Goal: Task Accomplishment & Management: Use online tool/utility

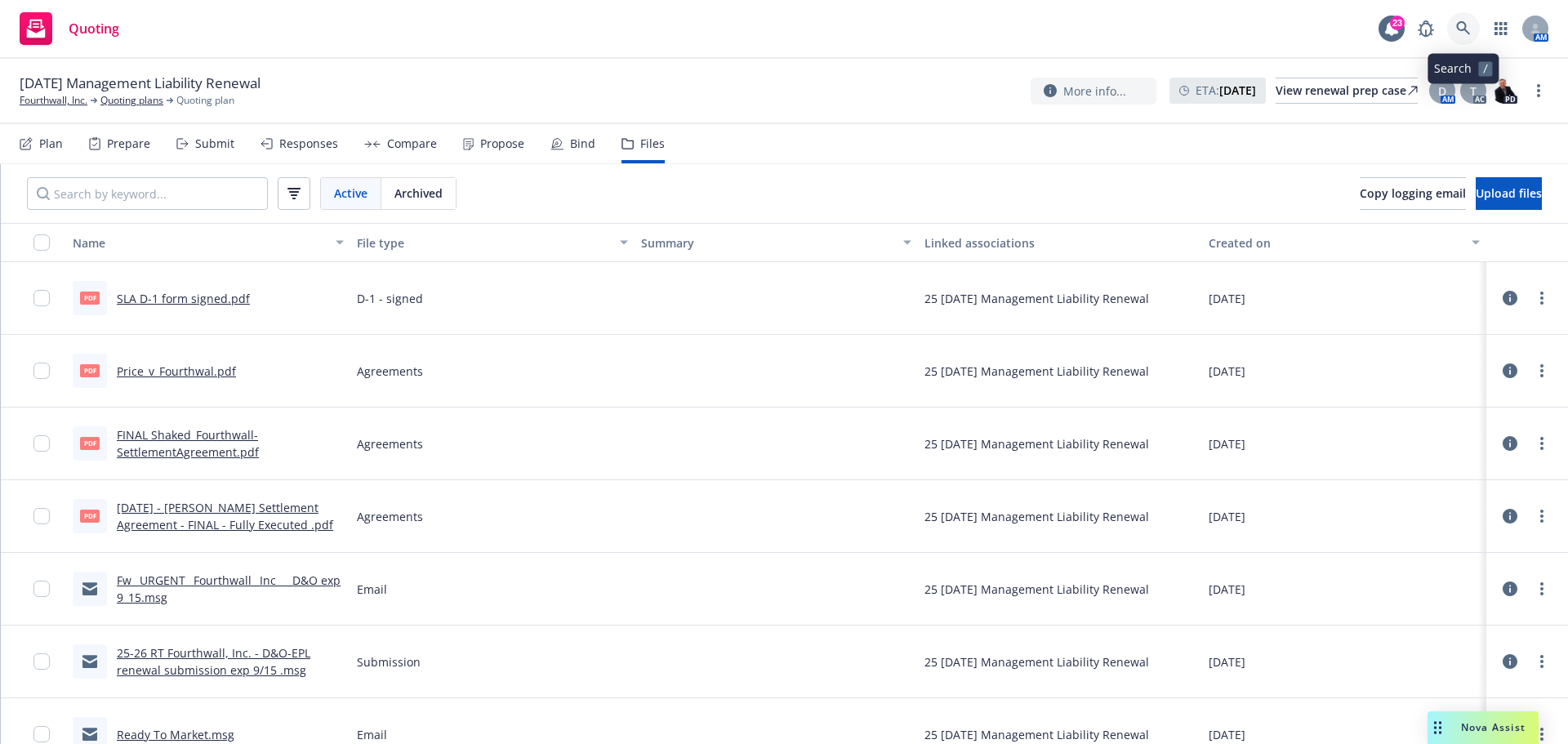
click at [1466, 32] on icon at bounding box center [1464, 29] width 15 height 15
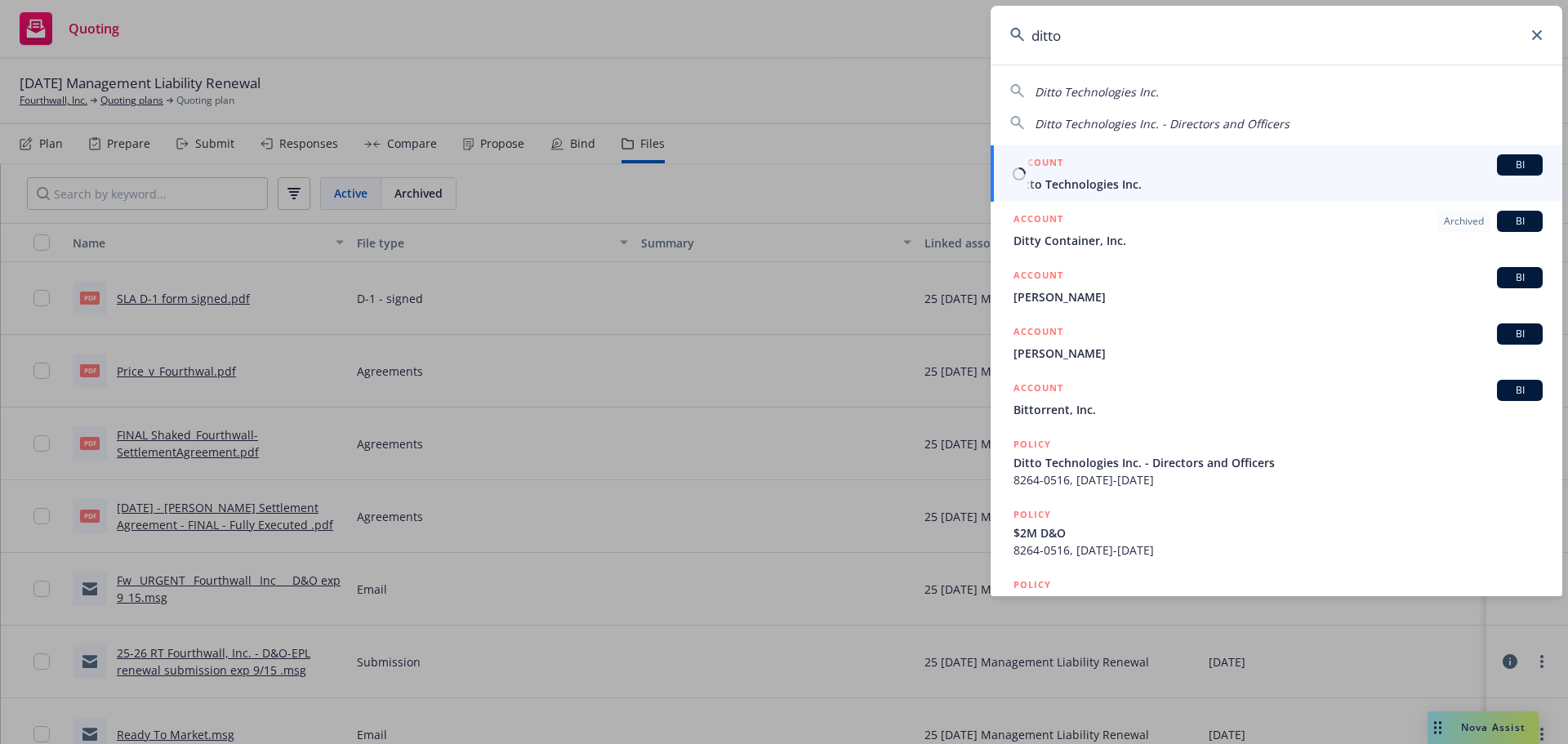
type input "ditto"
click at [1068, 187] on span "Ditto Technologies Inc." at bounding box center [1278, 184] width 529 height 17
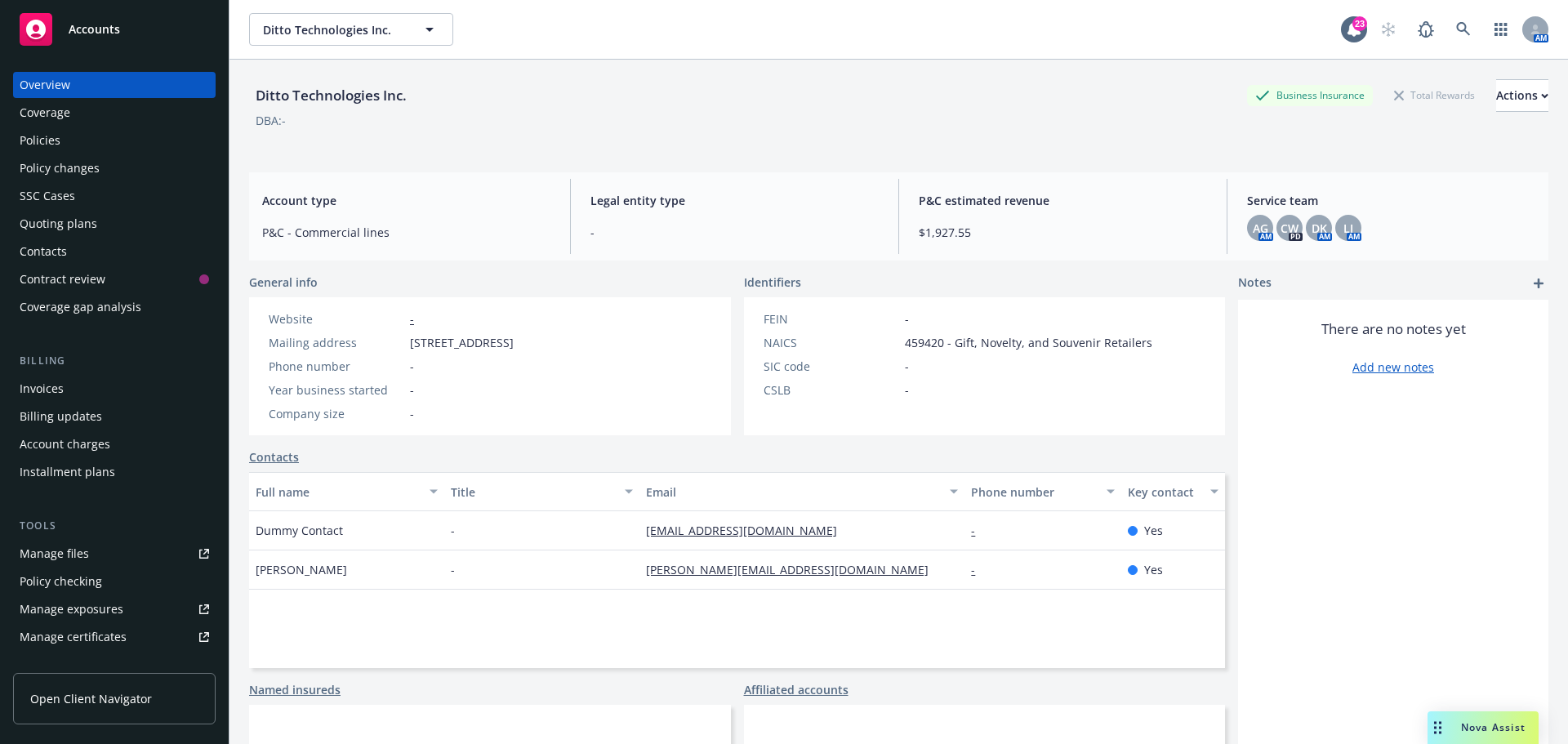
click at [44, 137] on div "Policies" at bounding box center [40, 141] width 41 height 26
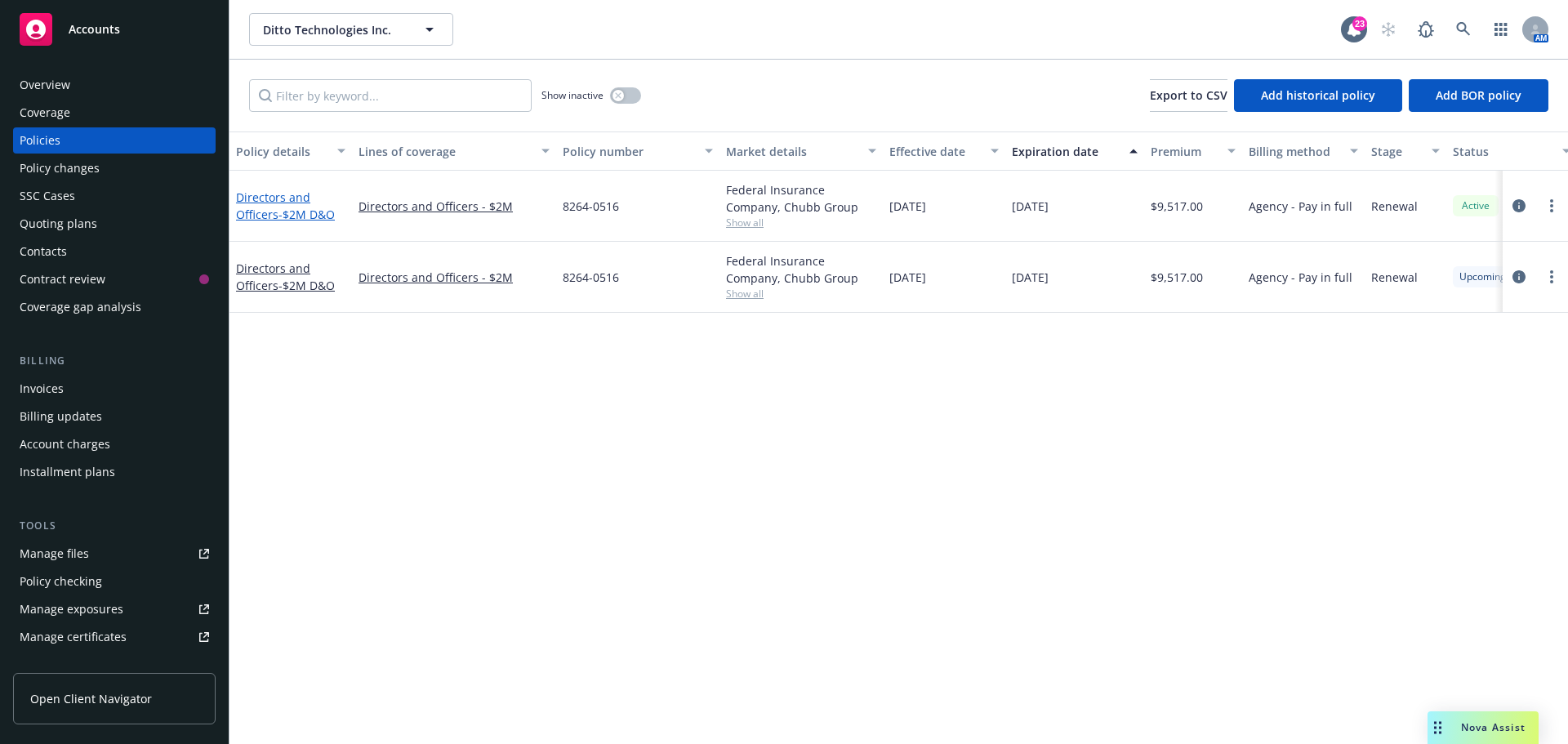
click at [280, 193] on link "Directors and Officers - $2M D&O" at bounding box center [285, 206] width 99 height 33
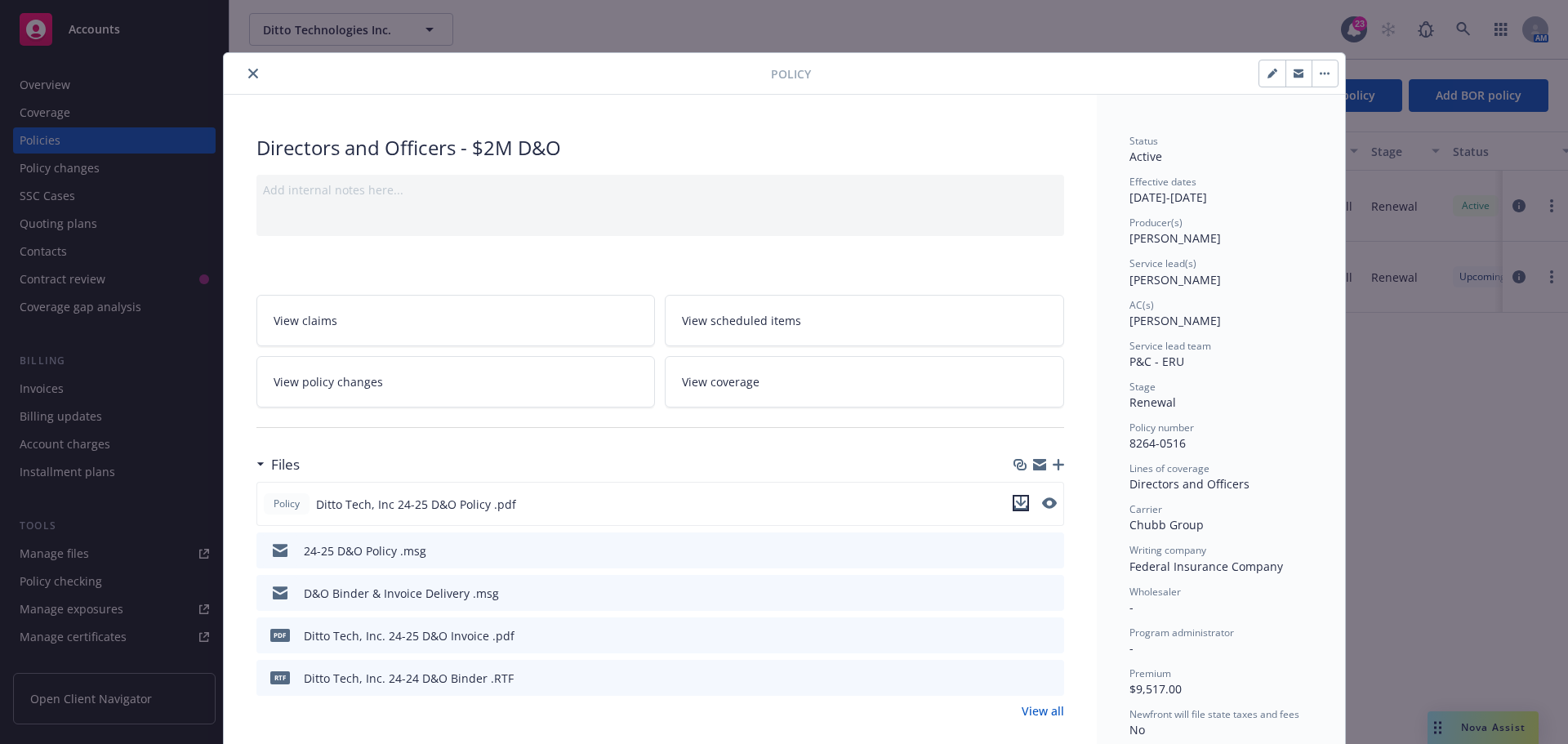
click at [1021, 504] on button "download file" at bounding box center [1021, 503] width 16 height 16
click at [244, 78] on button "close" at bounding box center [253, 74] width 20 height 20
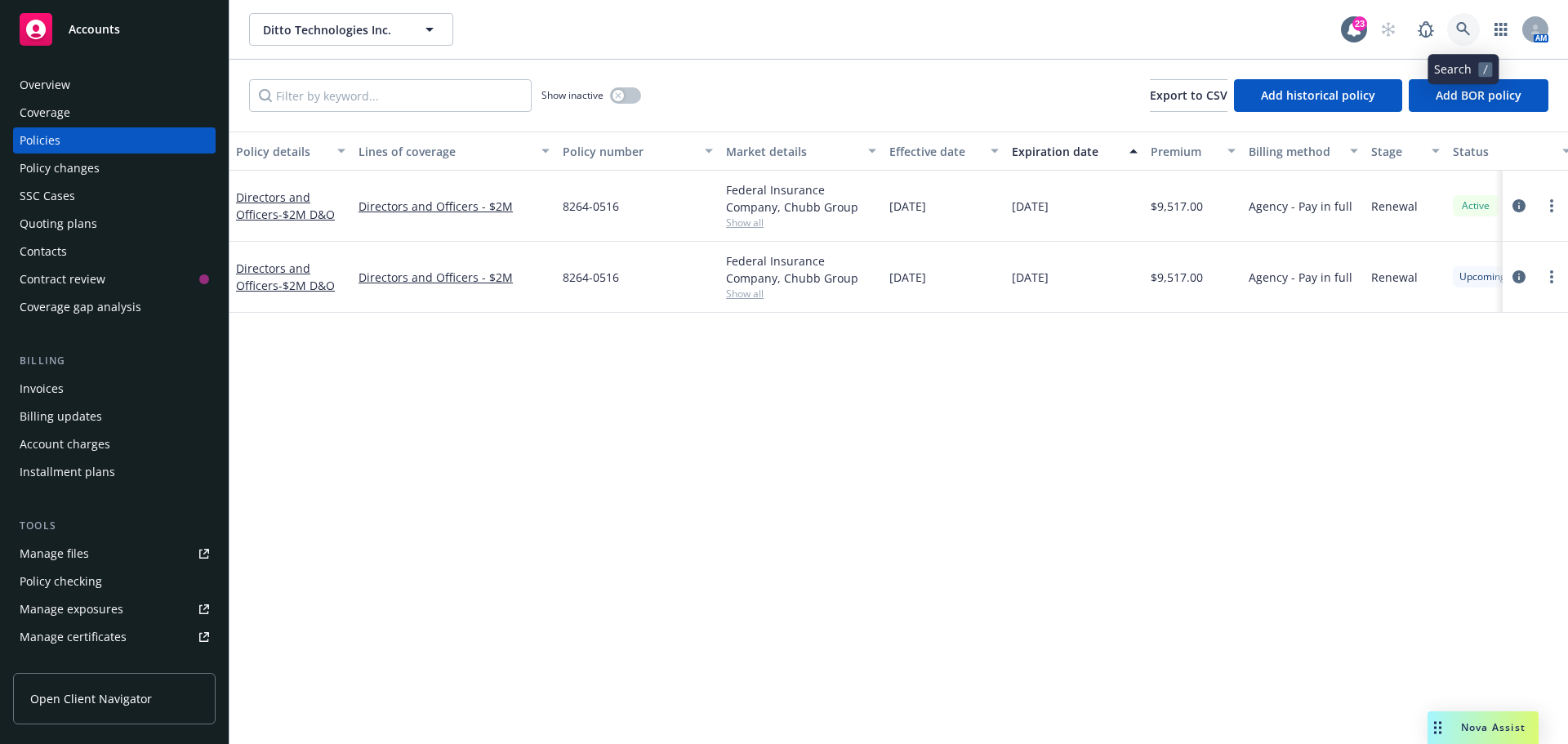
click at [1467, 32] on icon at bounding box center [1464, 30] width 15 height 15
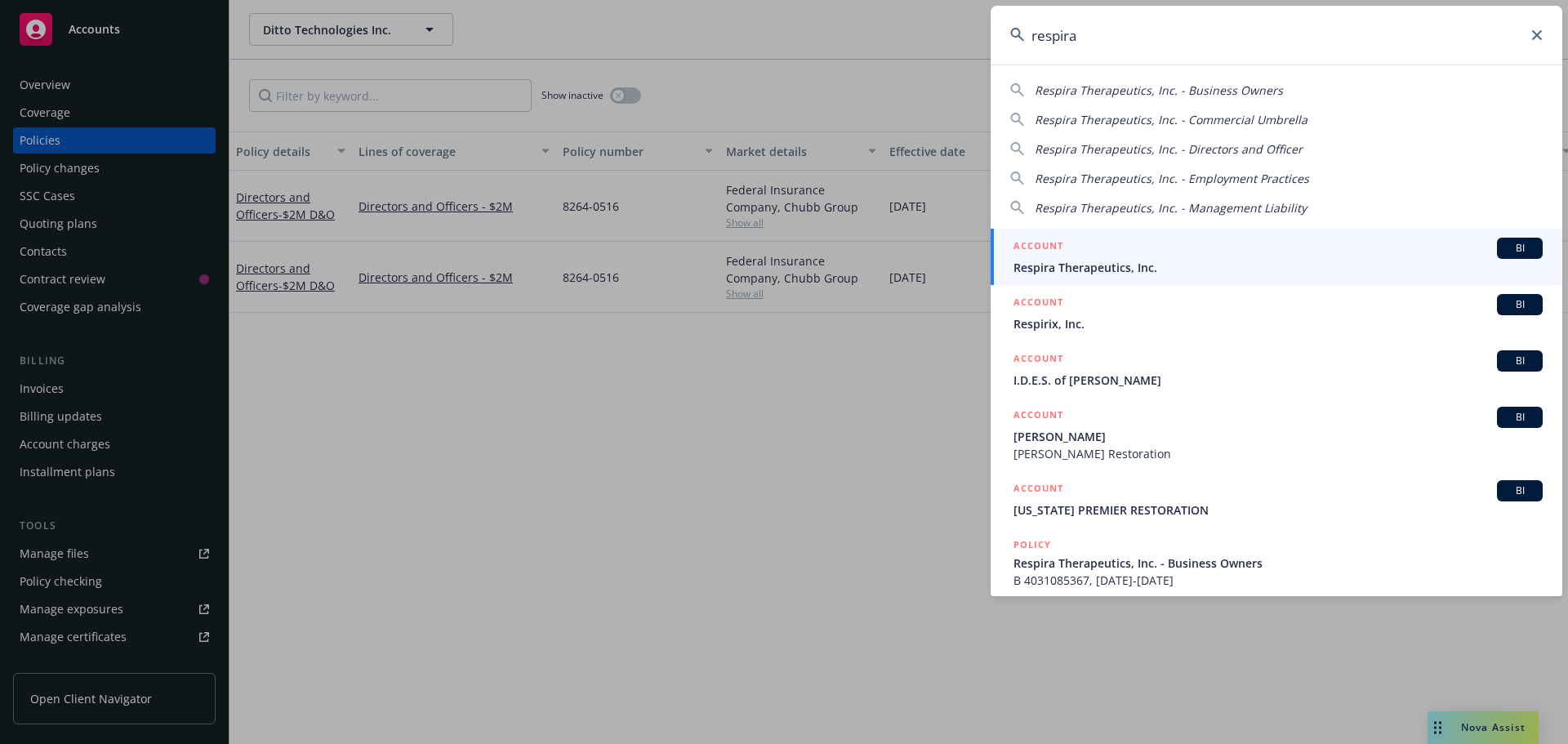
type input "respira"
click at [1081, 266] on span "Respira Therapeutics, Inc." at bounding box center [1278, 267] width 529 height 17
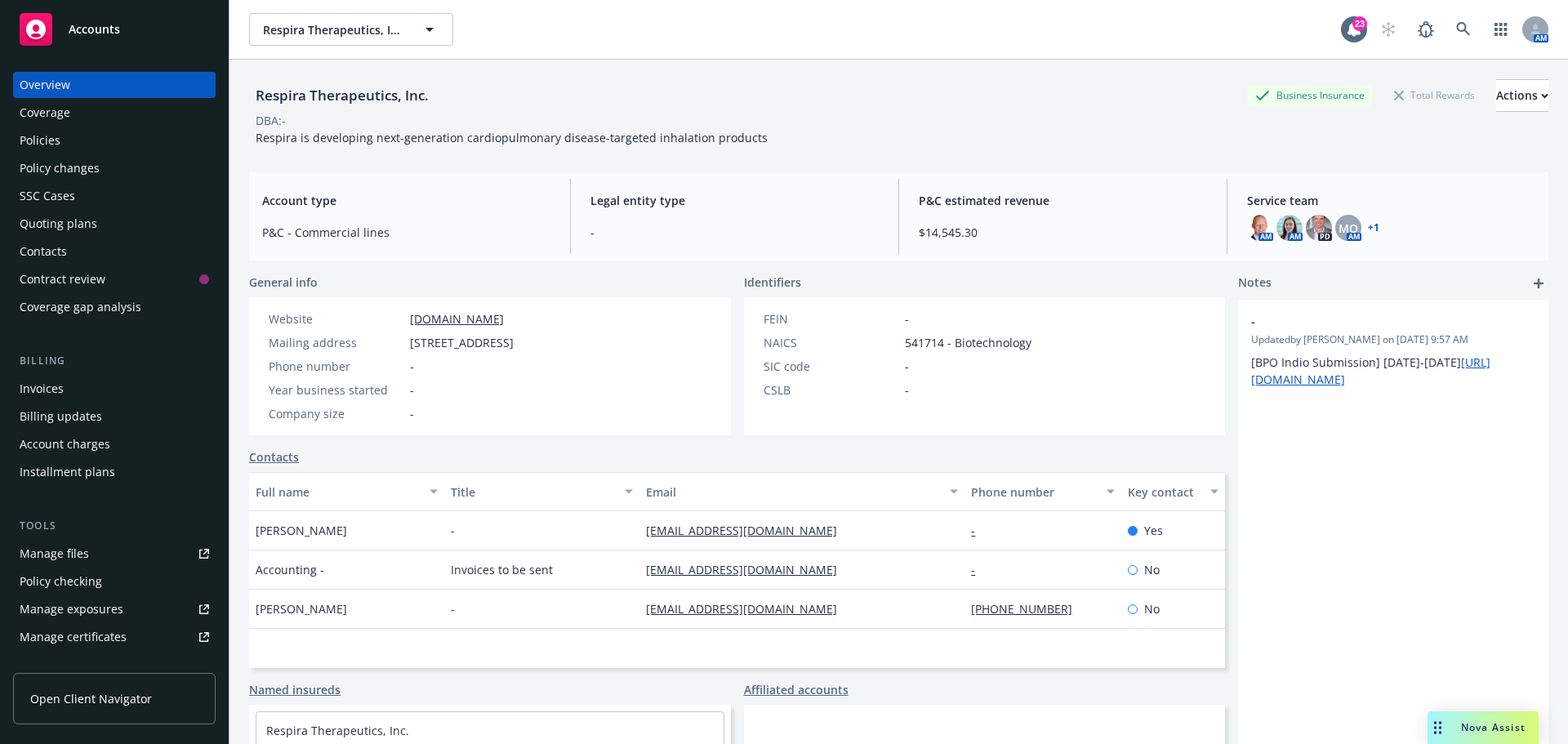
click at [42, 144] on div "Policies" at bounding box center [40, 141] width 41 height 26
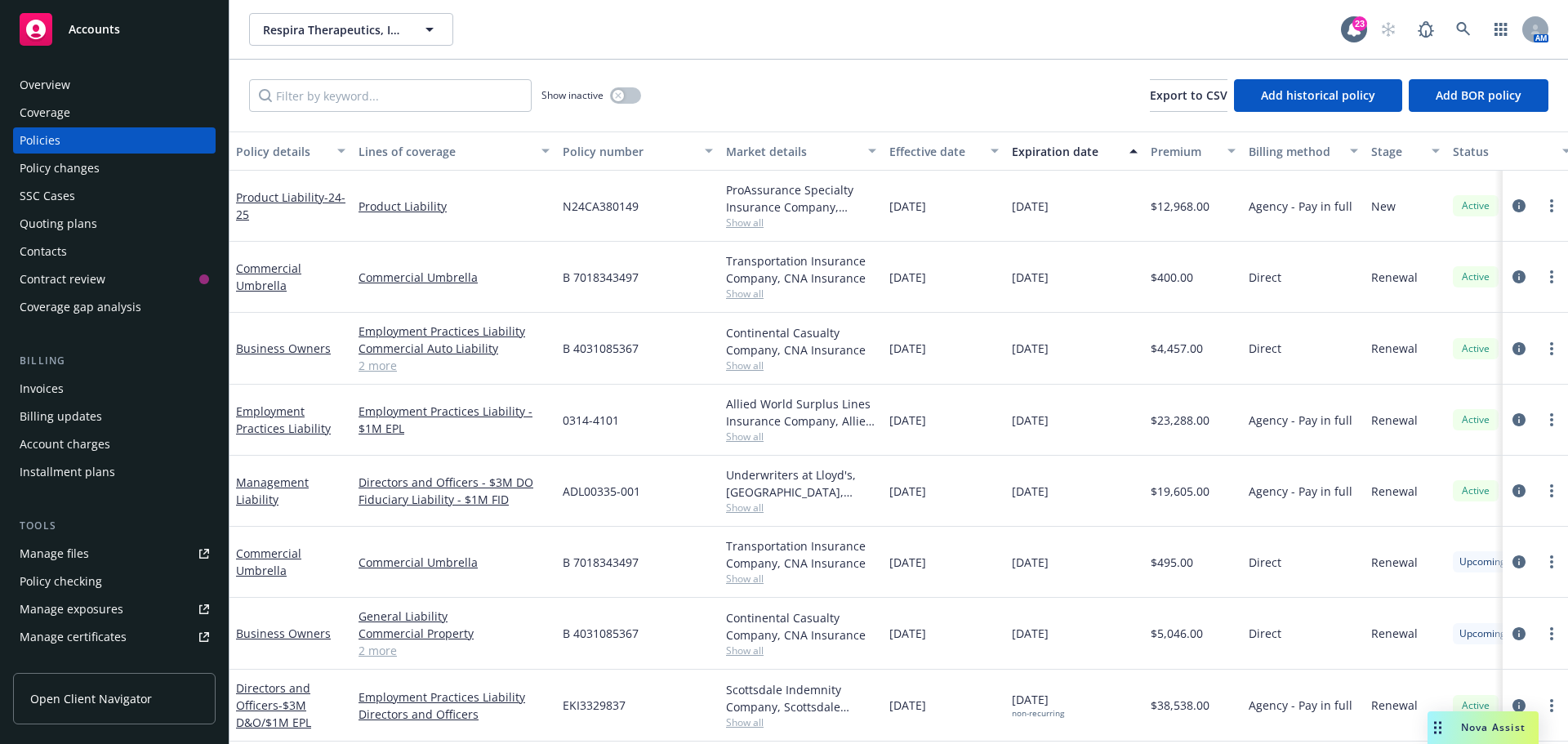
scroll to position [10, 0]
click at [276, 681] on link "Directors and Officers - $3M D&O/$1M EPL" at bounding box center [273, 705] width 75 height 50
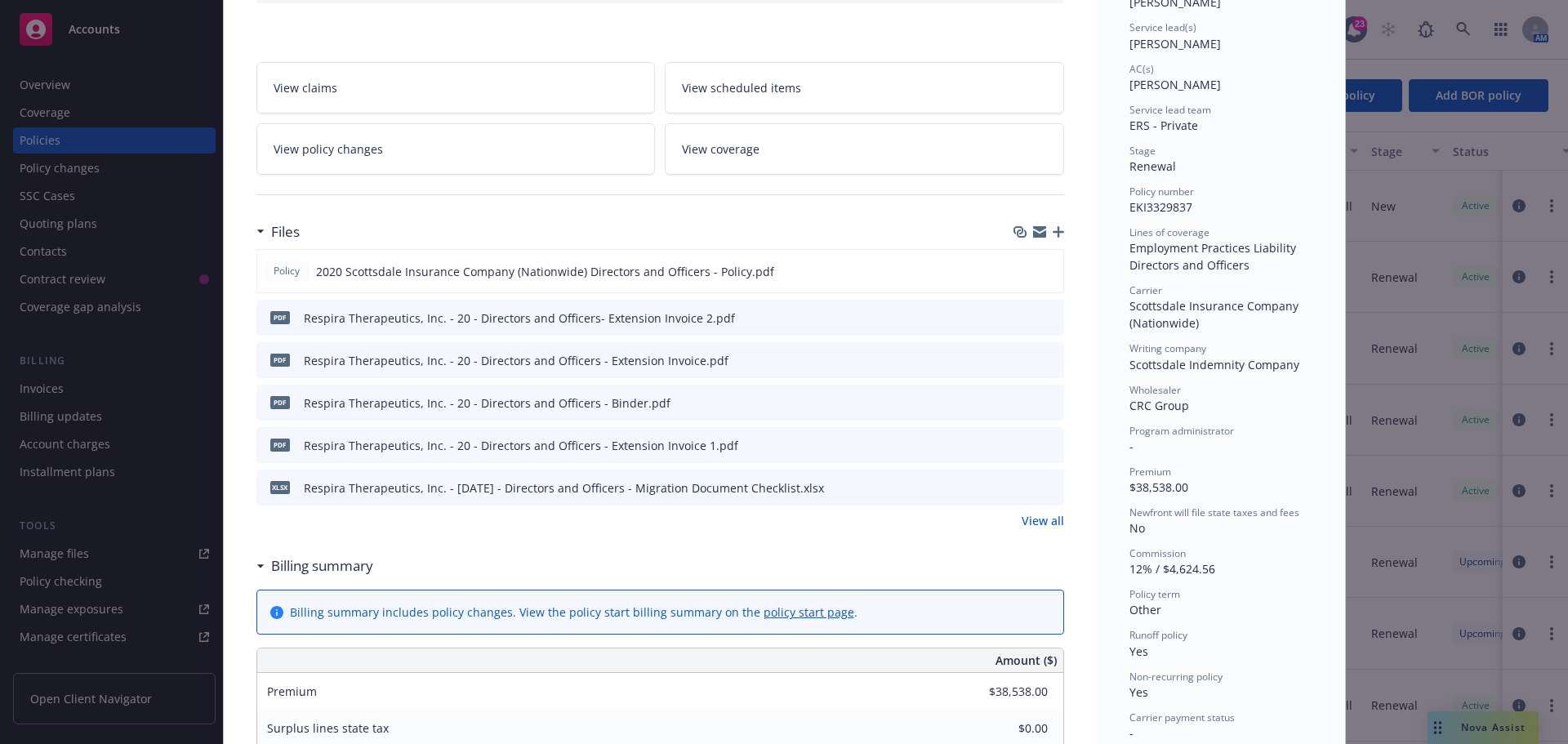
scroll to position [245, 0]
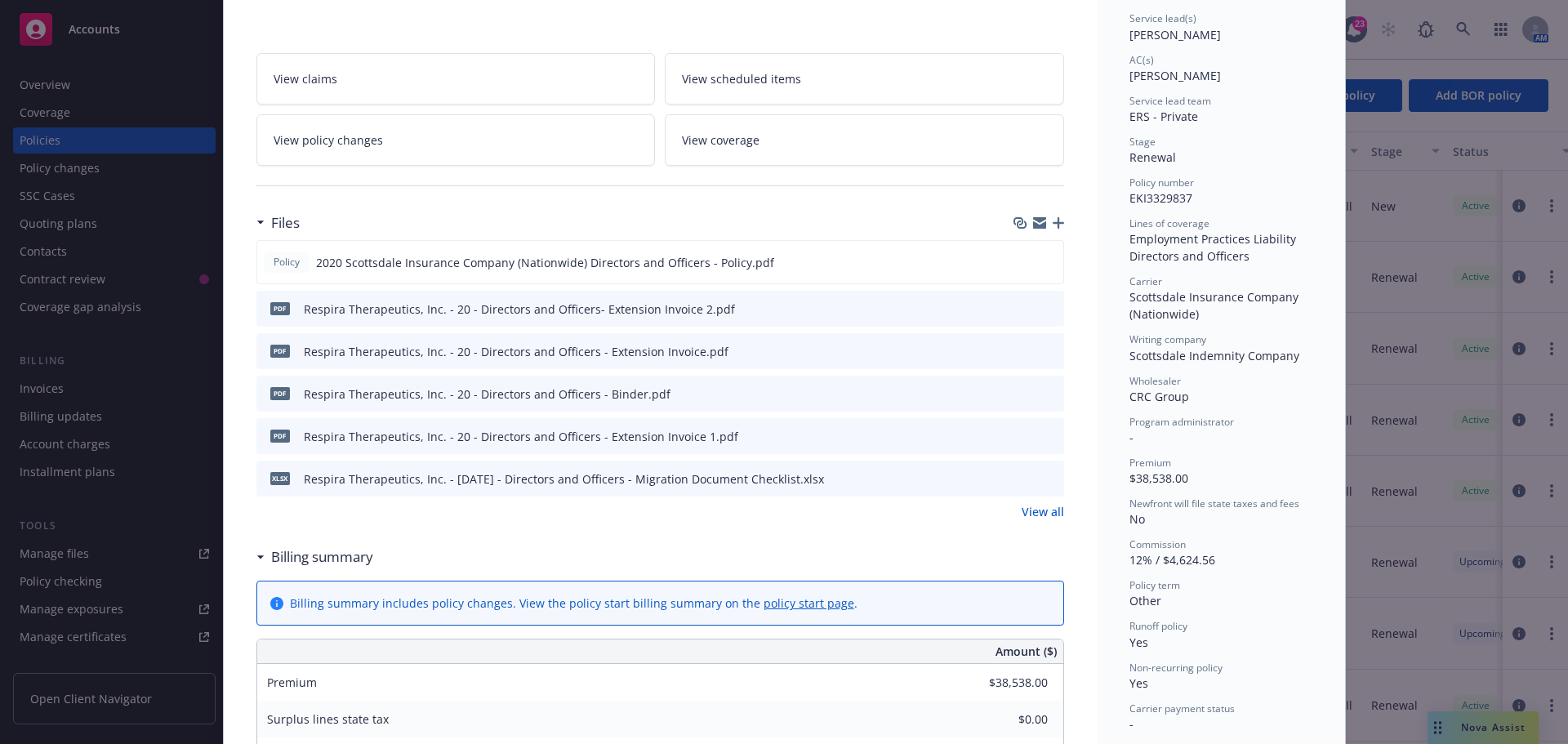
click at [1048, 507] on link "View all" at bounding box center [1043, 511] width 43 height 17
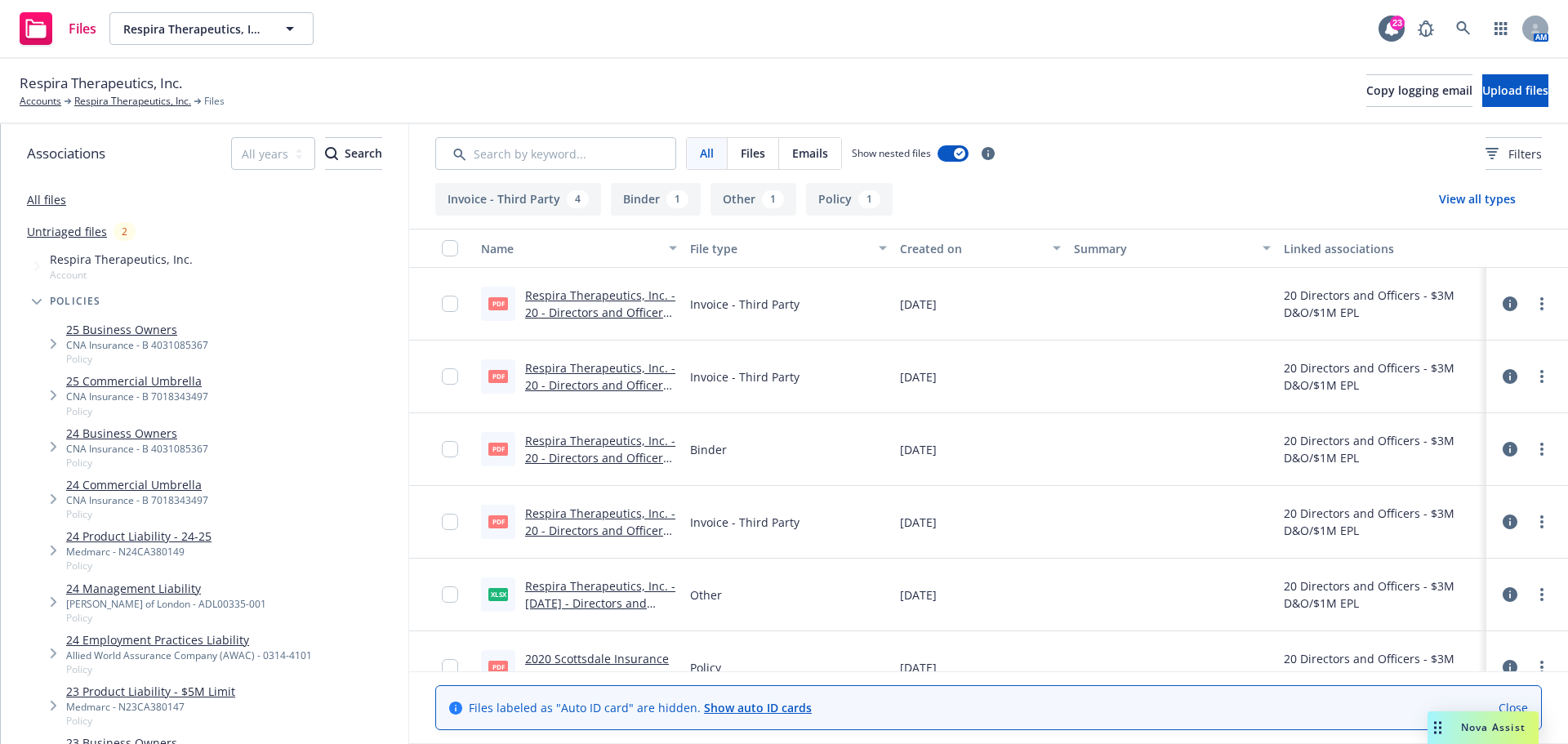
click at [616, 438] on link "Respira Therapeutics, Inc. - 20 - Directors and Officers - Binder.pdf" at bounding box center [601, 458] width 151 height 50
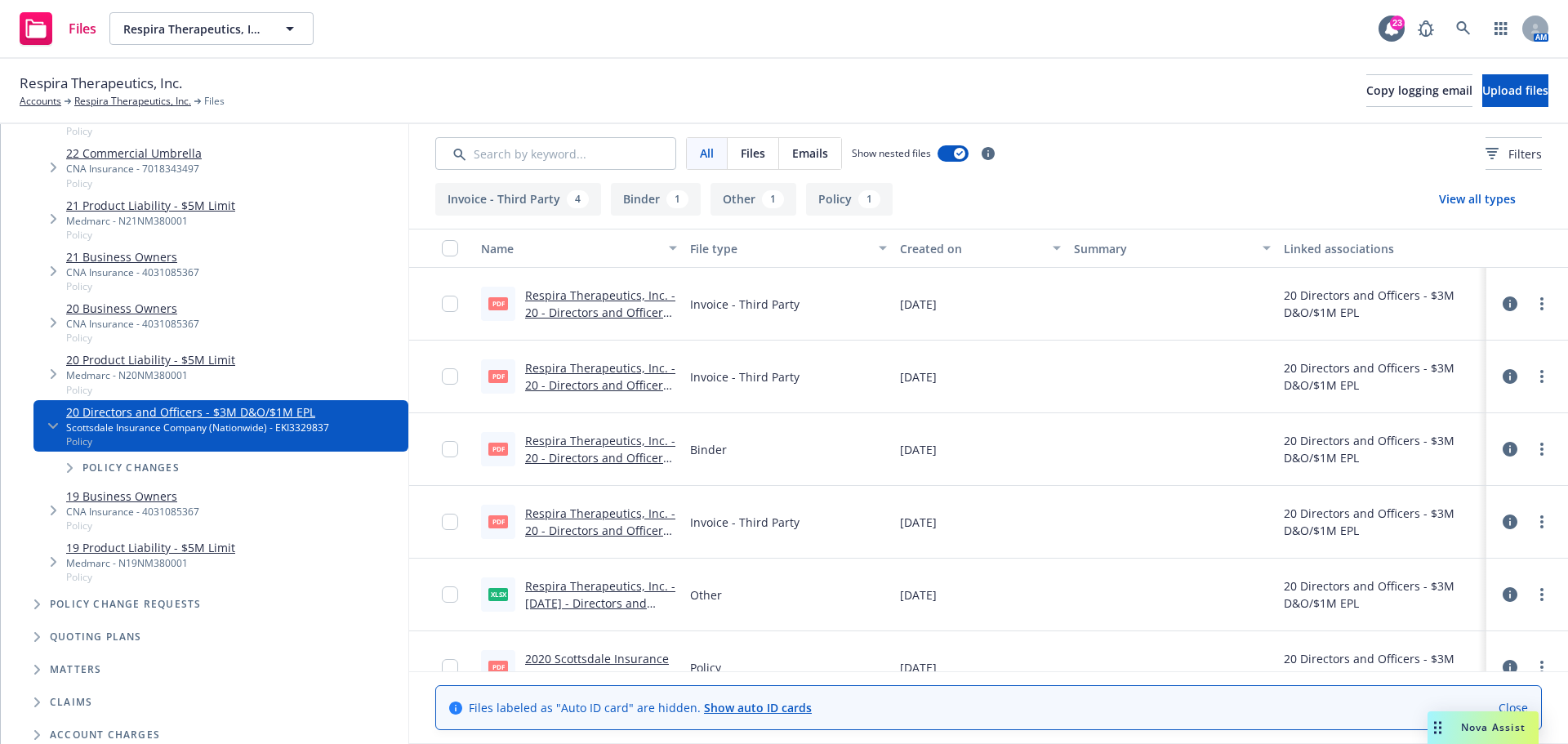
scroll to position [981, 0]
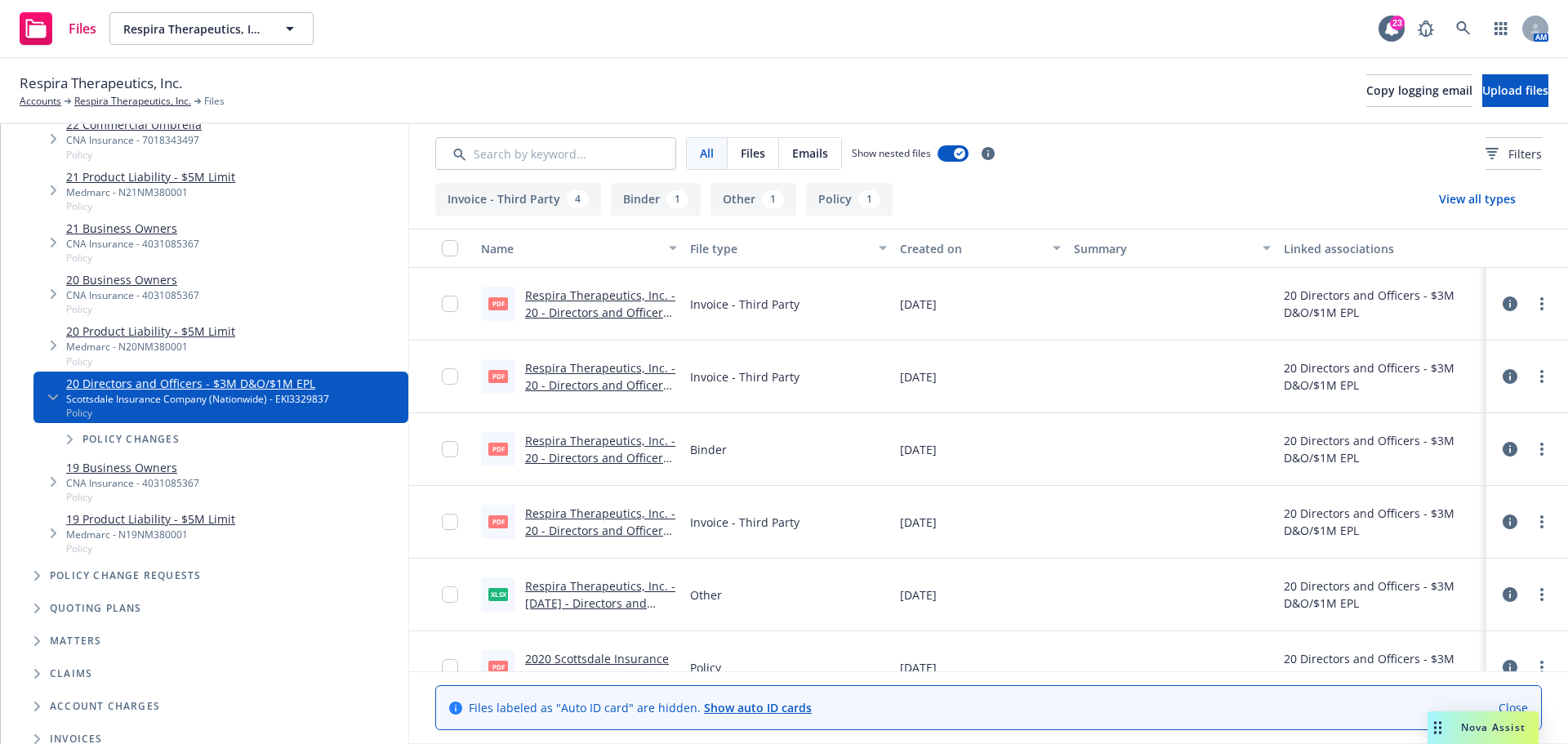
click at [35, 577] on icon "Tree Example" at bounding box center [38, 576] width 7 height 10
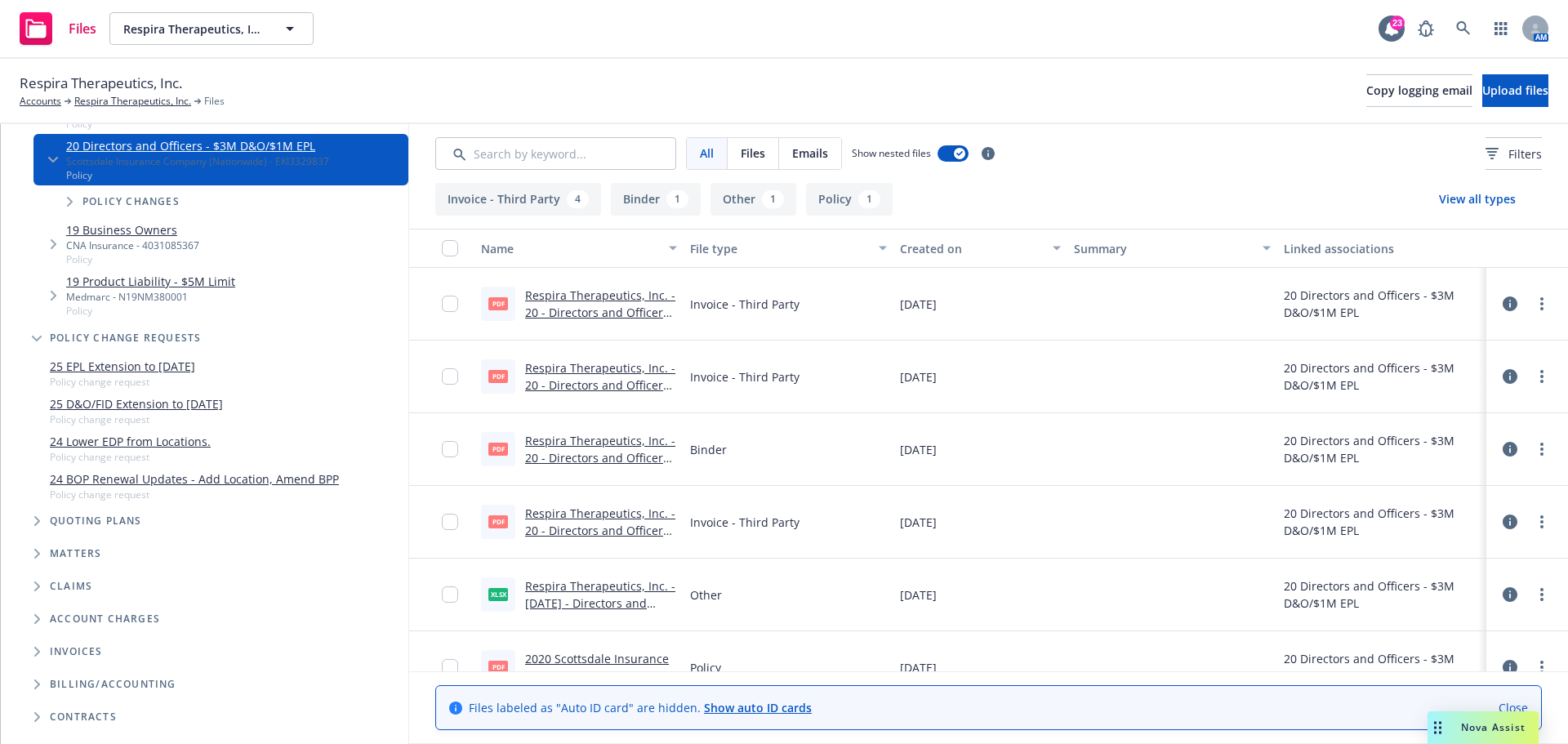
scroll to position [1226, 0]
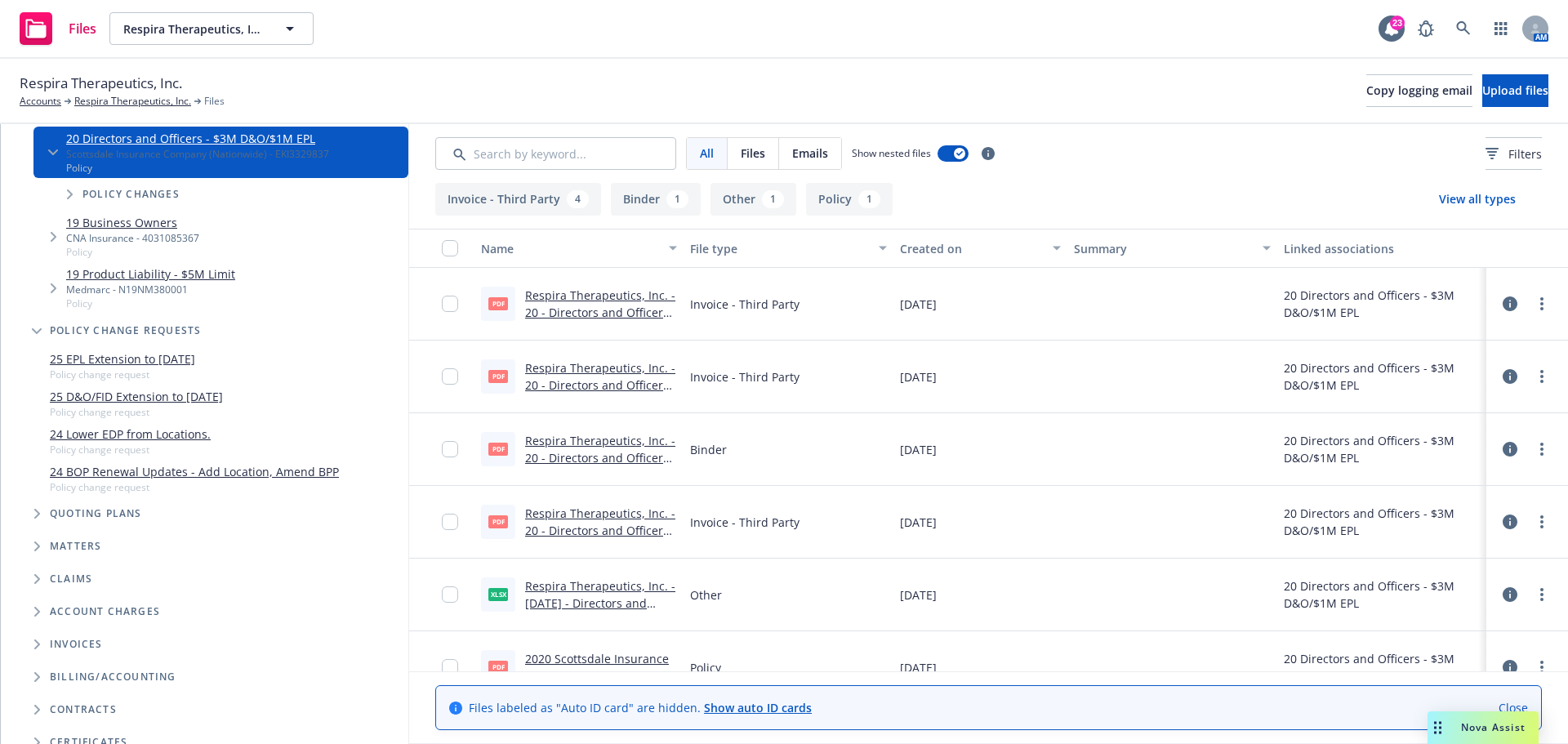
click at [126, 358] on link "25 EPL Extension to 11/07/25" at bounding box center [122, 358] width 145 height 17
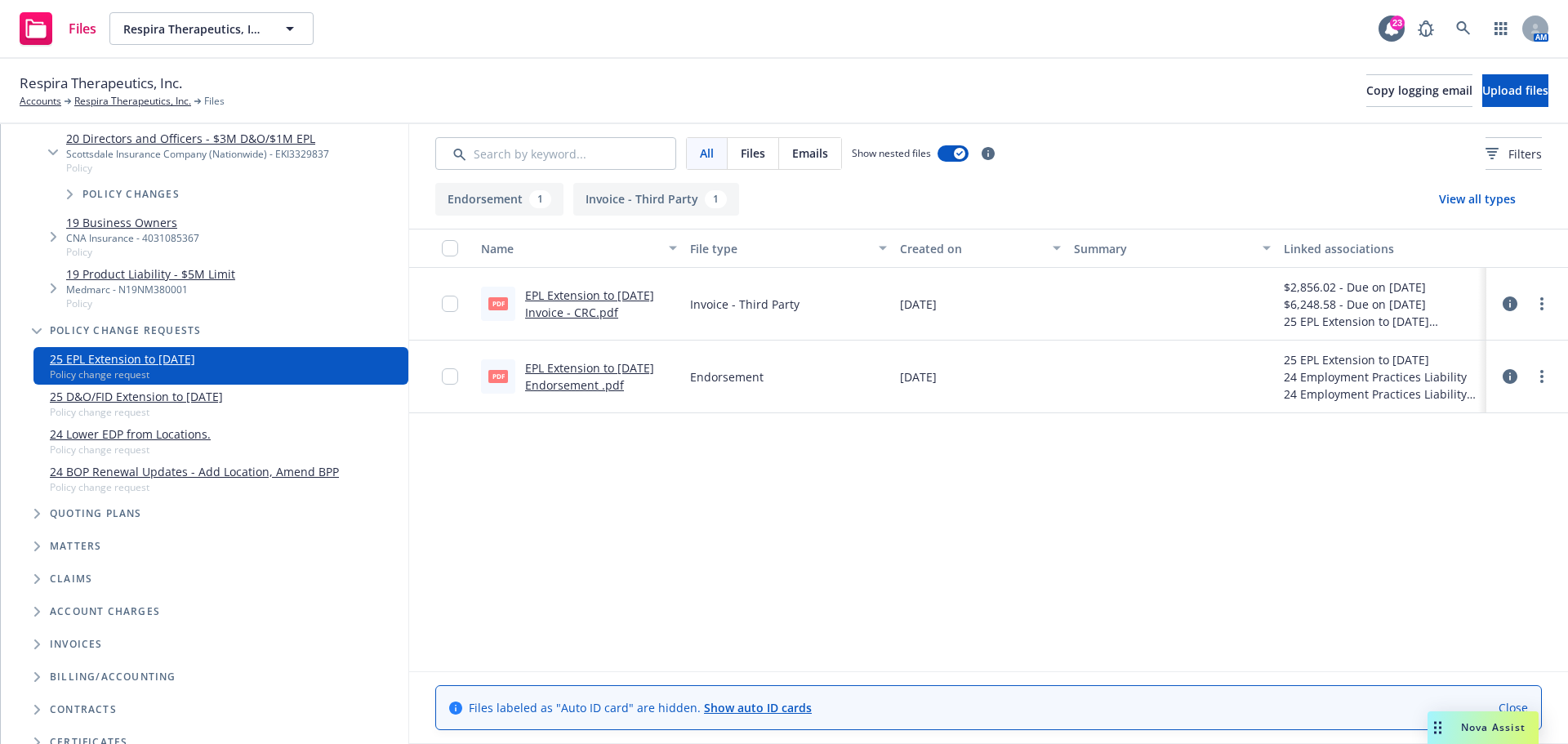
click at [597, 298] on link "EPL Extension to 11/07/25 Invoice - CRC.pdf" at bounding box center [589, 304] width 129 height 33
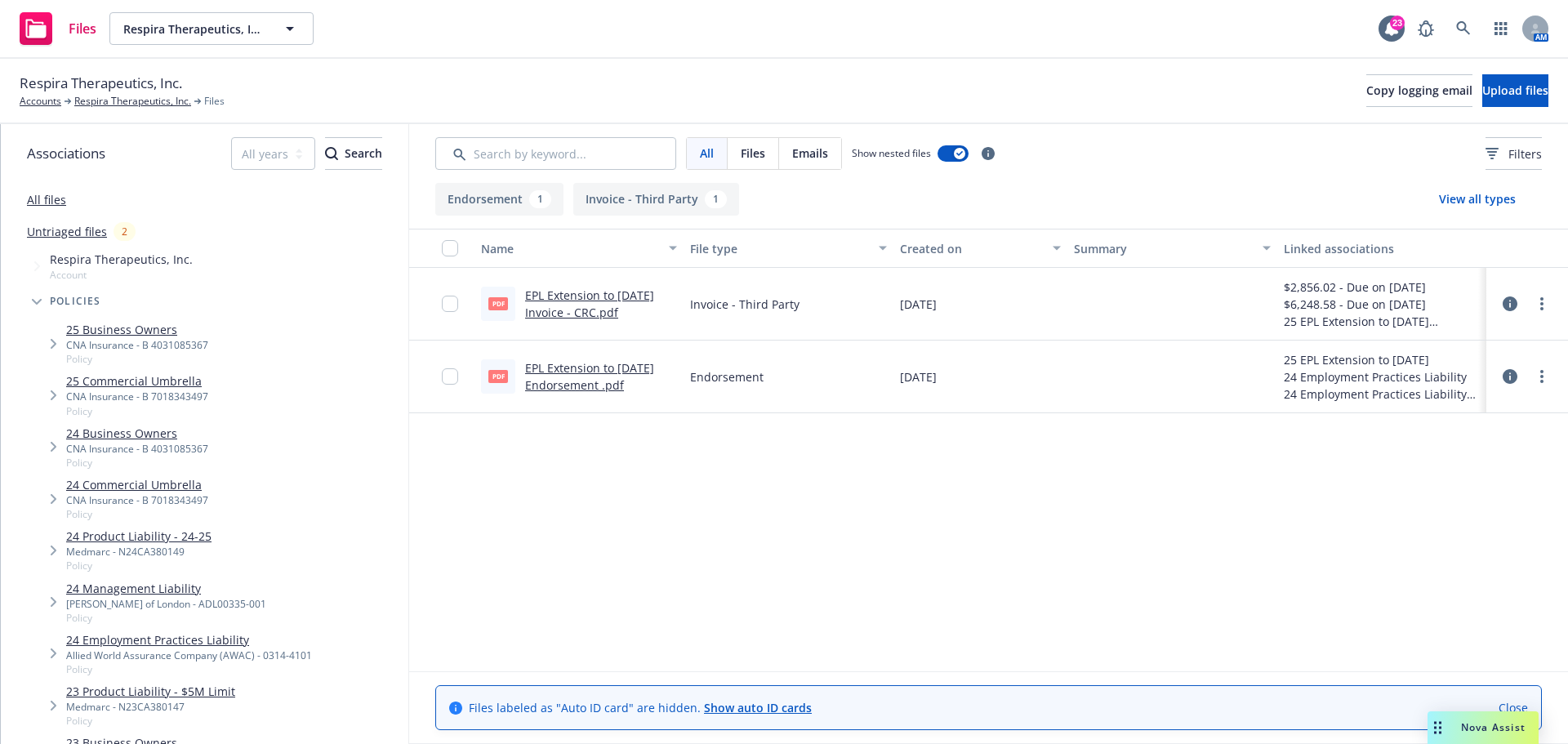
click at [37, 299] on icon "Tree Example" at bounding box center [37, 303] width 10 height 7
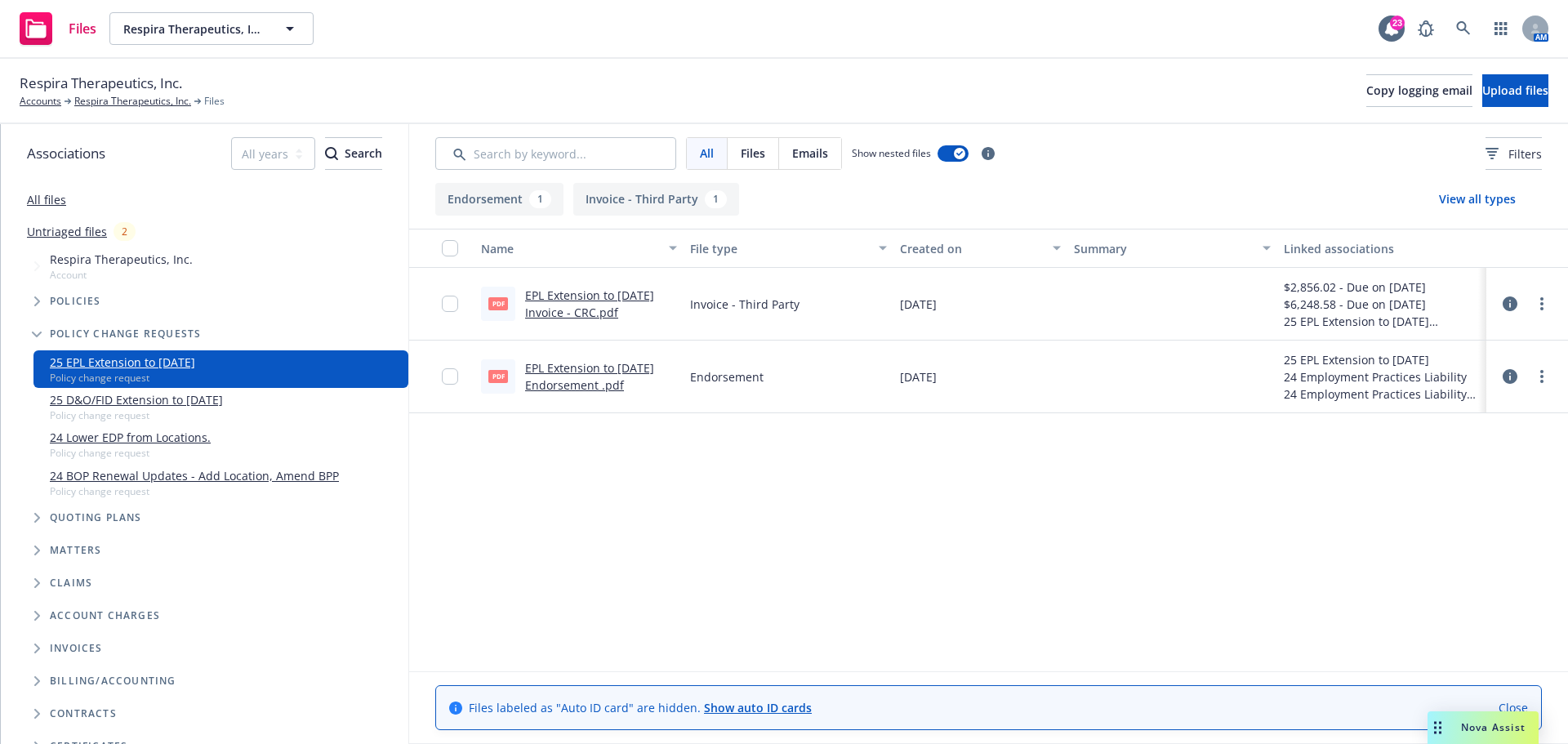
click at [35, 331] on icon "Tree Example" at bounding box center [37, 335] width 10 height 7
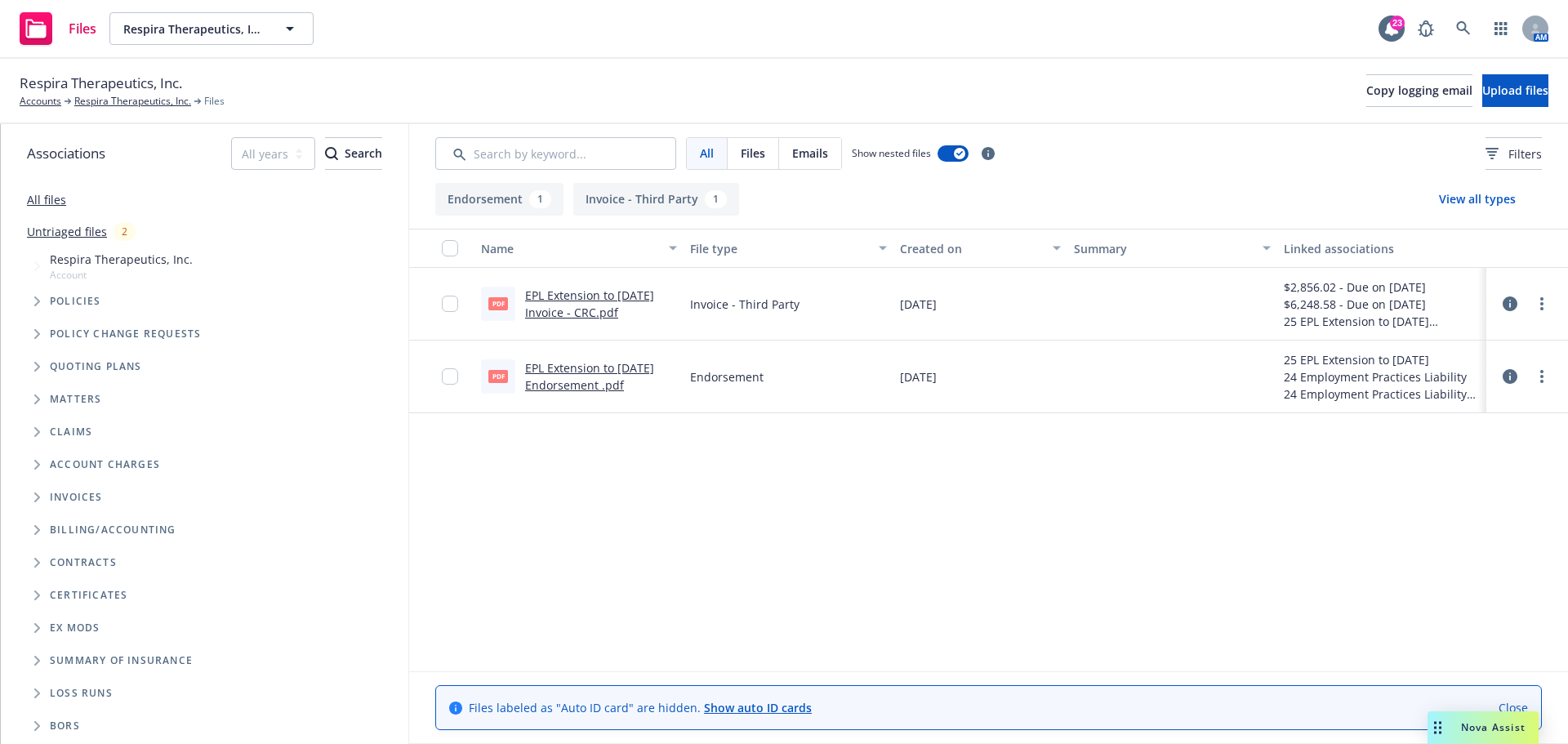
click at [67, 298] on span "Policies" at bounding box center [76, 302] width 52 height 10
click at [118, 99] on link "Respira Therapeutics, Inc." at bounding box center [132, 101] width 117 height 15
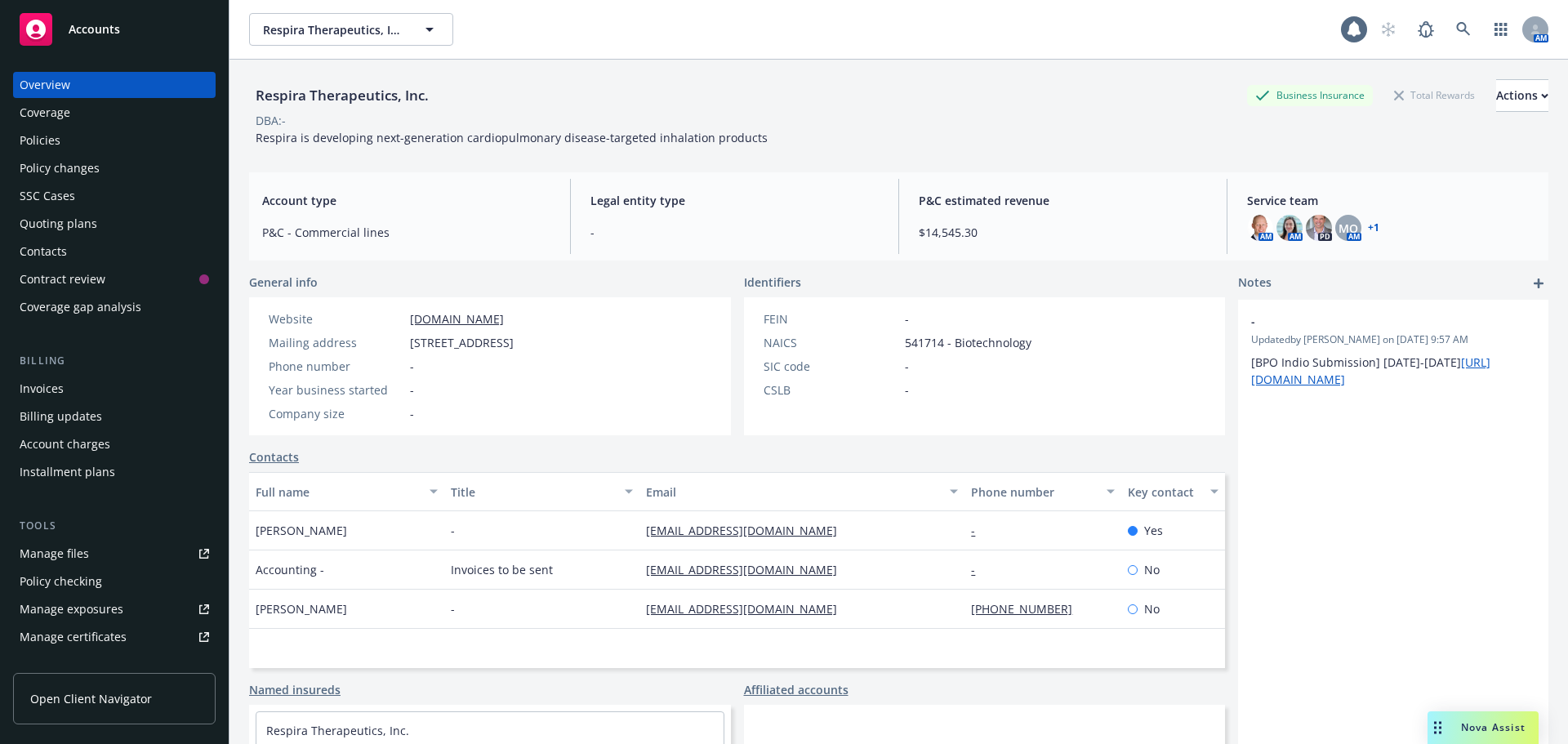
click at [40, 138] on div "Policies" at bounding box center [40, 141] width 41 height 26
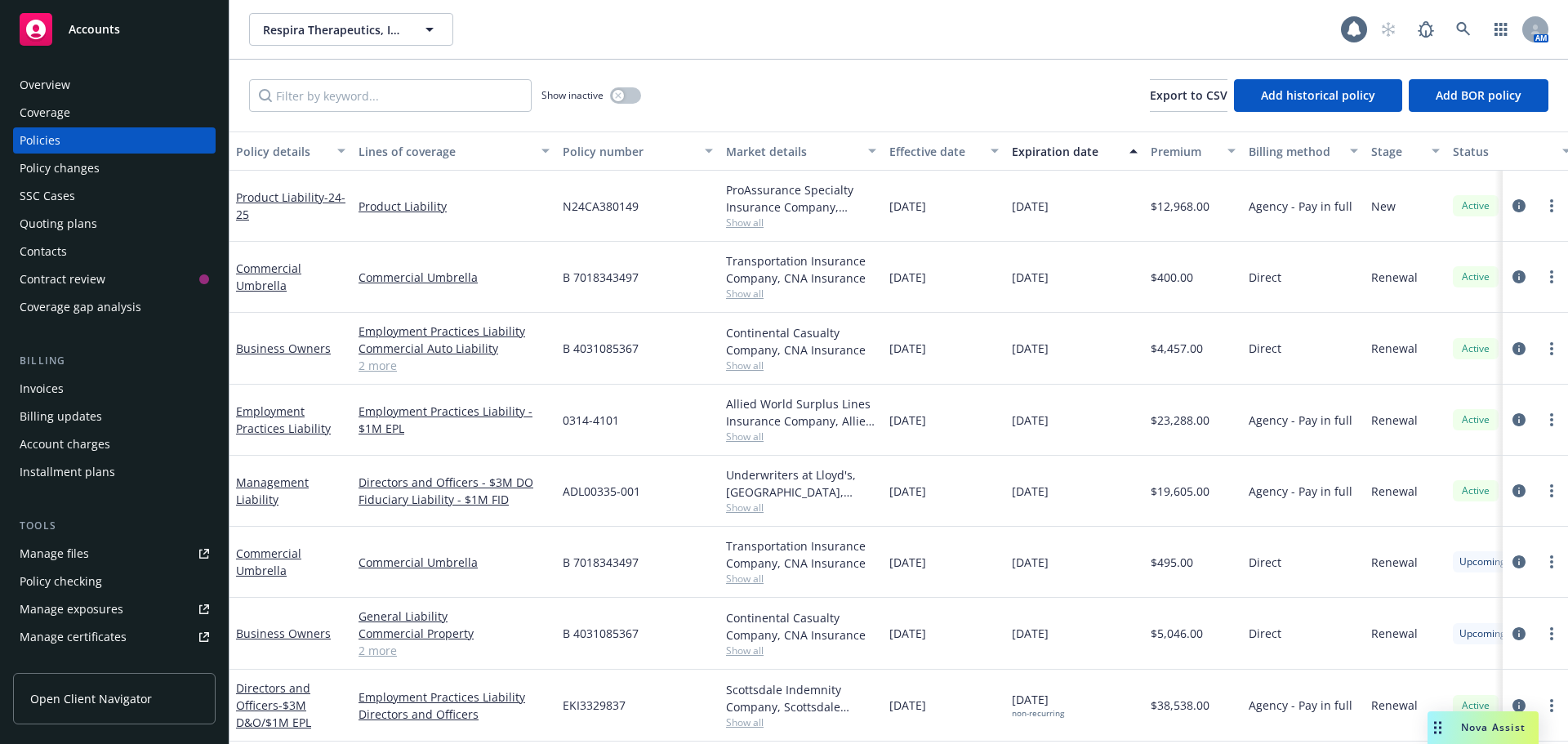
scroll to position [10, 0]
click at [748, 719] on span "Show all" at bounding box center [801, 723] width 150 height 14
click at [503, 642] on link "2 more" at bounding box center [454, 650] width 191 height 17
click at [1461, 27] on icon at bounding box center [1464, 30] width 15 height 15
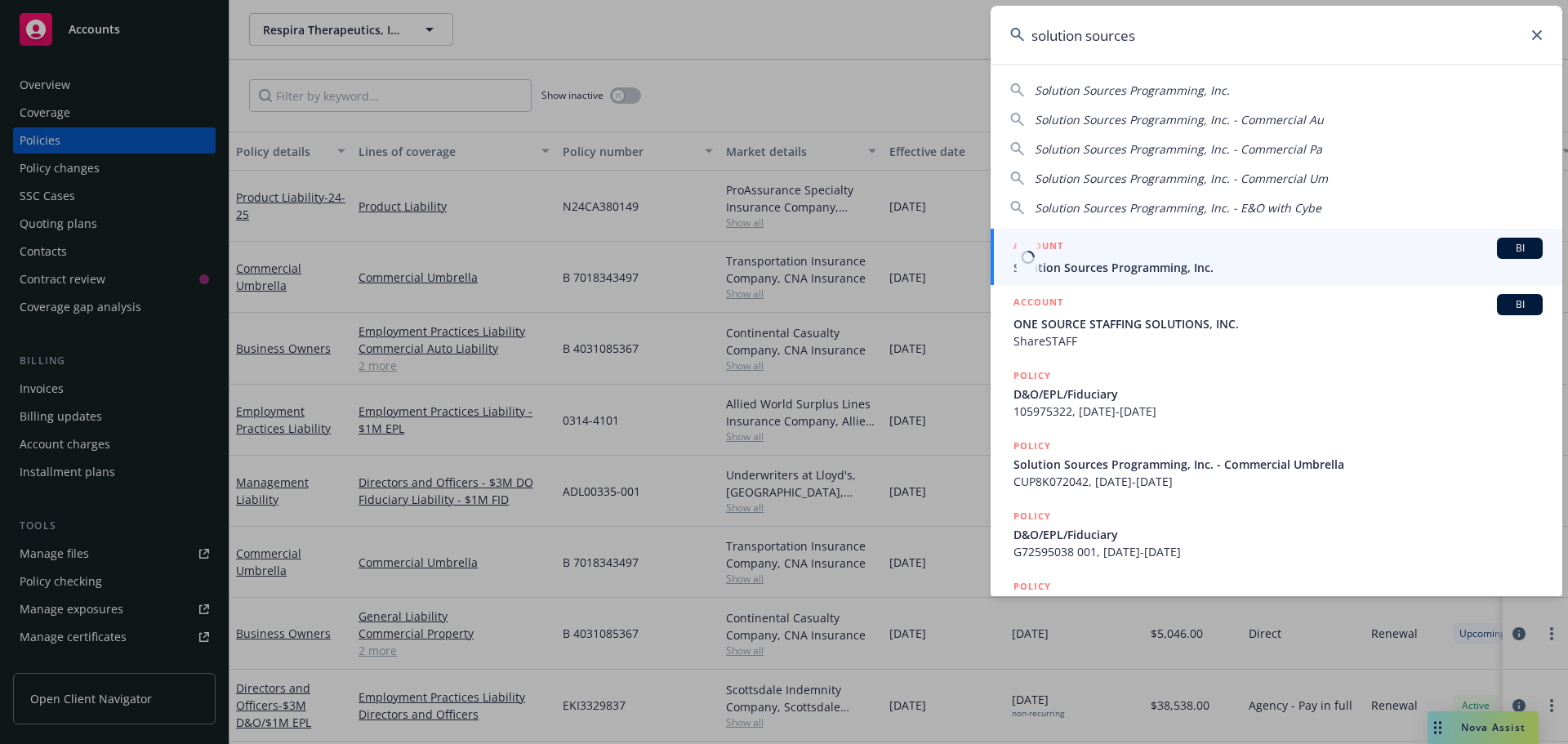
type input "solution sources"
click at [1097, 266] on span "Solution Sources Programming, Inc." at bounding box center [1278, 267] width 529 height 17
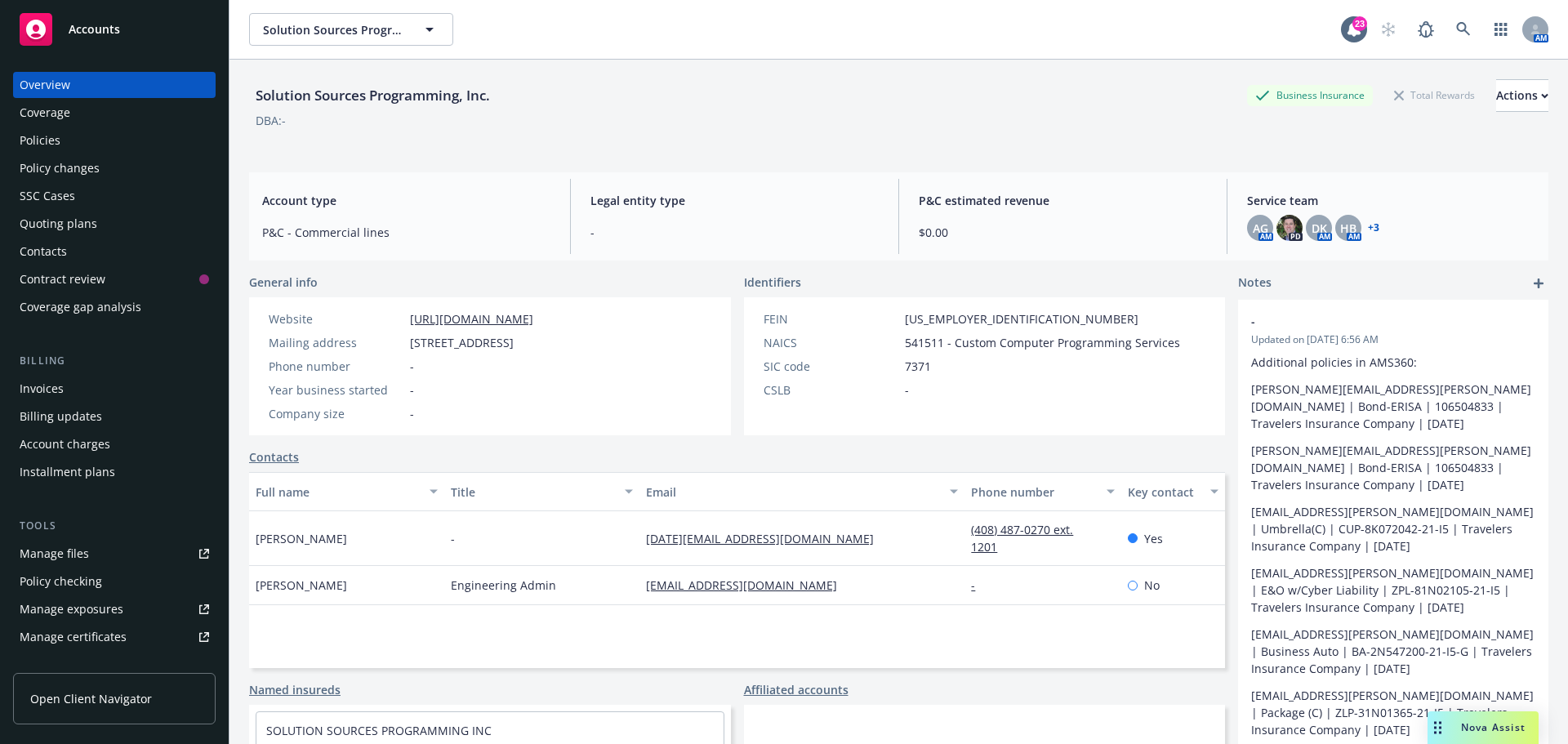
click at [29, 136] on div "Policies" at bounding box center [40, 141] width 41 height 26
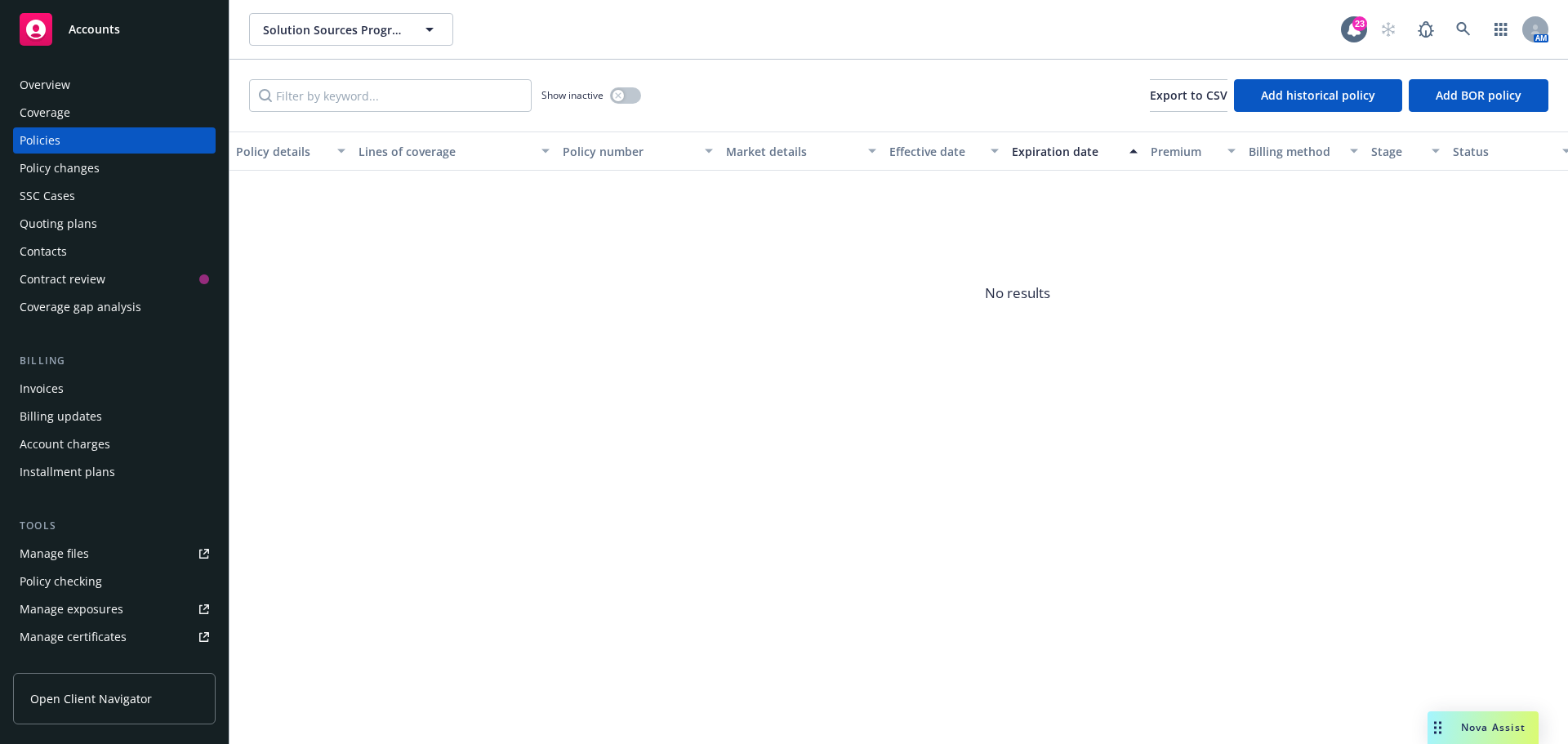
click at [52, 114] on div "Coverage" at bounding box center [45, 113] width 51 height 26
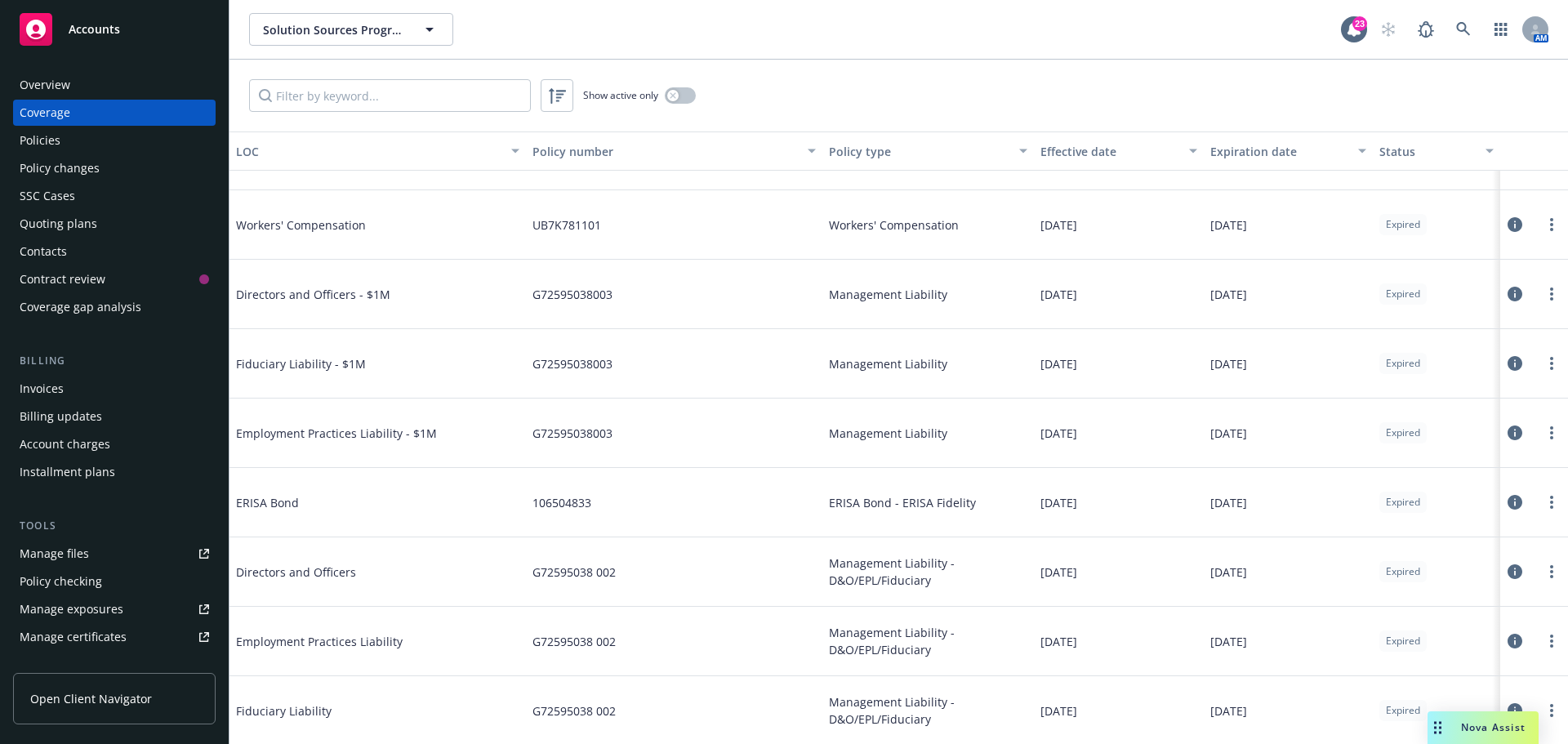
scroll to position [448, 0]
click at [265, 295] on span "Directors and Officers - $1M" at bounding box center [358, 293] width 245 height 17
click at [28, 135] on div "Policies" at bounding box center [40, 141] width 41 height 26
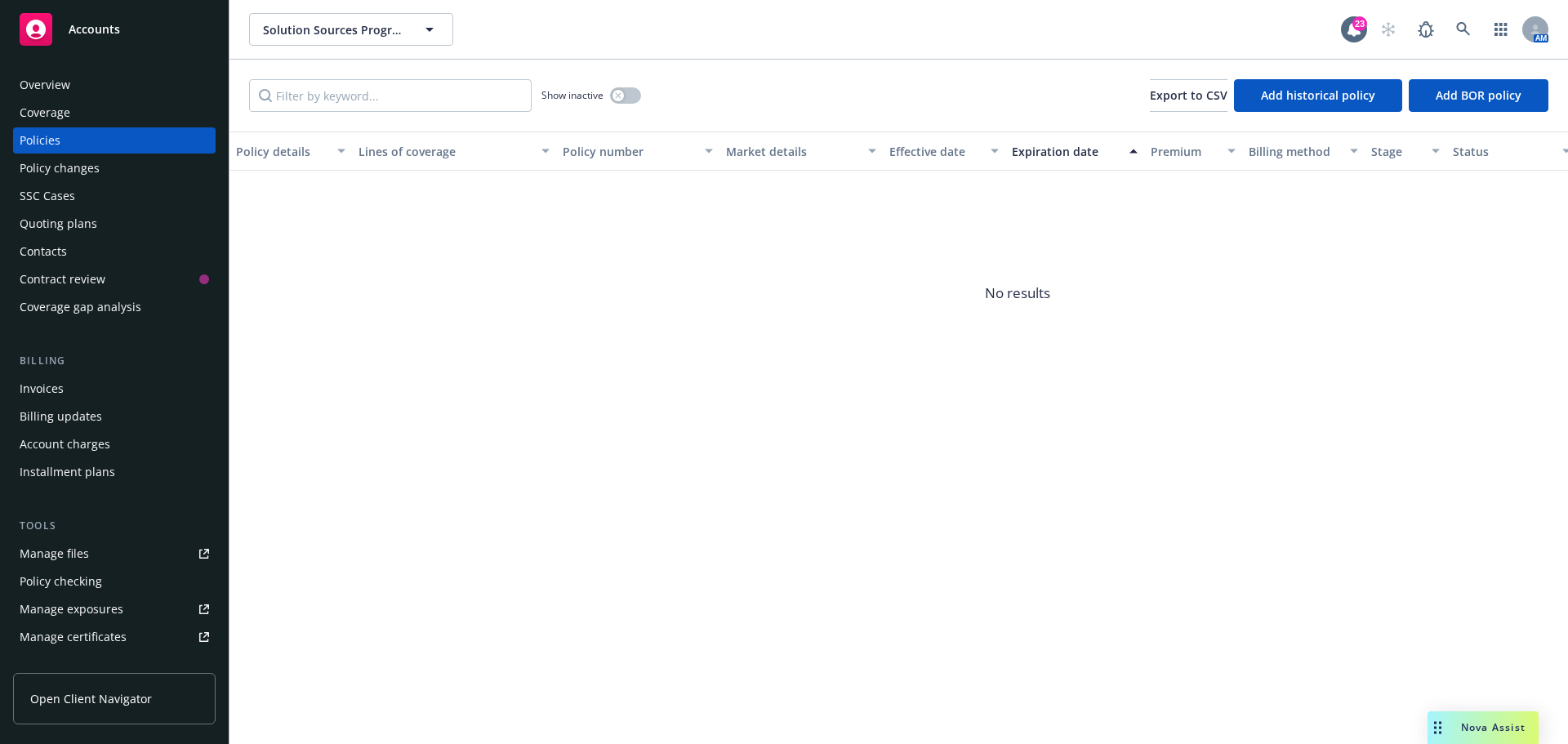
click at [34, 161] on div "Policy changes" at bounding box center [59, 169] width 80 height 26
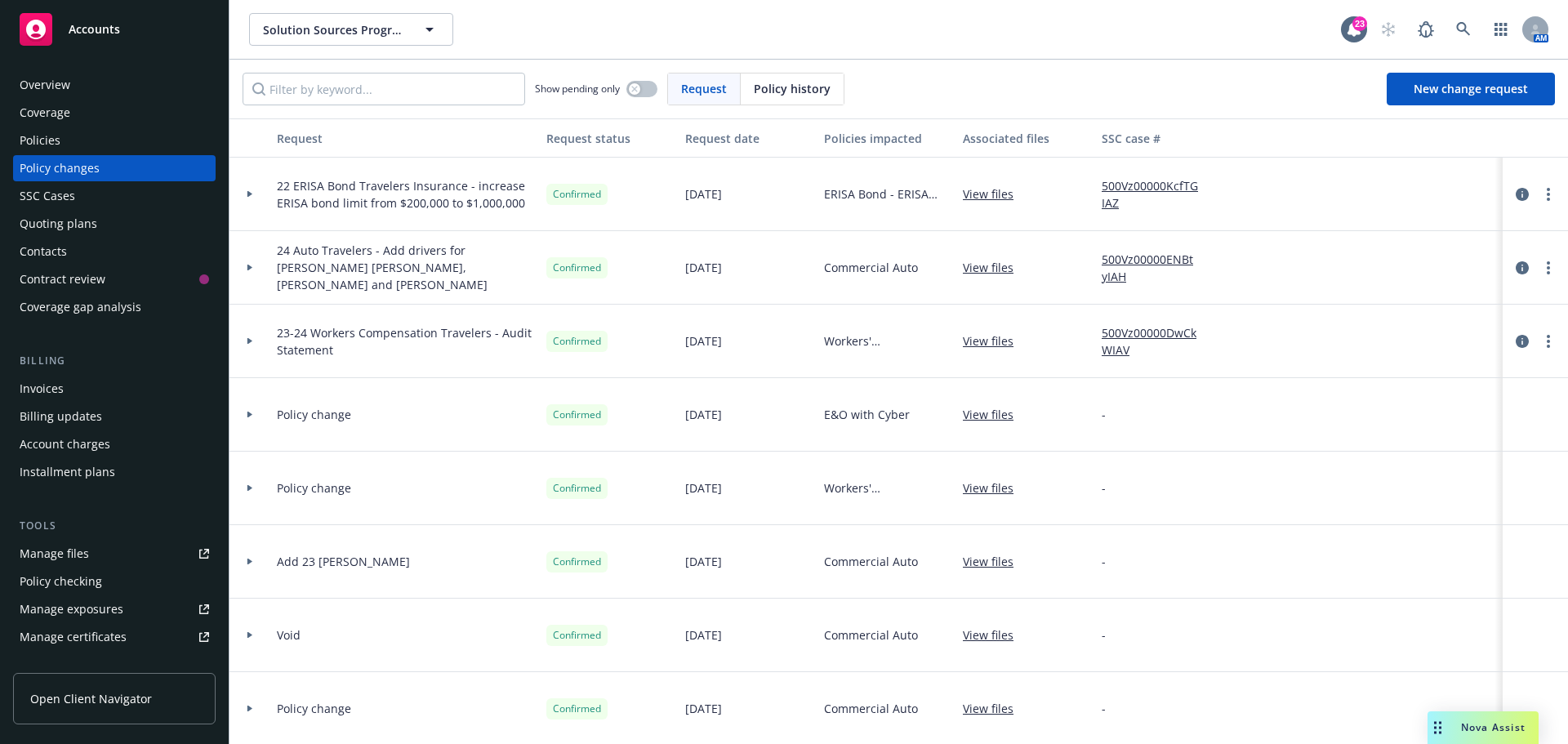
click at [53, 552] on div "Manage files" at bounding box center [54, 554] width 69 height 26
click at [1470, 32] on icon at bounding box center [1464, 30] width 15 height 15
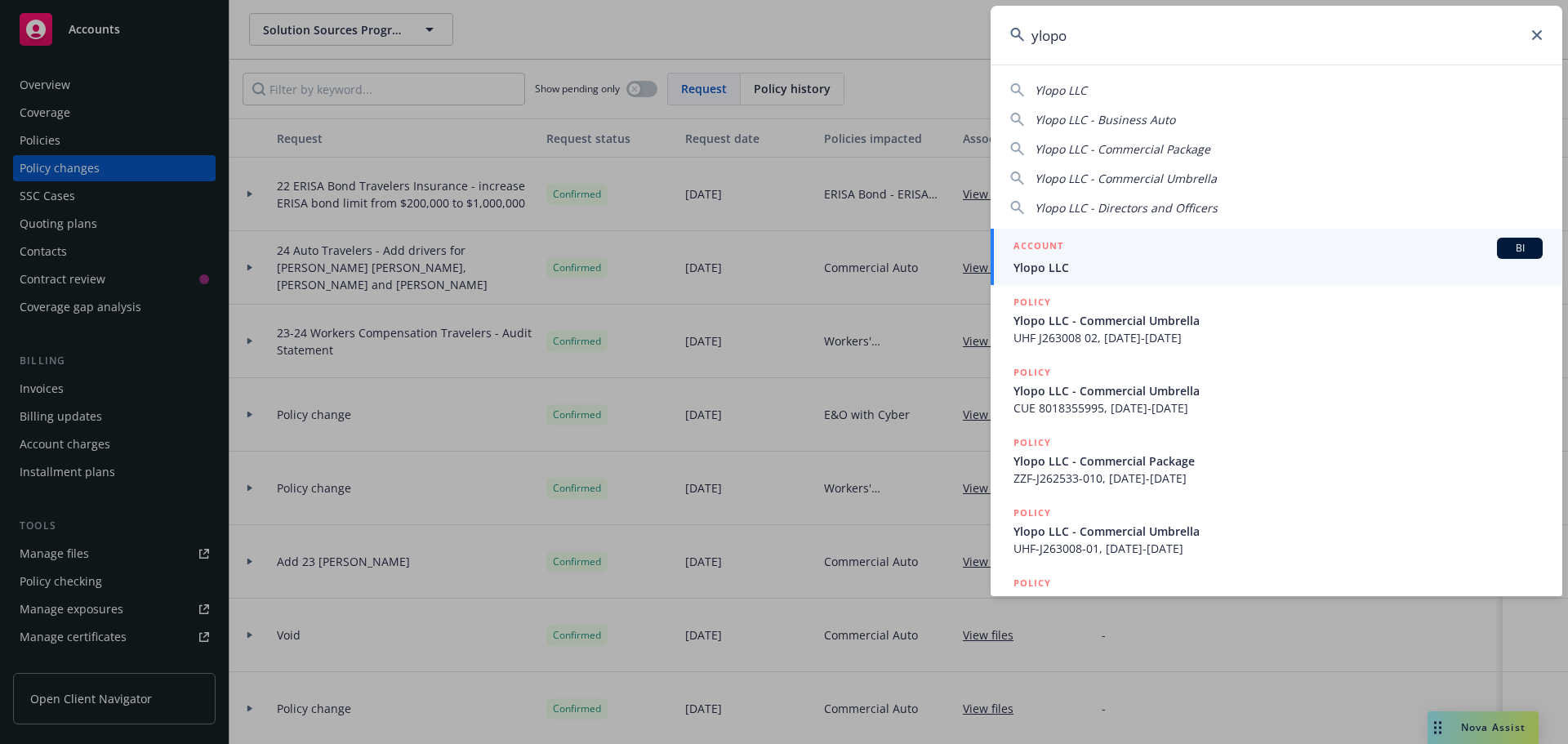
type input "ylopo"
click at [1028, 260] on li "ACCOUNT BI Ylopo LLC" at bounding box center [1276, 256] width 572 height 57
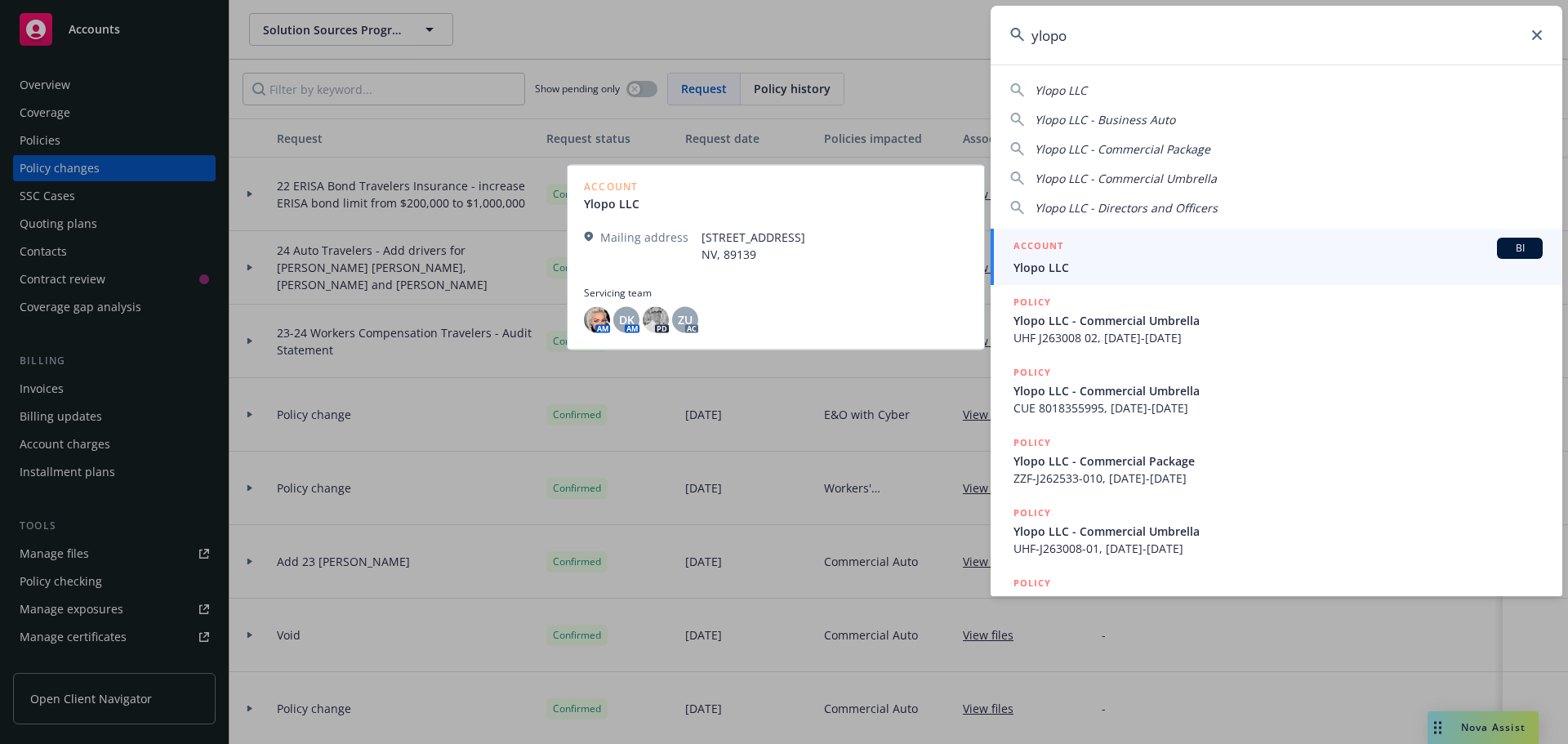
click at [1053, 265] on span "Ylopo LLC" at bounding box center [1278, 267] width 529 height 17
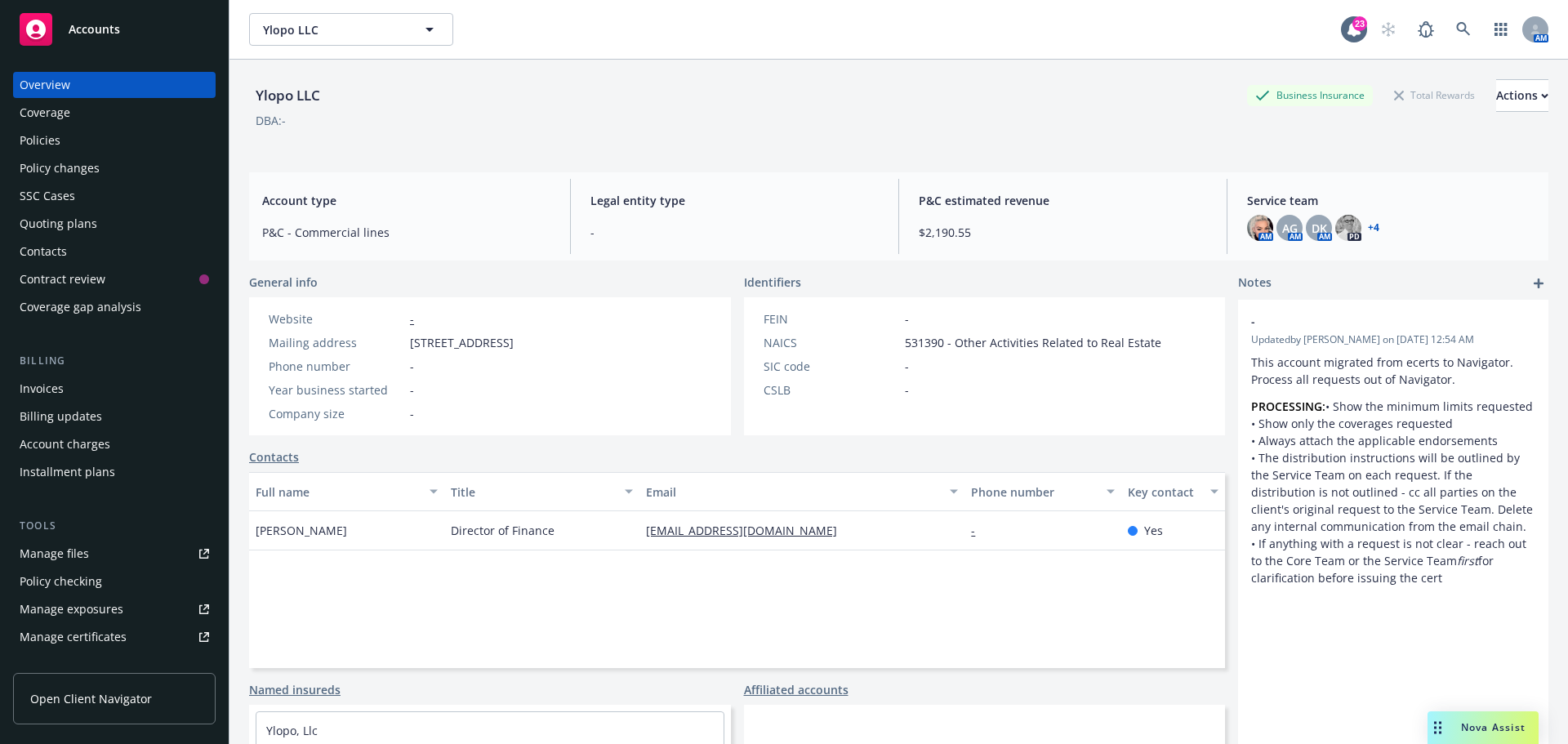
click at [67, 548] on div "Manage files" at bounding box center [54, 554] width 69 height 26
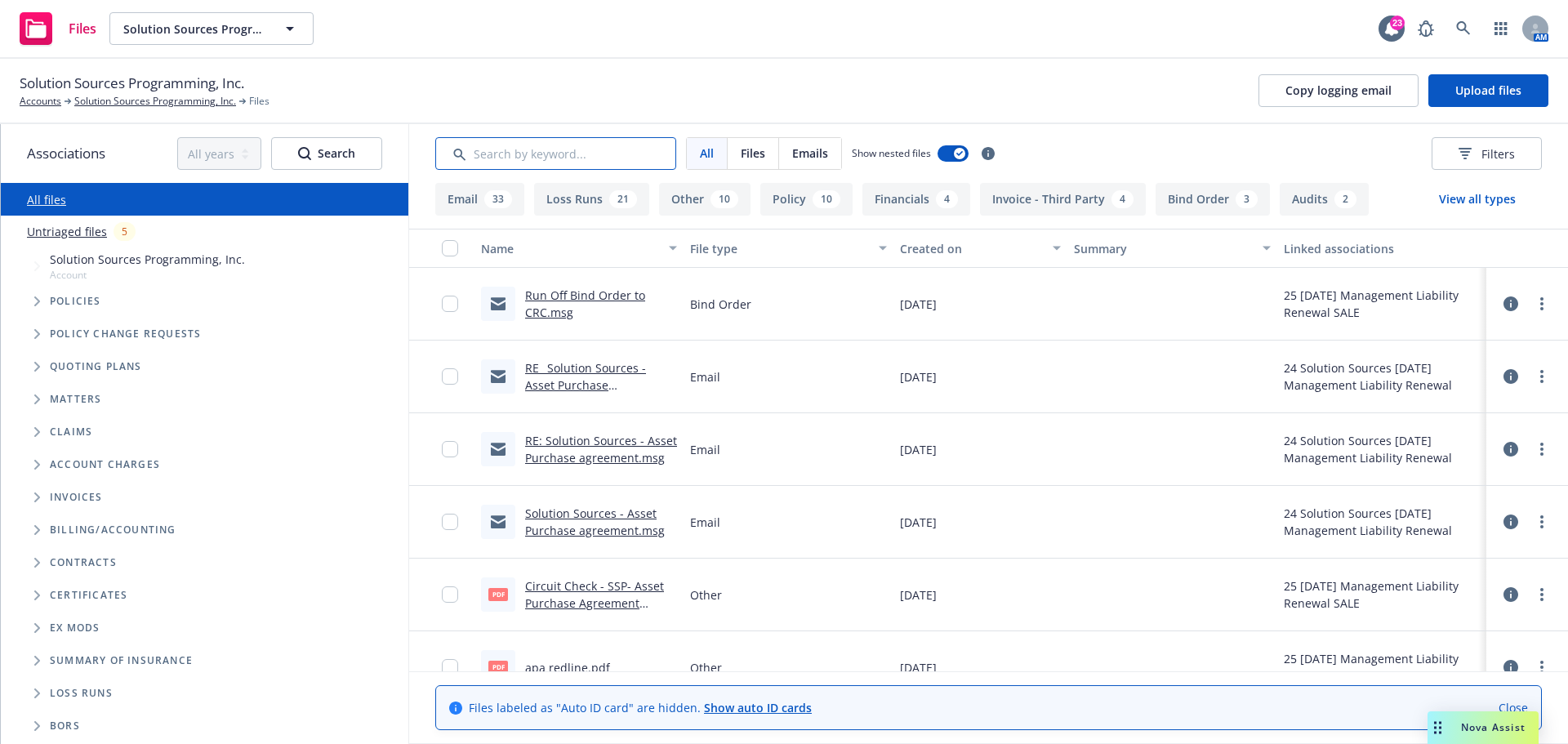
click at [504, 146] on input "Search by keyword..." at bounding box center [556, 154] width 241 height 33
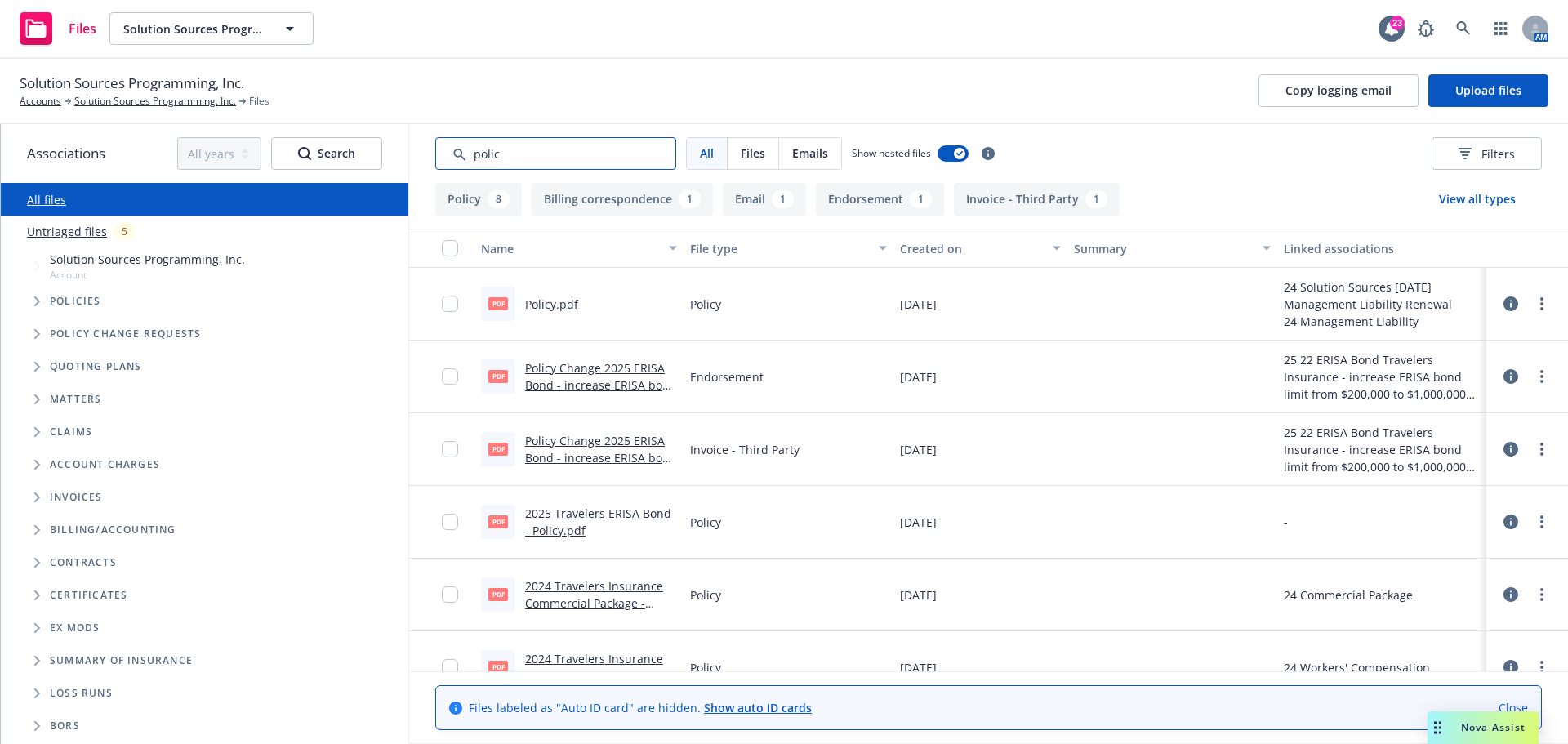
type input "polic"
click at [540, 307] on link "Policy.pdf" at bounding box center [551, 304] width 53 height 16
click at [450, 310] on input "checkbox" at bounding box center [450, 304] width 16 height 16
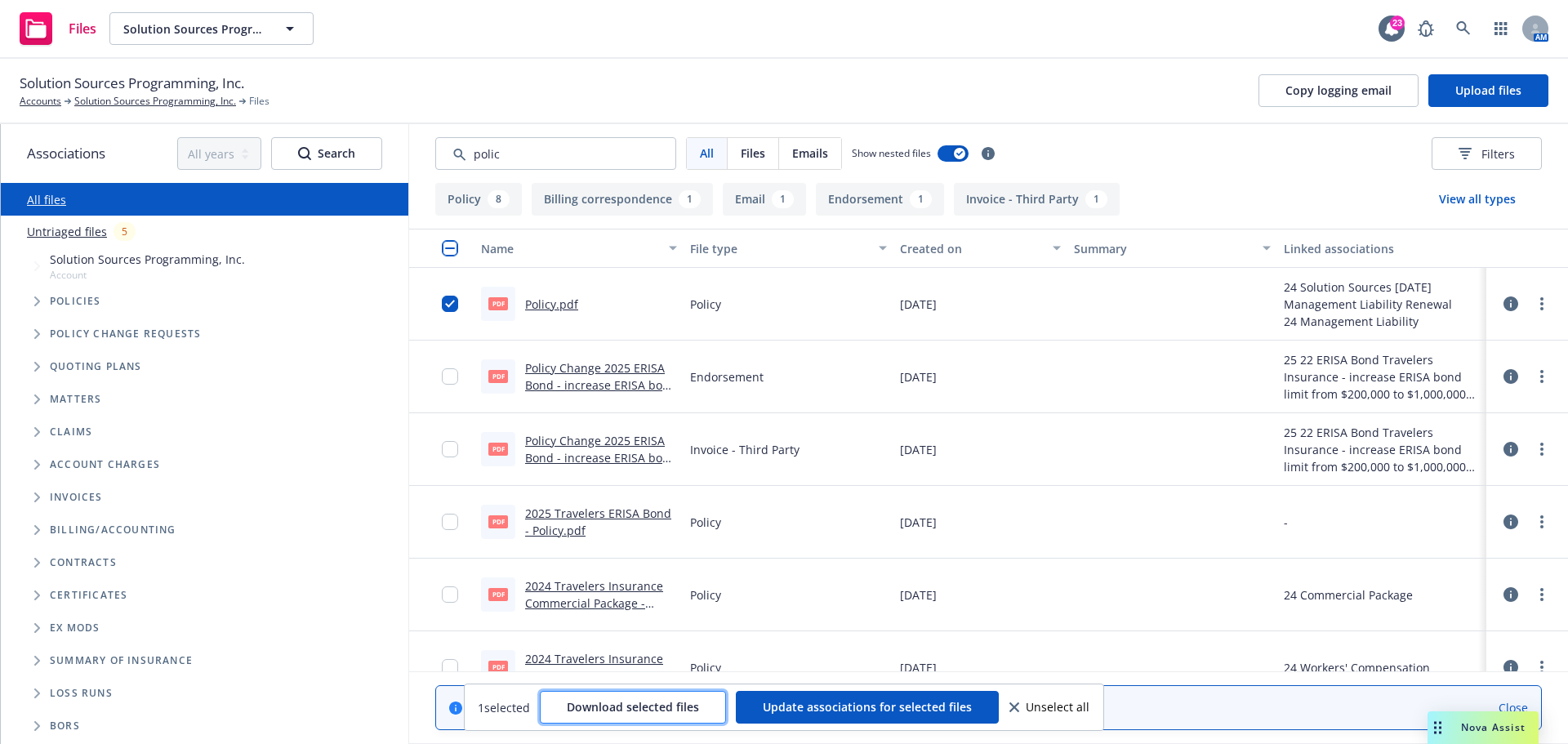
click at [617, 713] on span "Download selected files" at bounding box center [633, 707] width 132 height 16
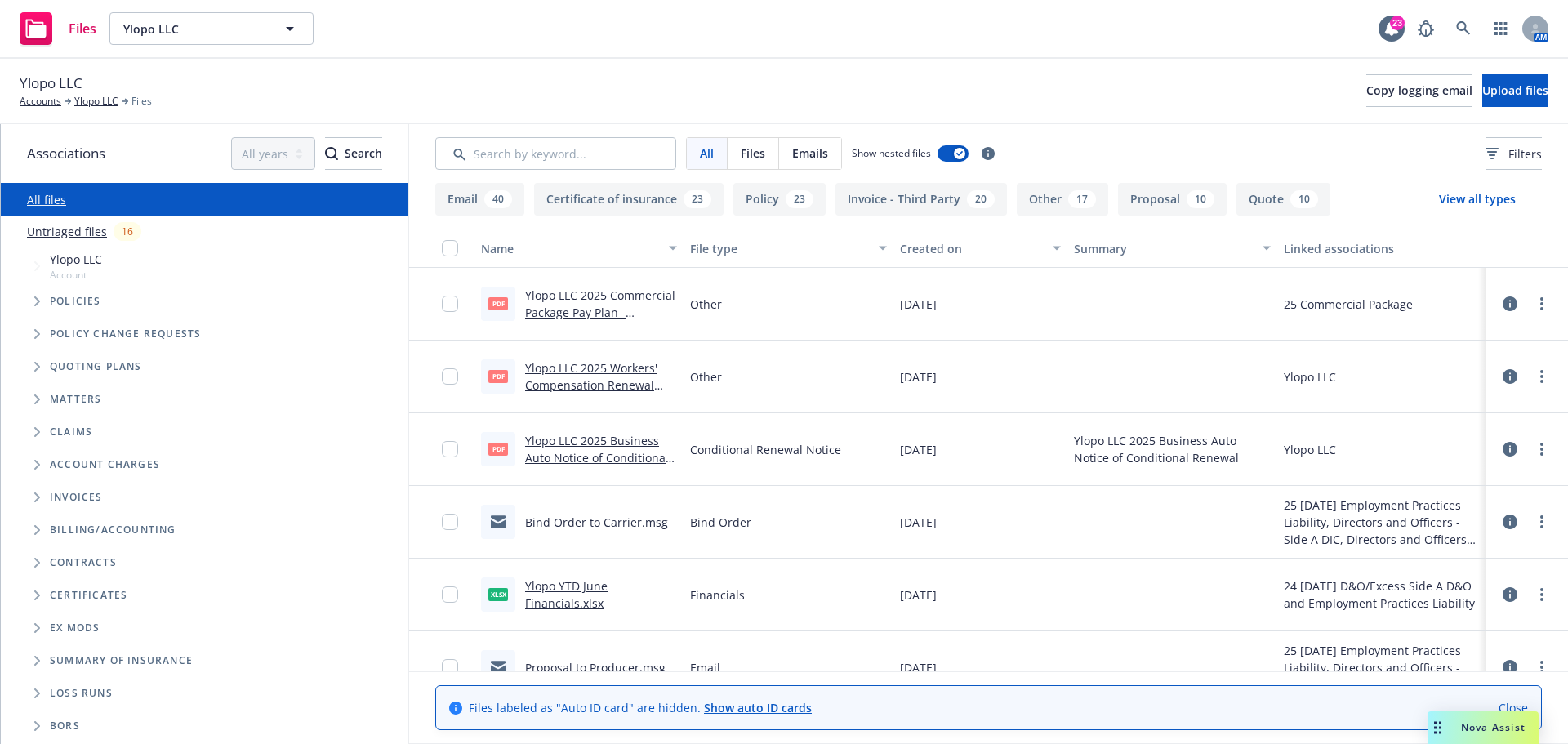
click at [35, 367] on icon "Tree Example" at bounding box center [38, 367] width 7 height 10
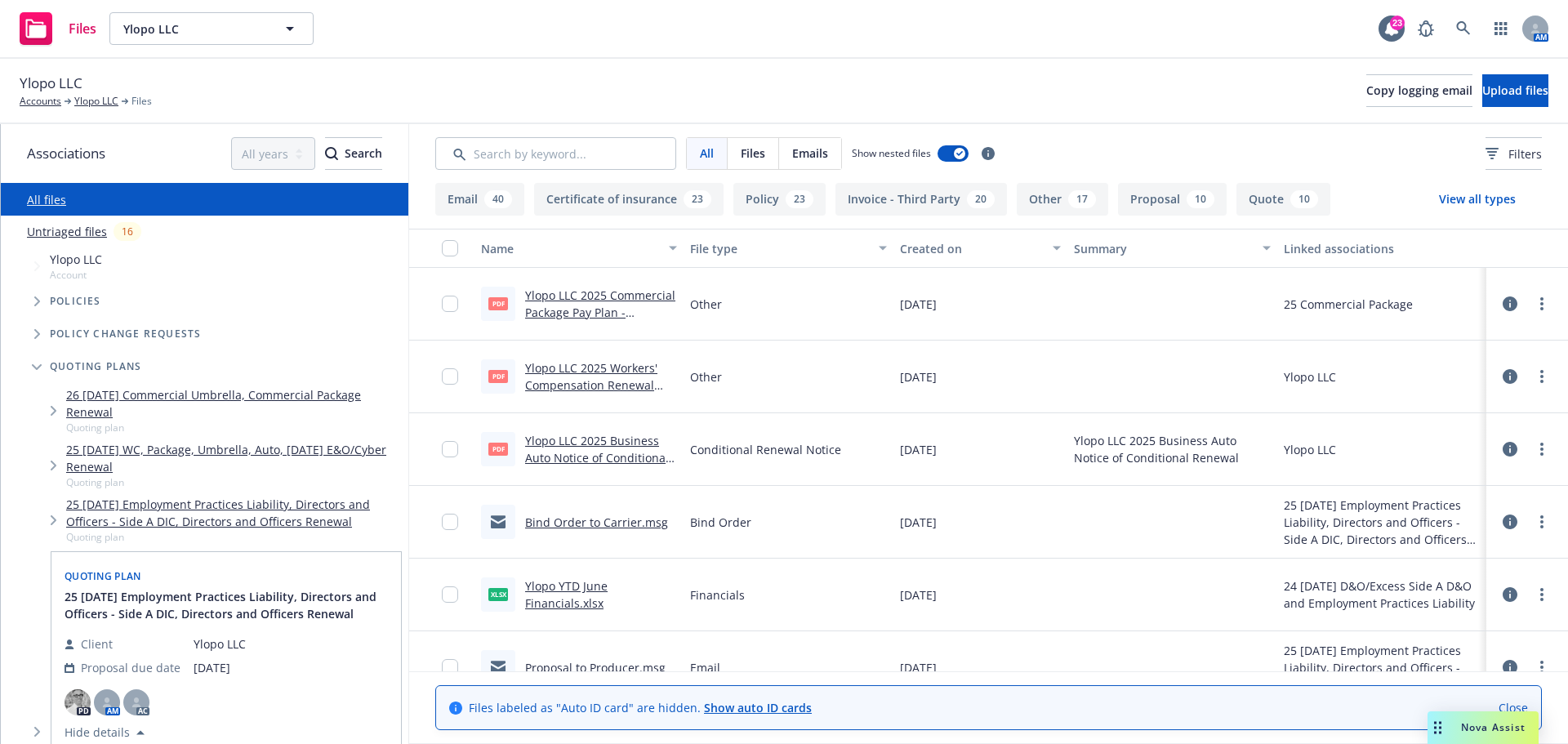
click at [132, 506] on link "25 09/01/25 Employment Practices Liability, Directors and Officers - Side A DIC…" at bounding box center [233, 513] width 335 height 35
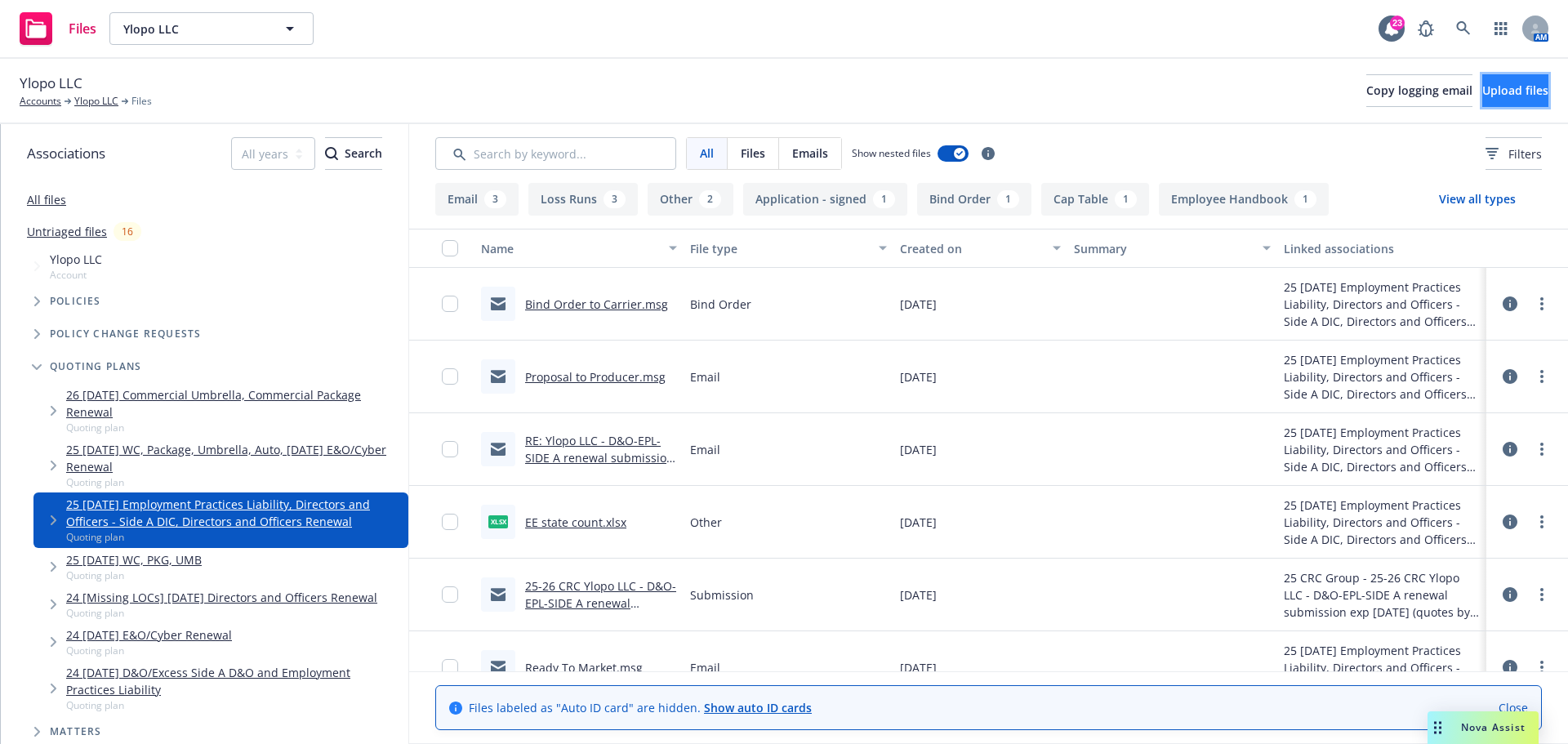
click at [1483, 95] on span "Upload files" at bounding box center [1515, 90] width 66 height 16
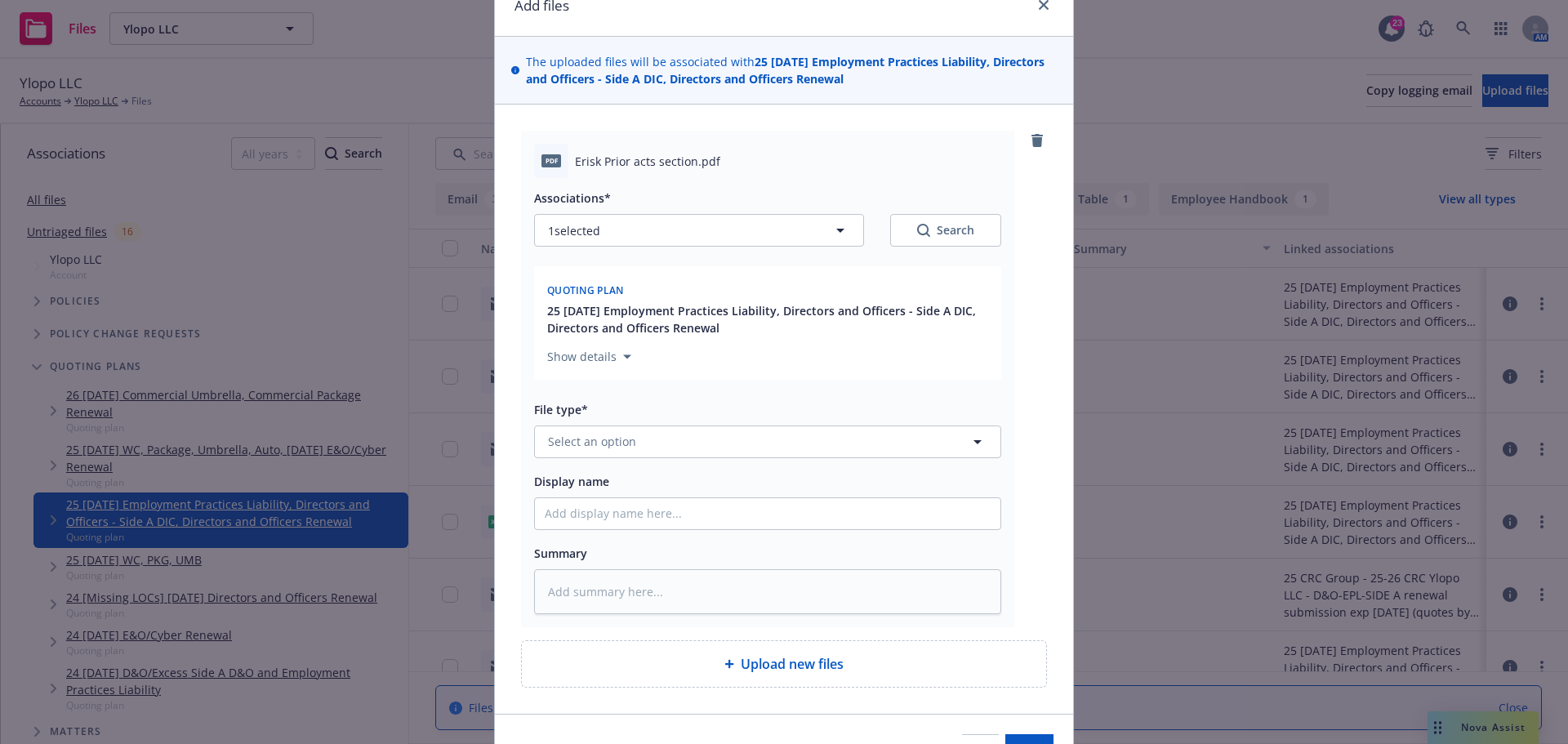
scroll to position [173, 0]
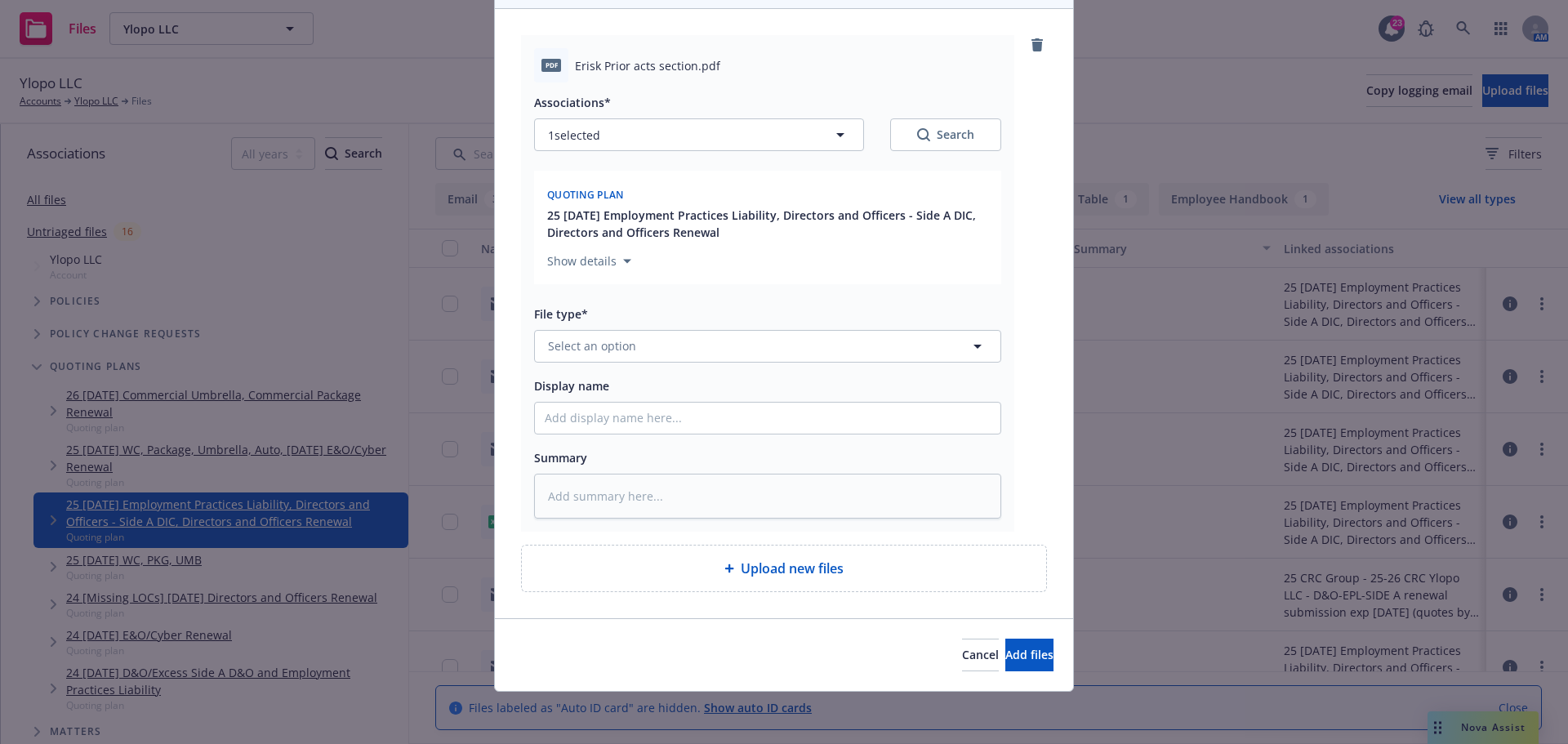
type textarea "x"
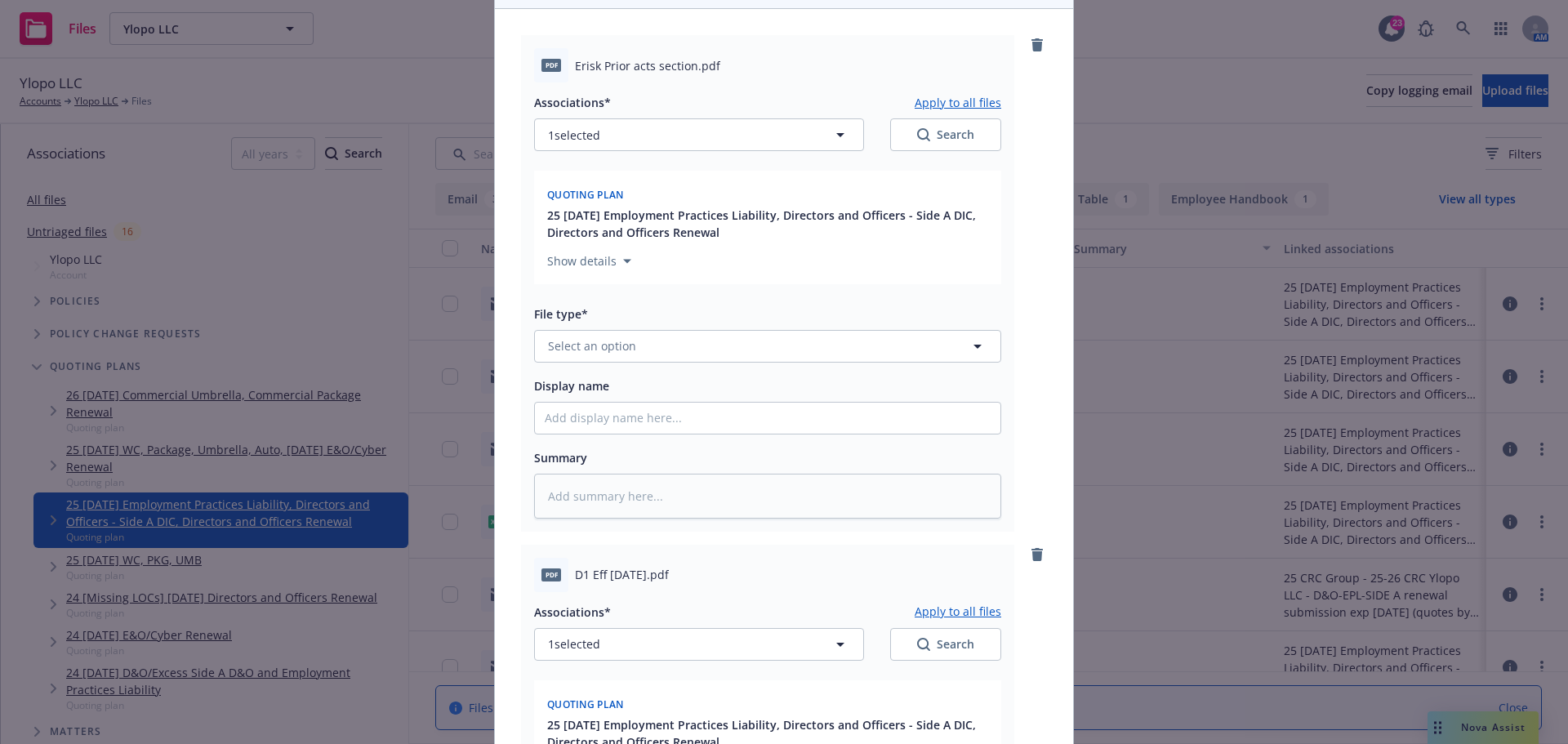
click at [587, 71] on span "Erisk Prior acts section.pdf" at bounding box center [648, 66] width 145 height 17
drag, startPoint x: 570, startPoint y: 66, endPoint x: 689, endPoint y: 62, distance: 119.1
click at [689, 62] on span "Erisk Prior acts section.pdf" at bounding box center [648, 66] width 145 height 17
copy span "Erisk Prior acts section"
click at [591, 345] on span "Select an option" at bounding box center [592, 345] width 88 height 17
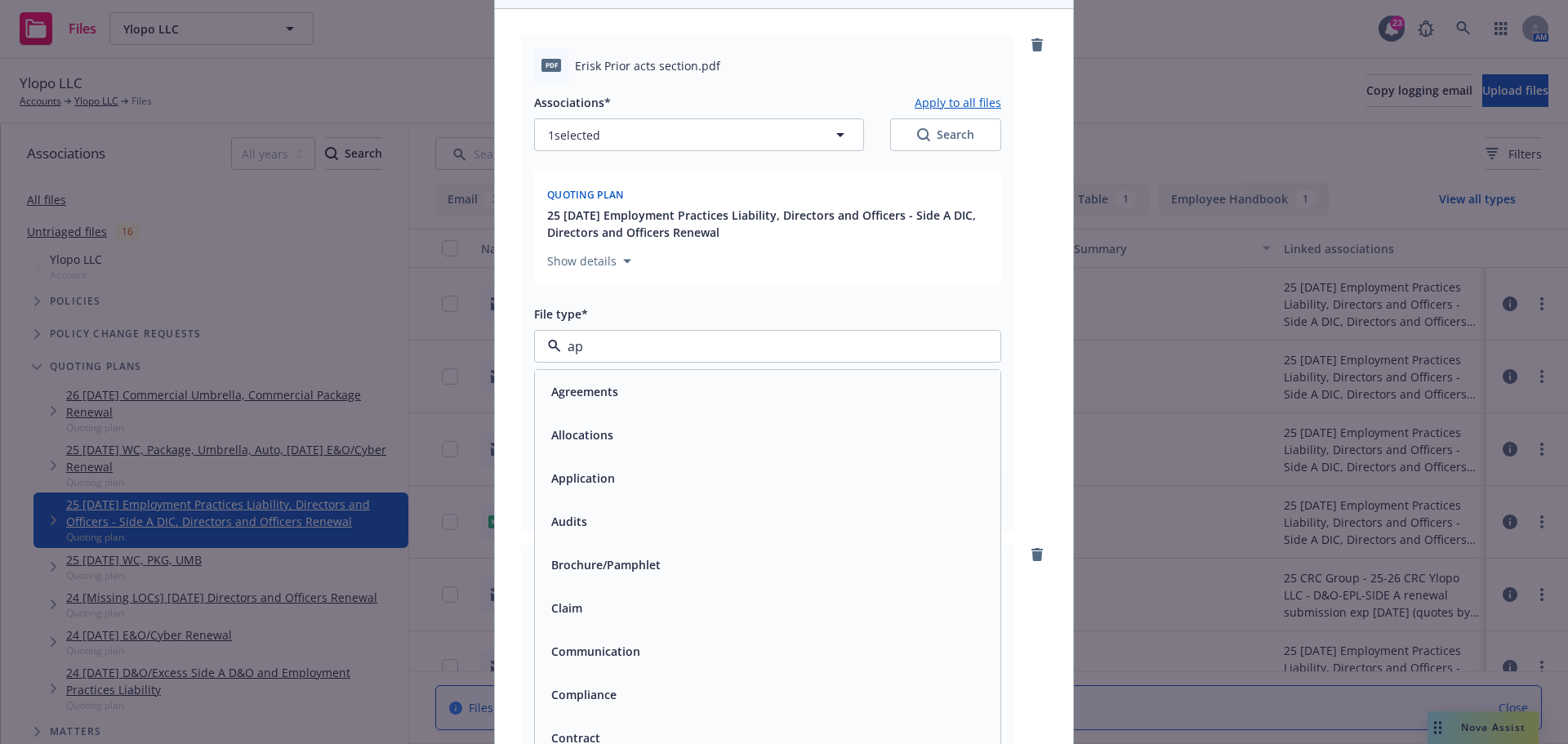
type input "app"
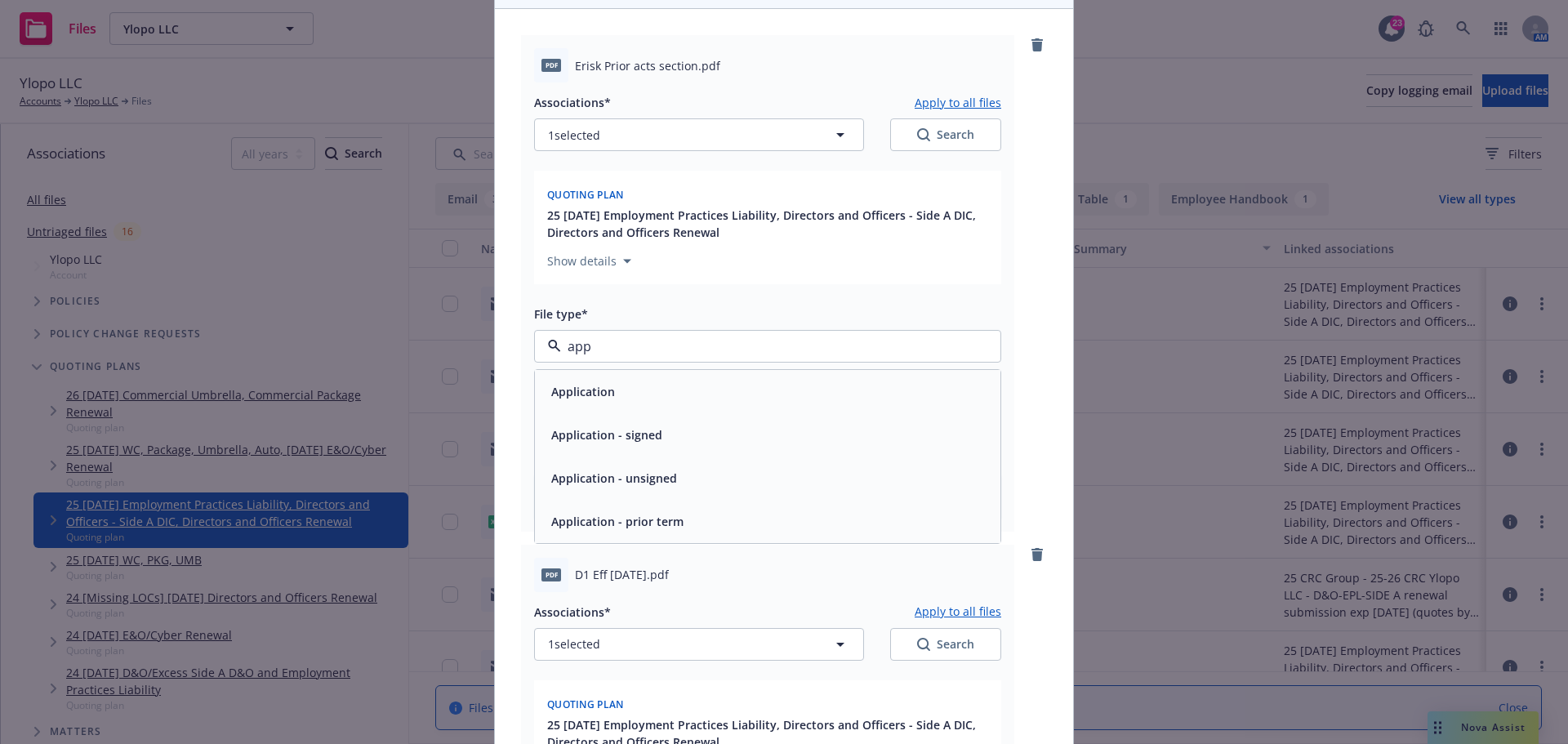
click at [613, 401] on div "Application" at bounding box center [768, 391] width 446 height 24
click at [568, 415] on input "Display name" at bounding box center [768, 418] width 465 height 31
paste input "Erisk Prior acts section"
type textarea "x"
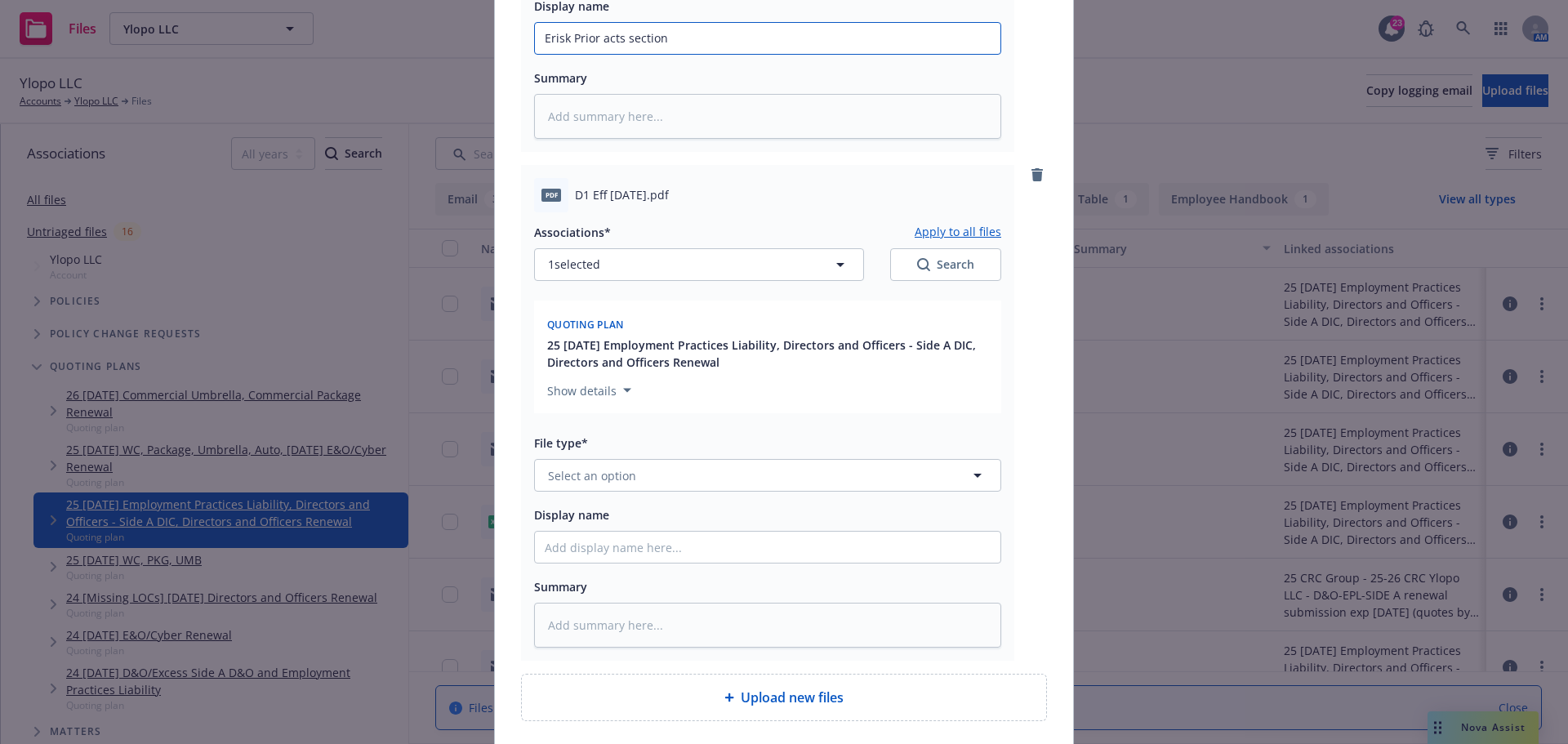
scroll to position [582, 0]
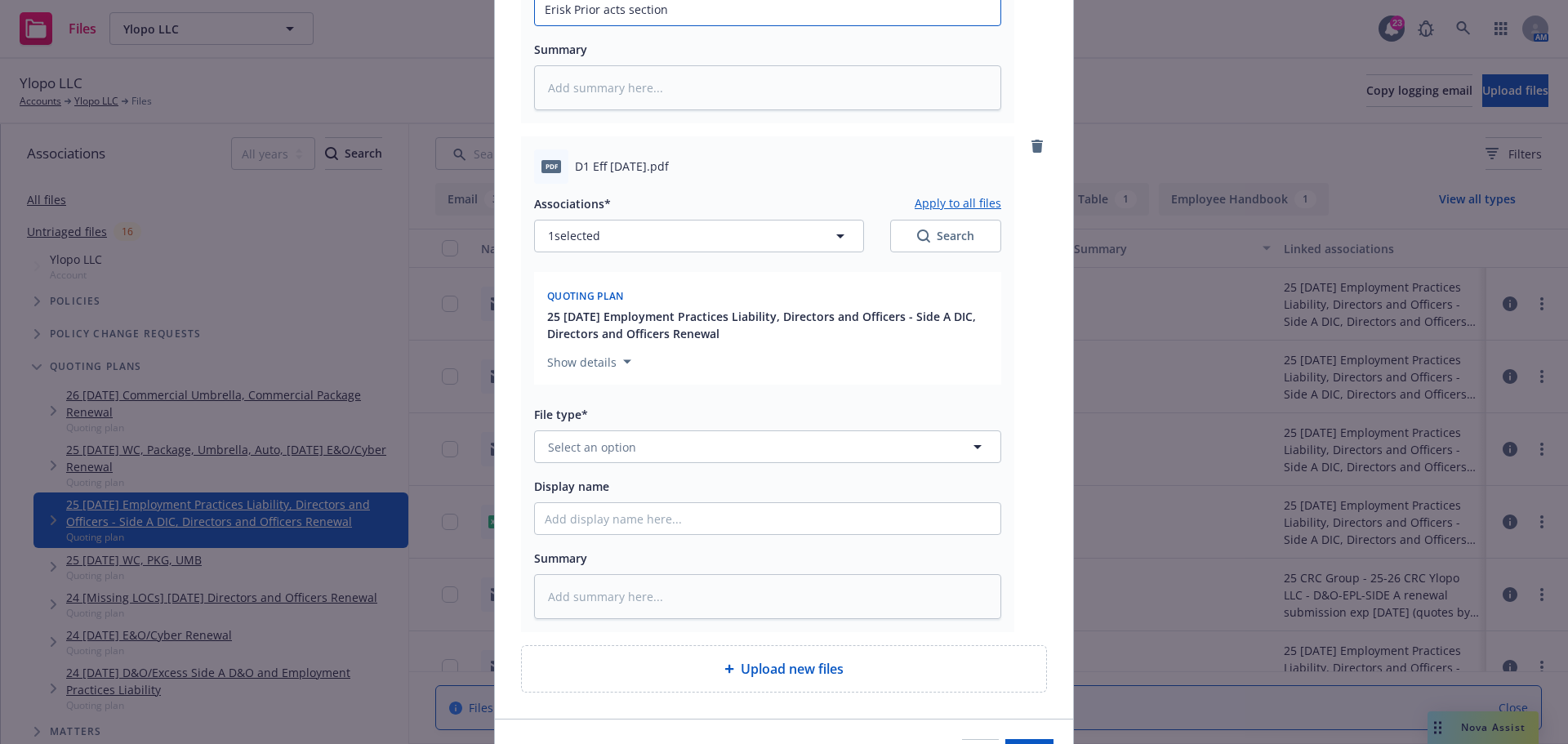
type input "Erisk Prior acts section"
click at [606, 445] on span "Select an option" at bounding box center [592, 447] width 88 height 17
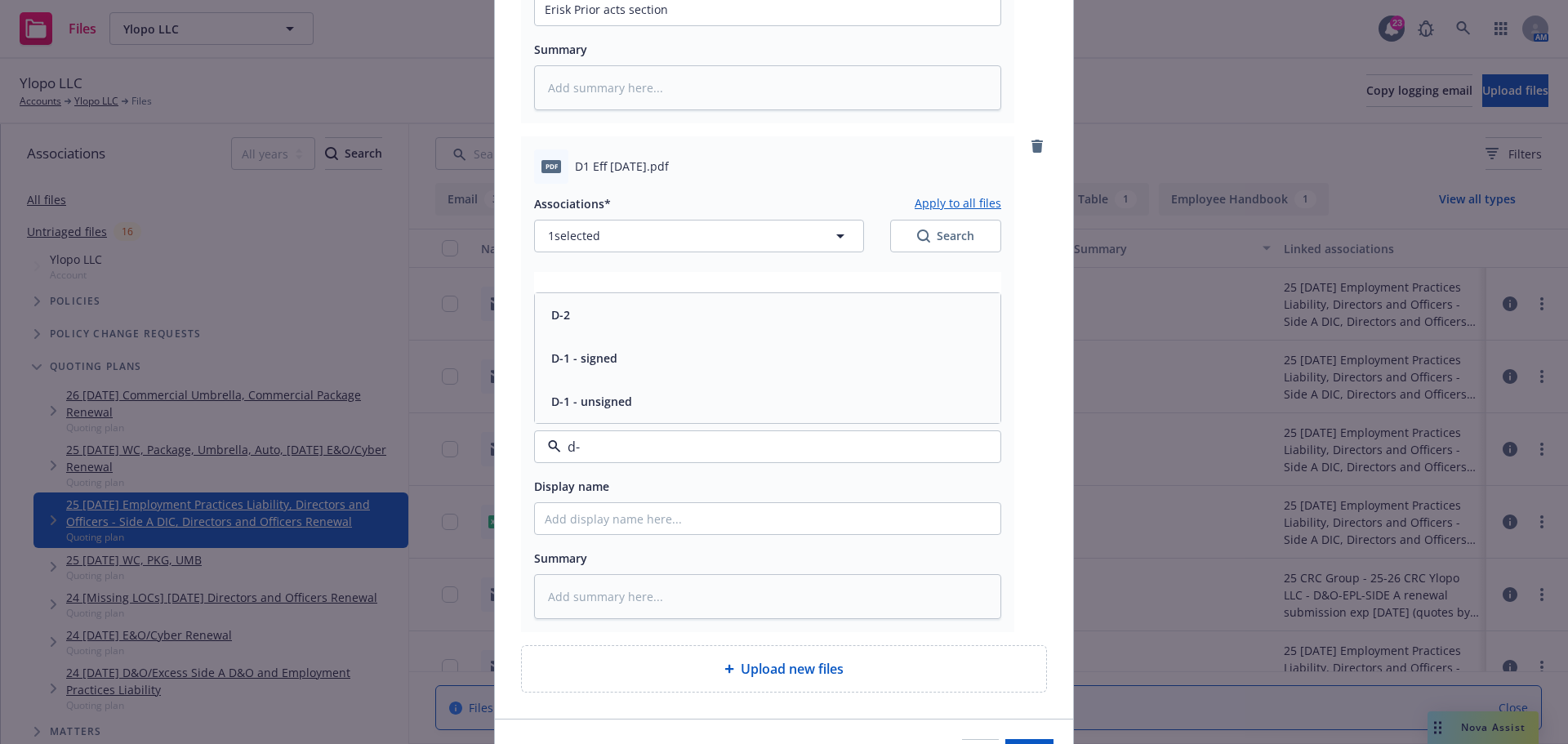
type input "d-1"
click at [610, 363] on div "D-1 - signed" at bounding box center [583, 358] width 76 height 24
click at [570, 525] on input "Display name" at bounding box center [768, 519] width 465 height 31
type textarea "x"
type input "S"
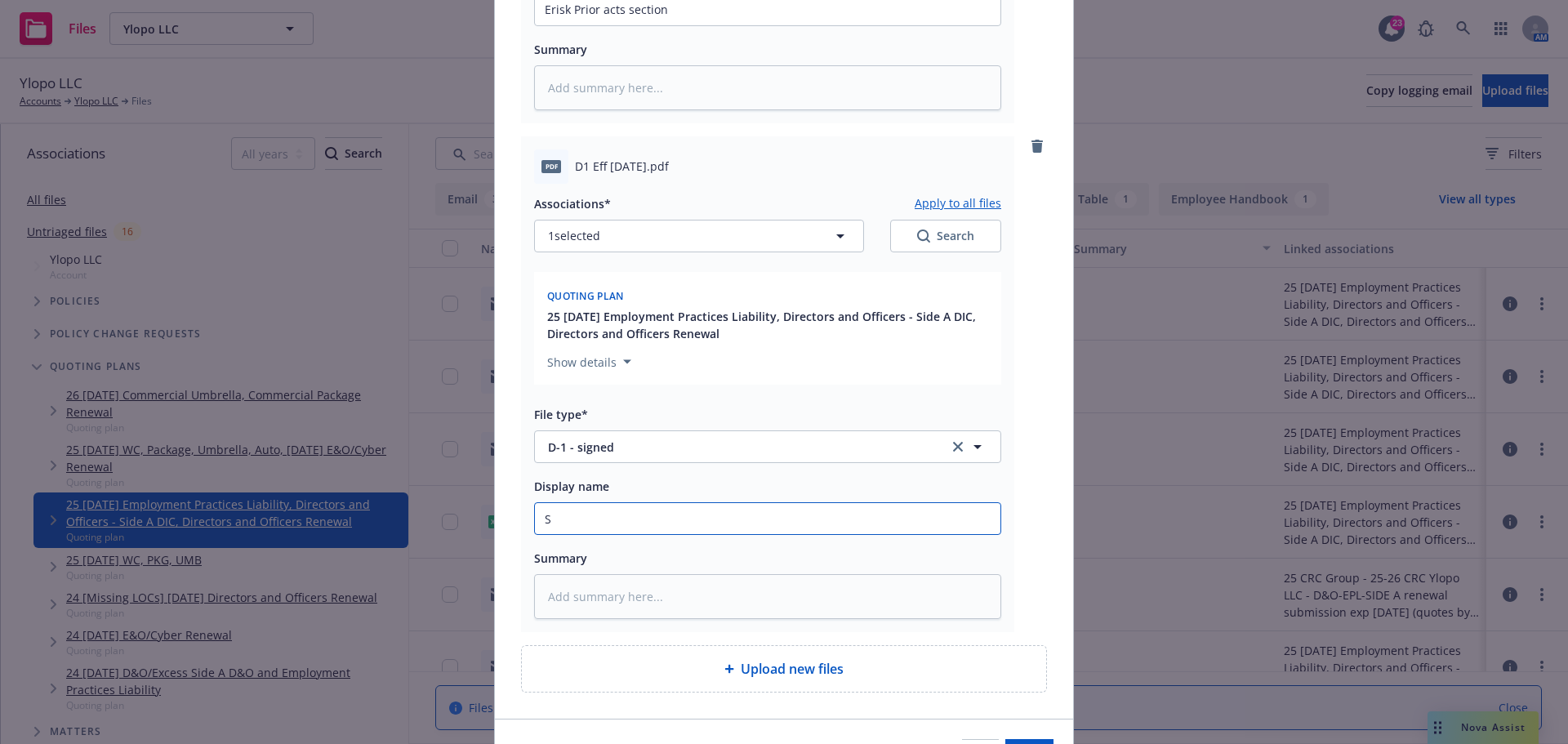
type textarea "x"
type input "SK"
type textarea "x"
type input "S"
type textarea "x"
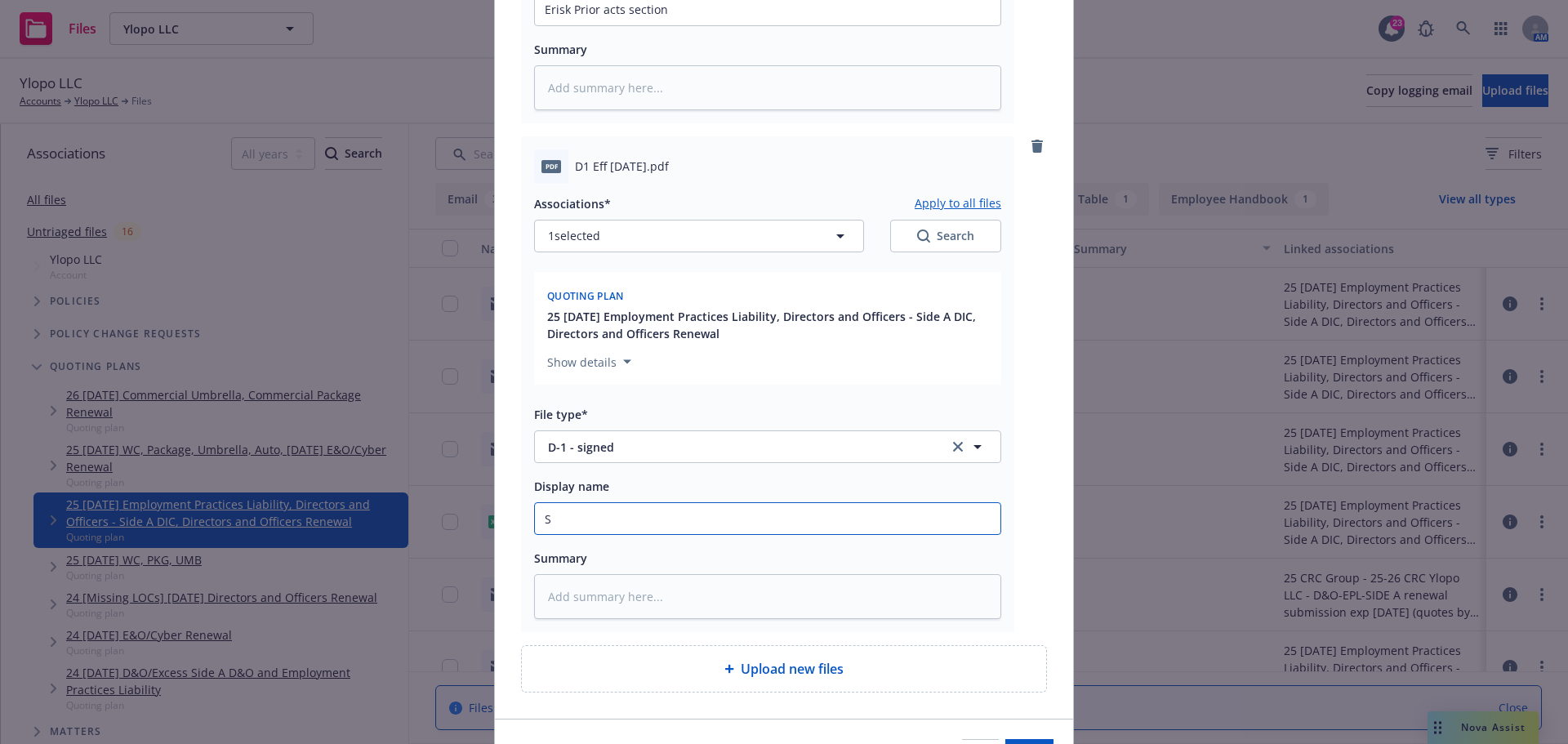
type input "SL"
type textarea "x"
type input "SLA"
type textarea "x"
type input "SLA"
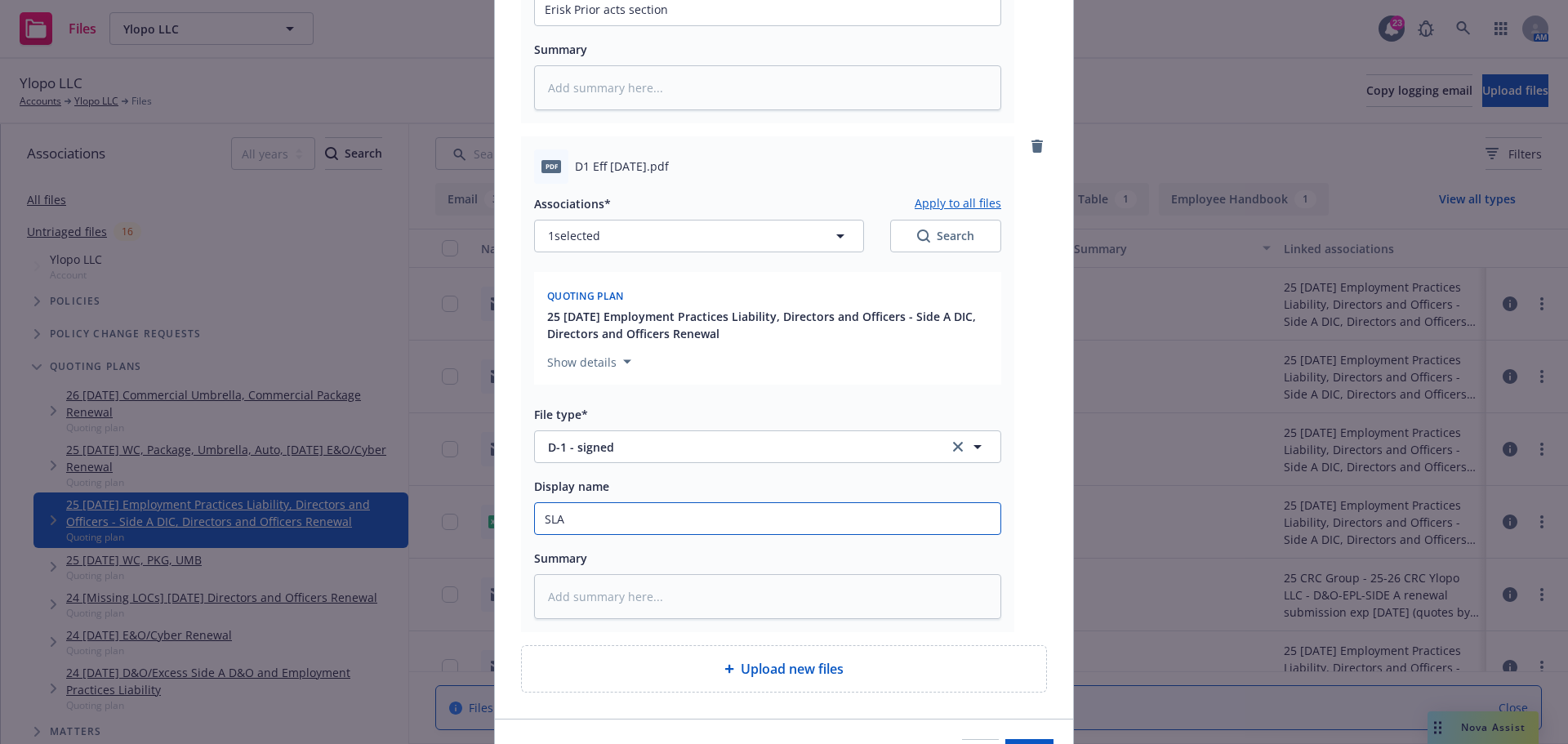
type textarea "x"
type input "SLA D"
type textarea "x"
type input "SLA D-"
type textarea "x"
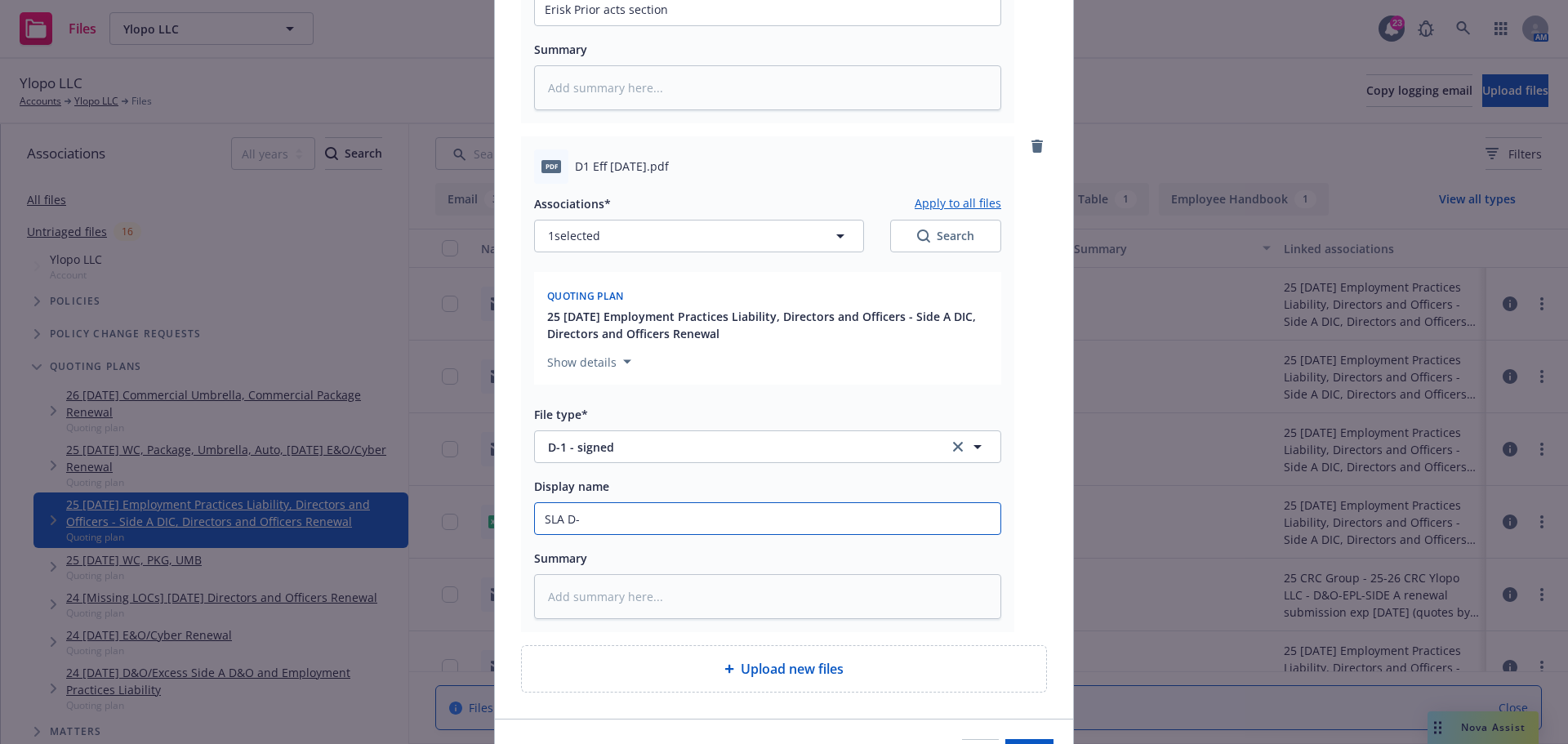
type input "SLA D-1"
type textarea "x"
type input "SLA D-1"
type textarea "x"
type input "SLA D-1 f"
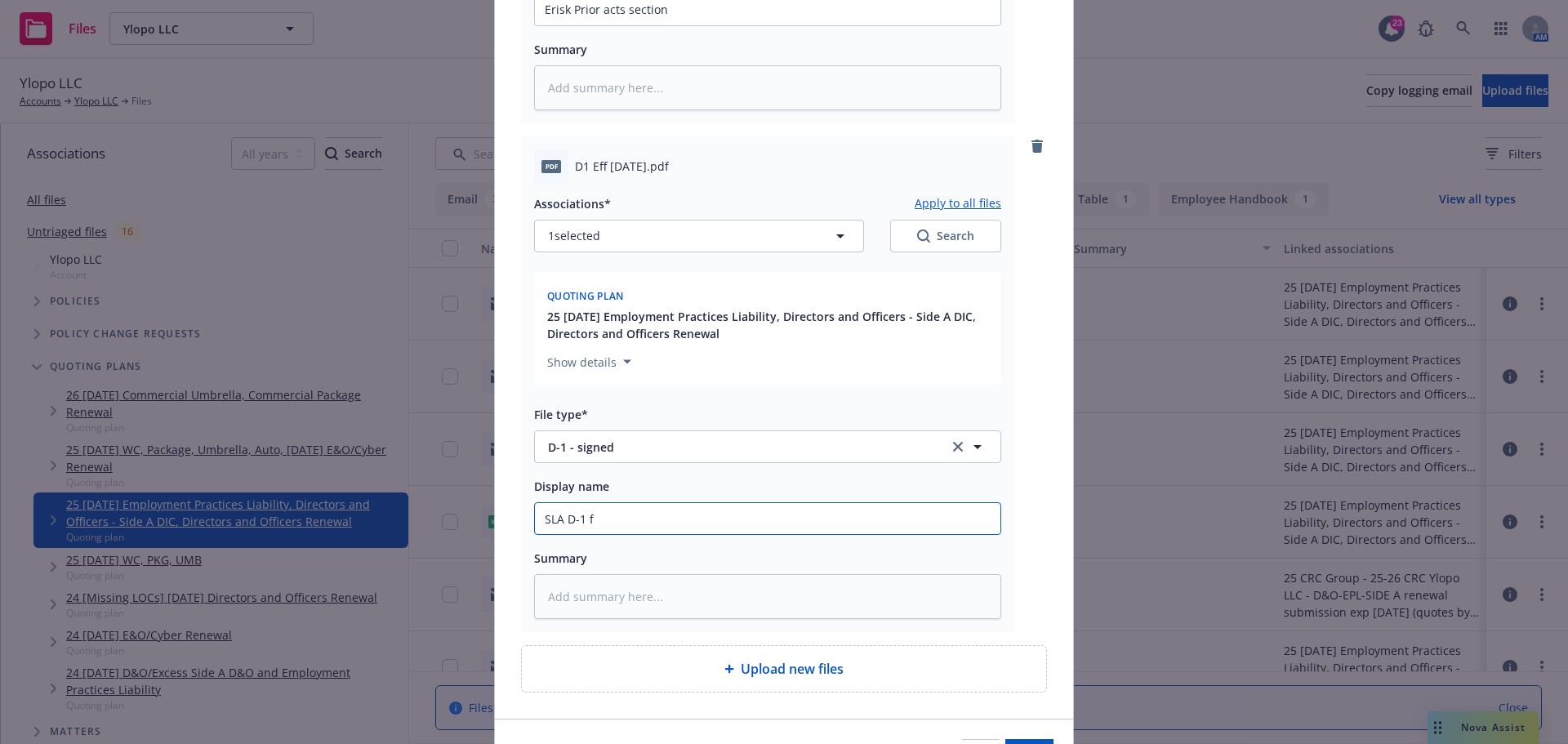
type textarea "x"
type input "SLA D-1 fo"
type textarea "x"
type input "SLA D-1 for"
type textarea "x"
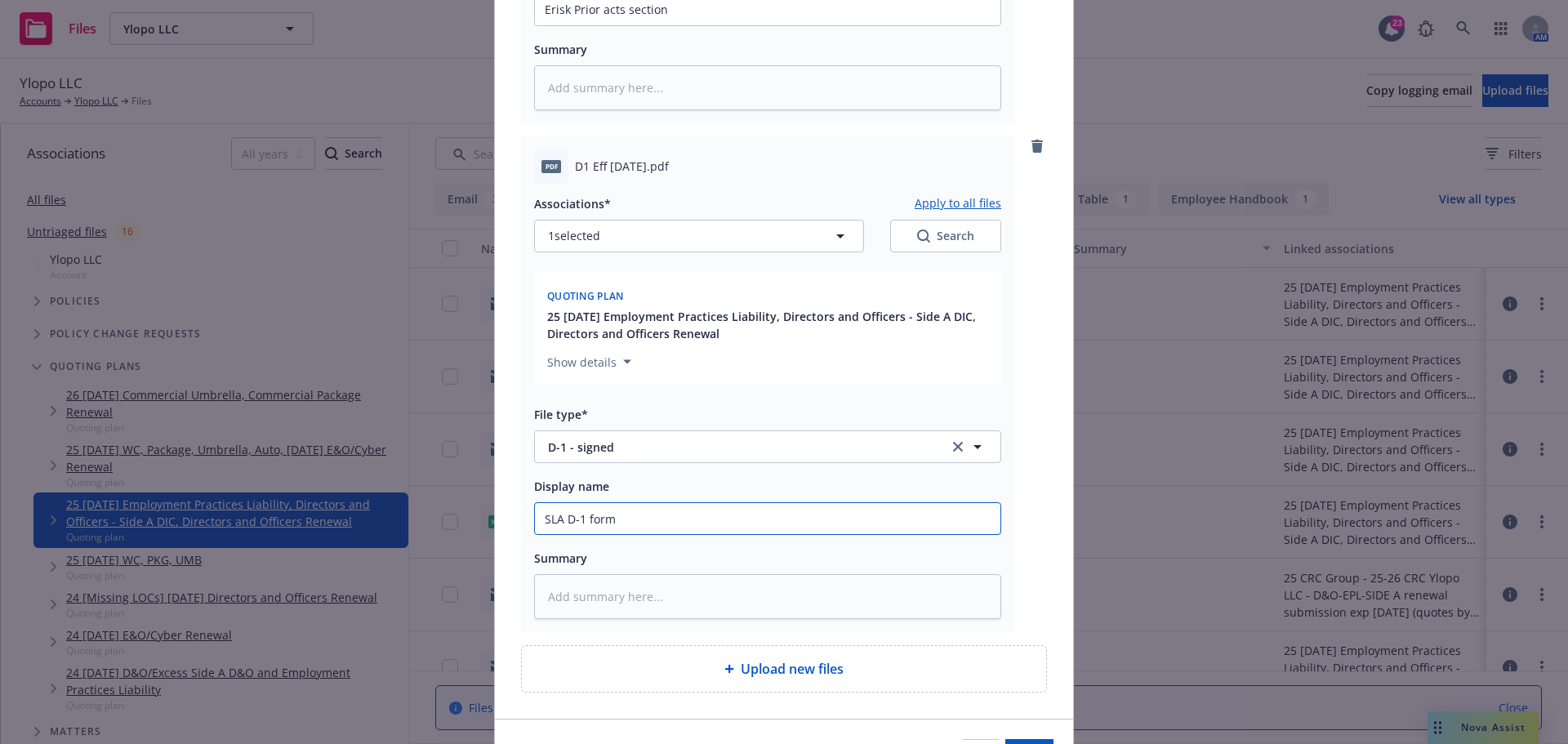
scroll to position [682, 0]
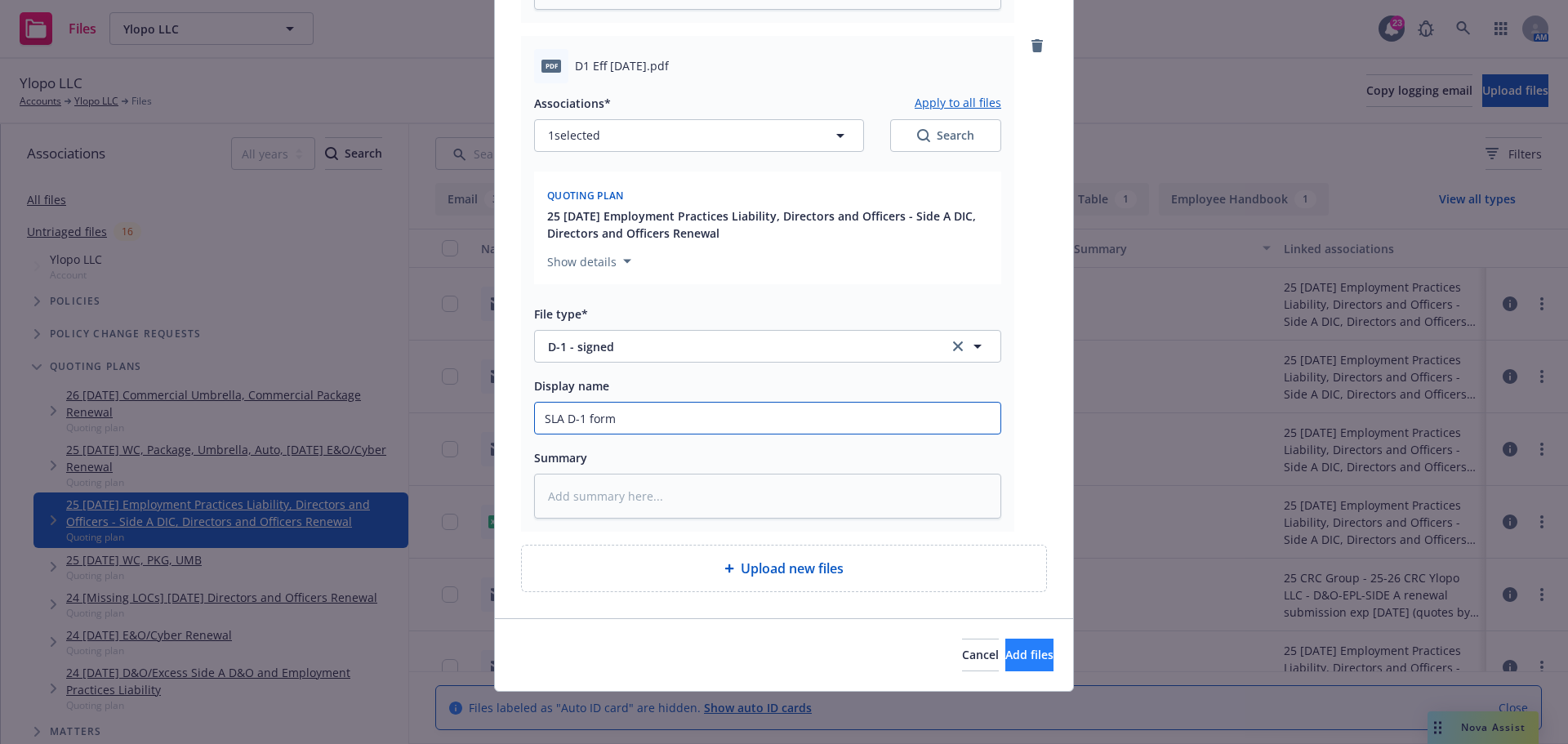
type input "SLA D-1 form"
click at [1020, 659] on span "Add files" at bounding box center [1029, 654] width 48 height 16
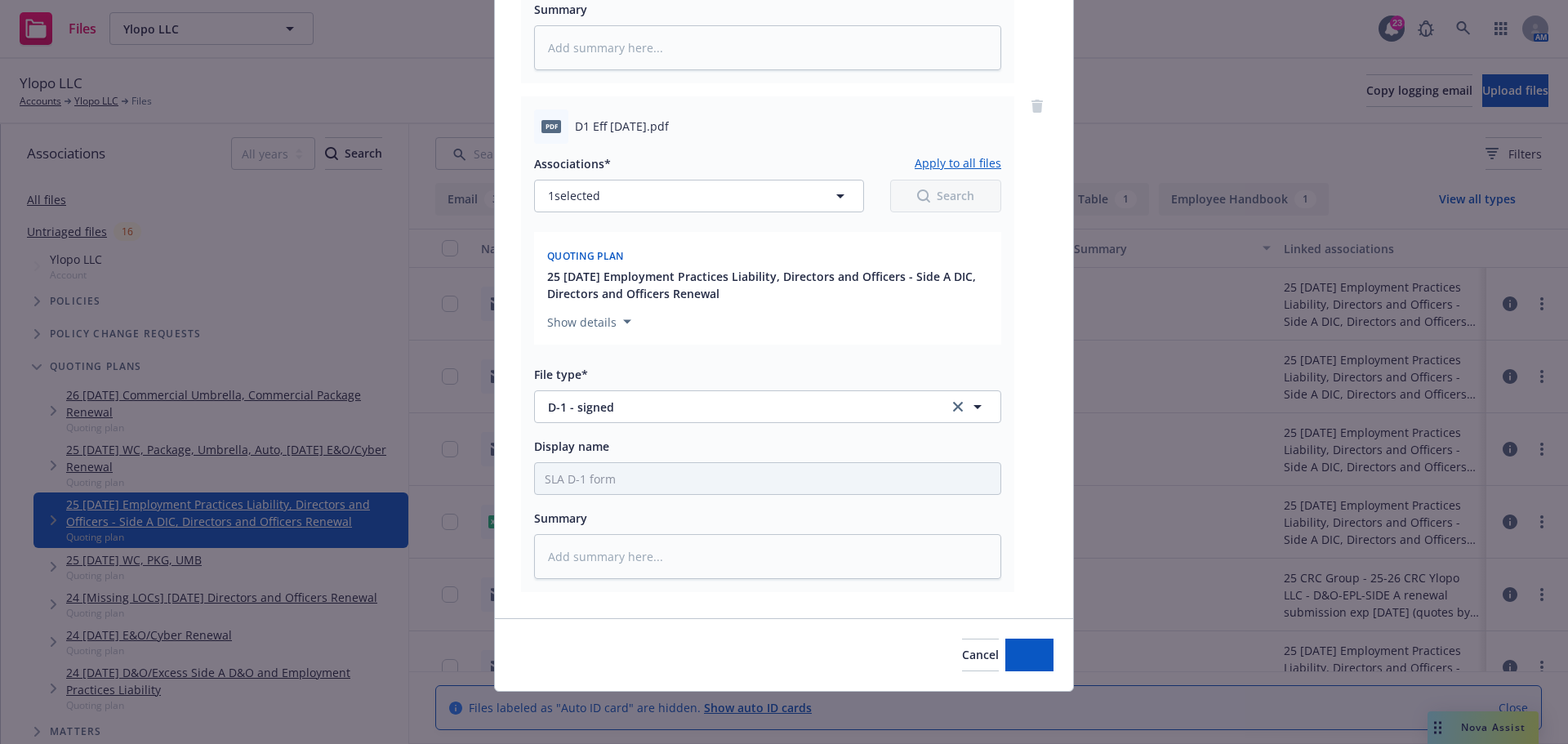
scroll to position [622, 0]
type textarea "x"
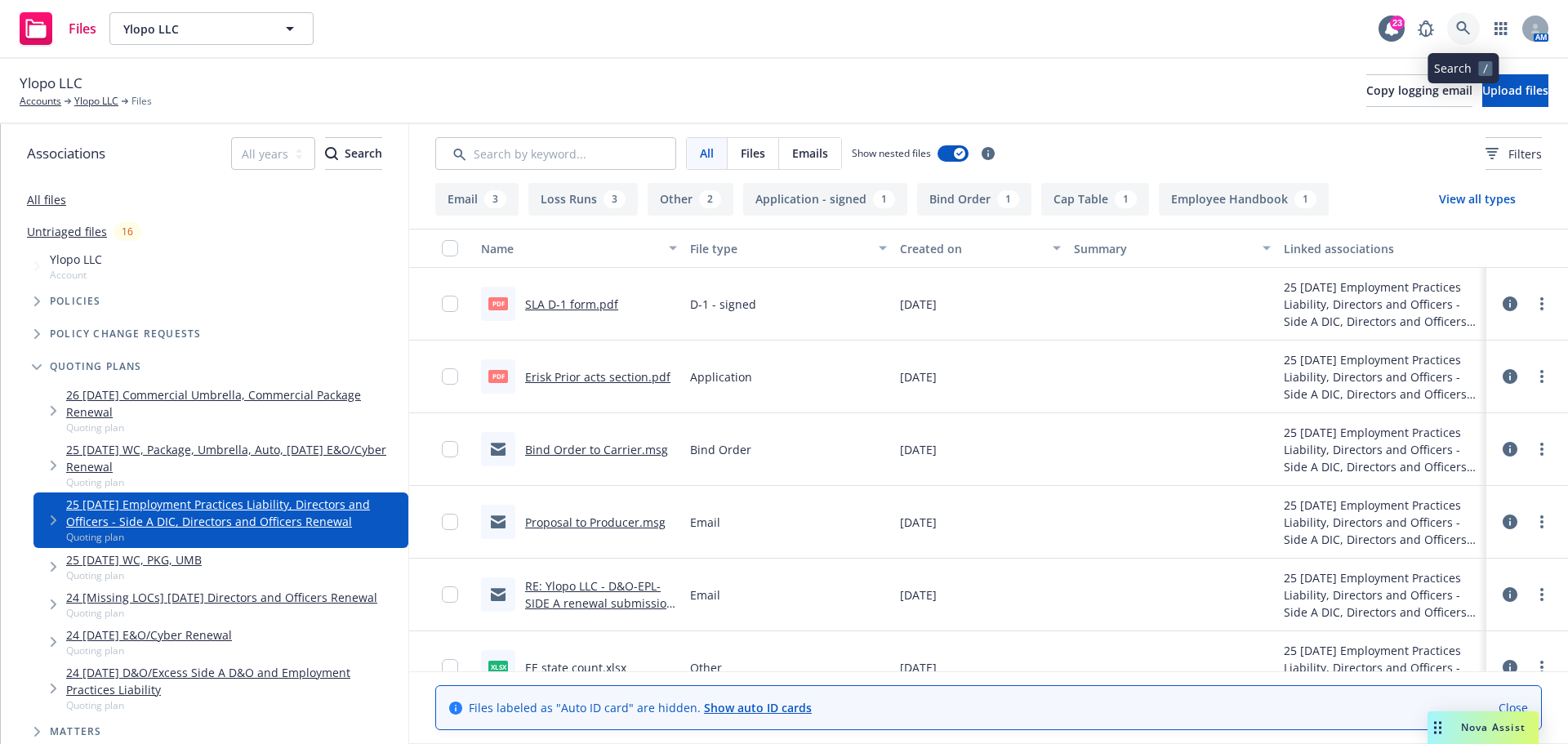
click at [1462, 26] on icon at bounding box center [1464, 29] width 15 height 15
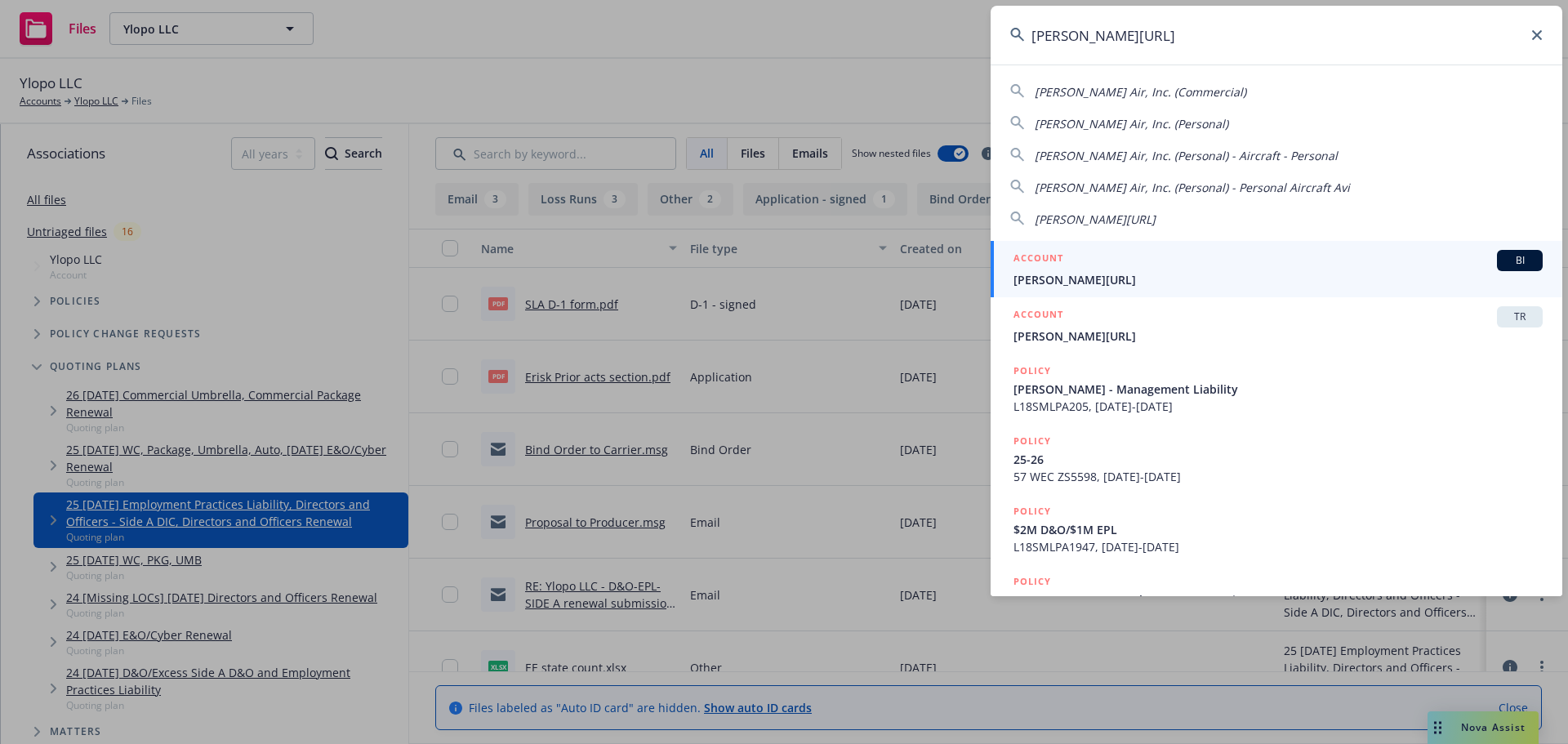
type input "smith.ai"
click at [1049, 274] on span "Smith.AI" at bounding box center [1278, 280] width 529 height 17
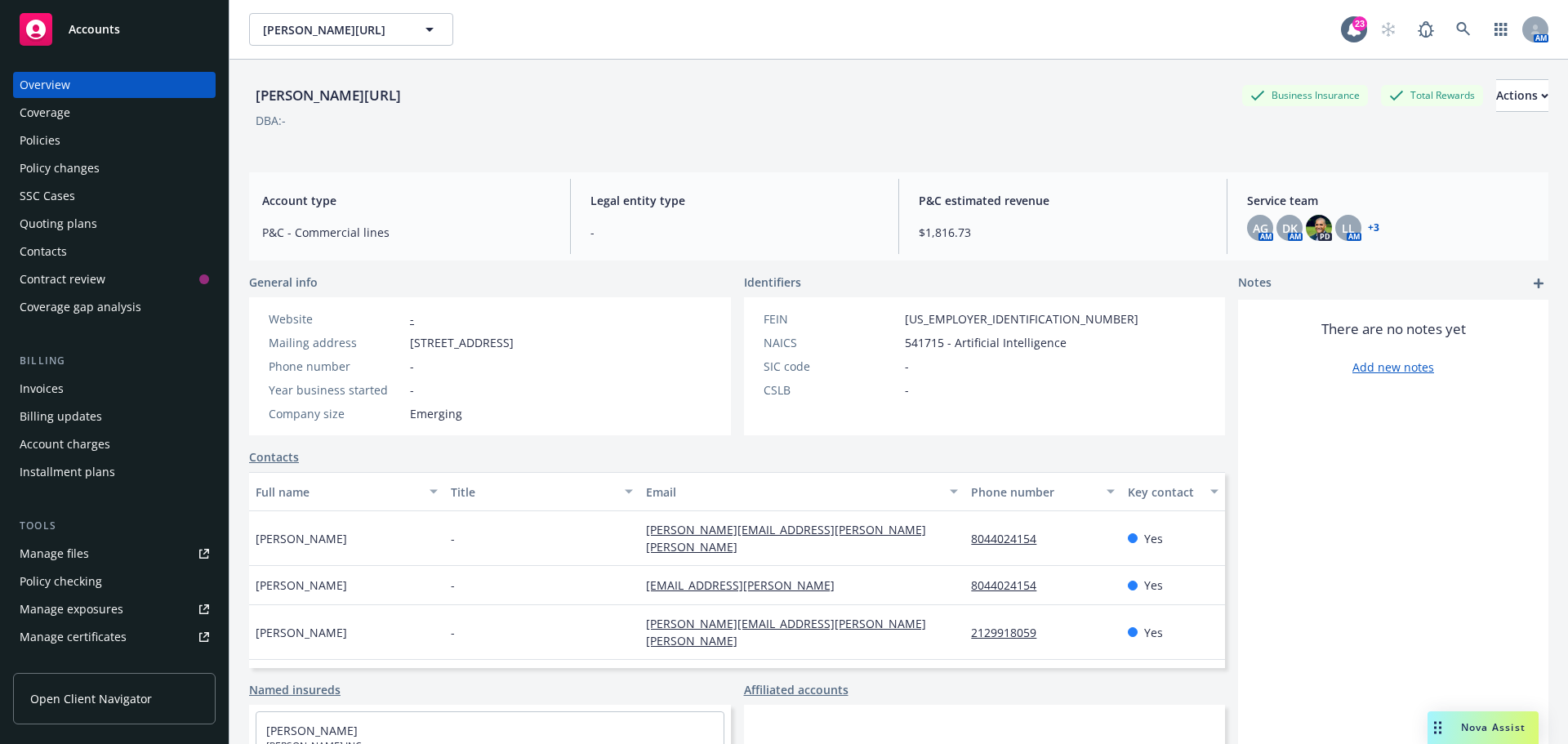
click at [44, 223] on div "Quoting plans" at bounding box center [58, 224] width 77 height 26
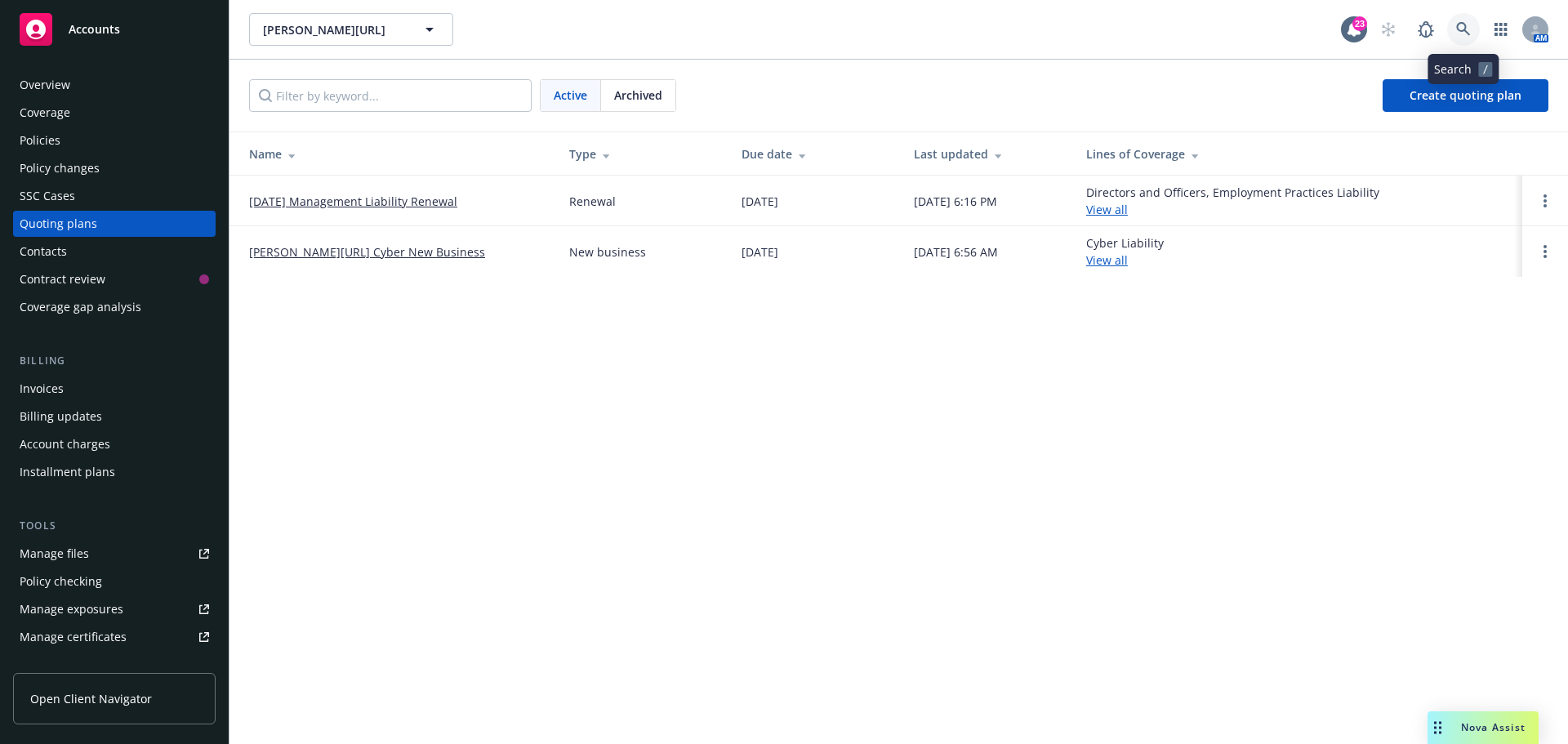
click at [1465, 39] on link at bounding box center [1464, 30] width 33 height 33
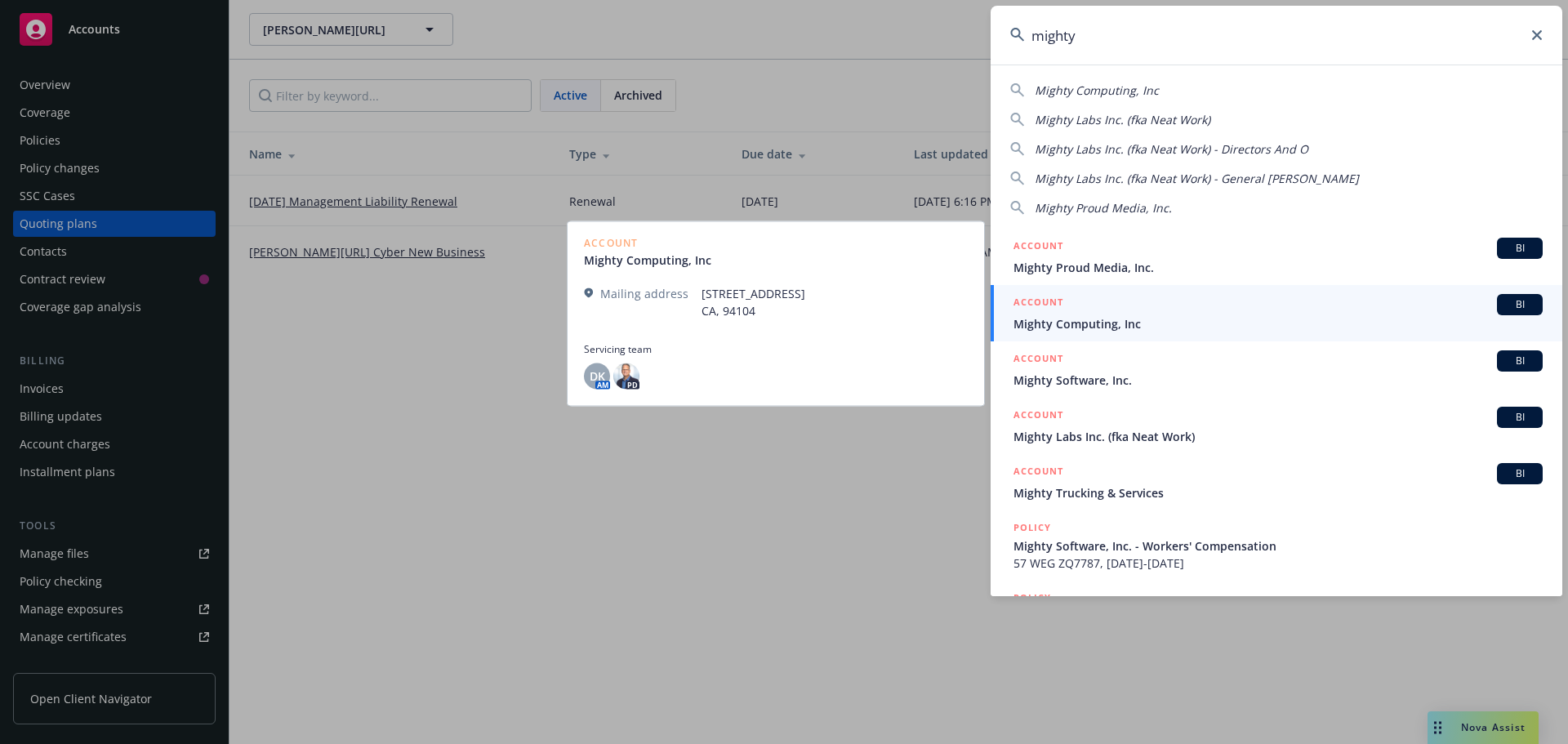
type input "mighty"
click at [1084, 323] on span "Mighty Computing, Inc" at bounding box center [1278, 324] width 529 height 17
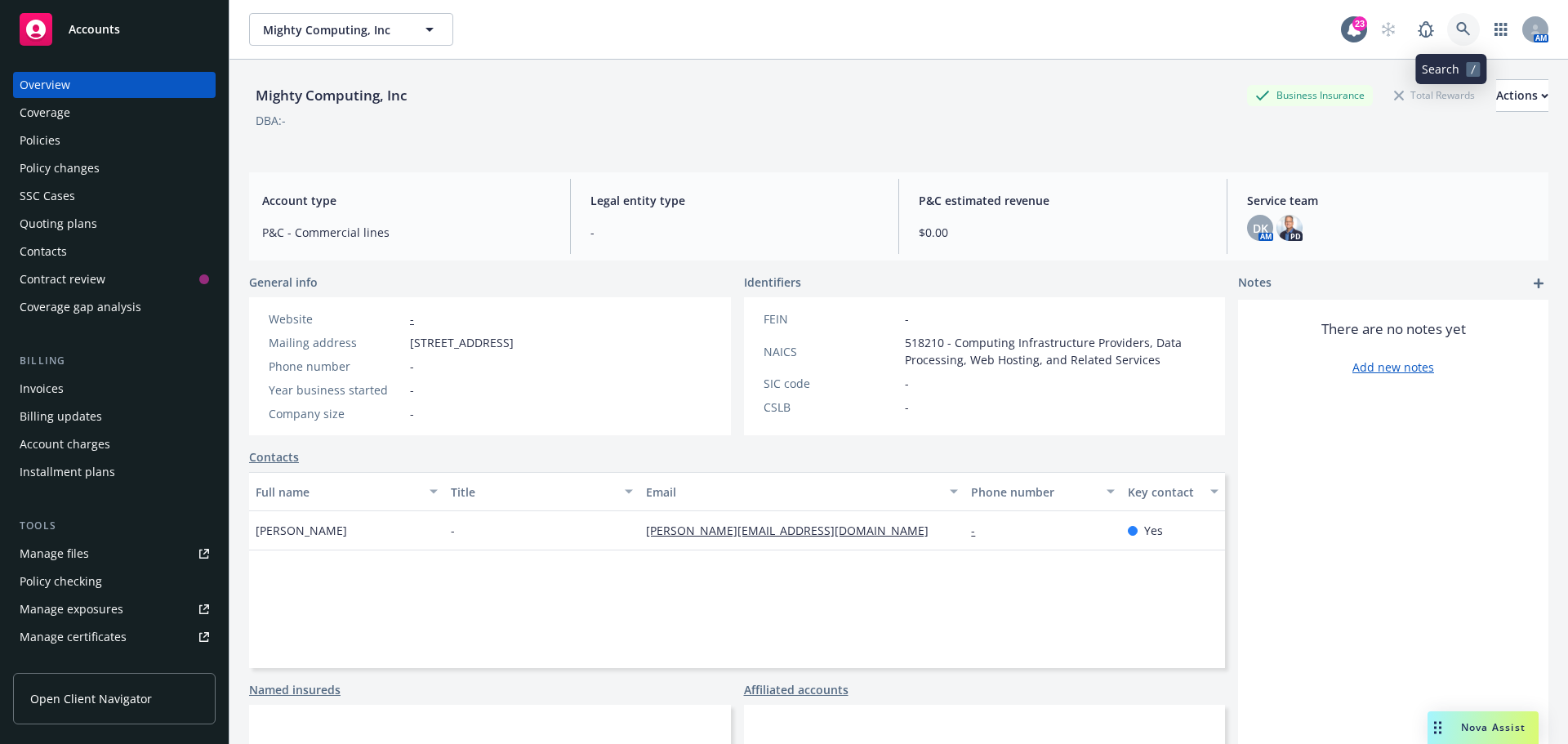
click at [1456, 28] on icon at bounding box center [1464, 30] width 15 height 15
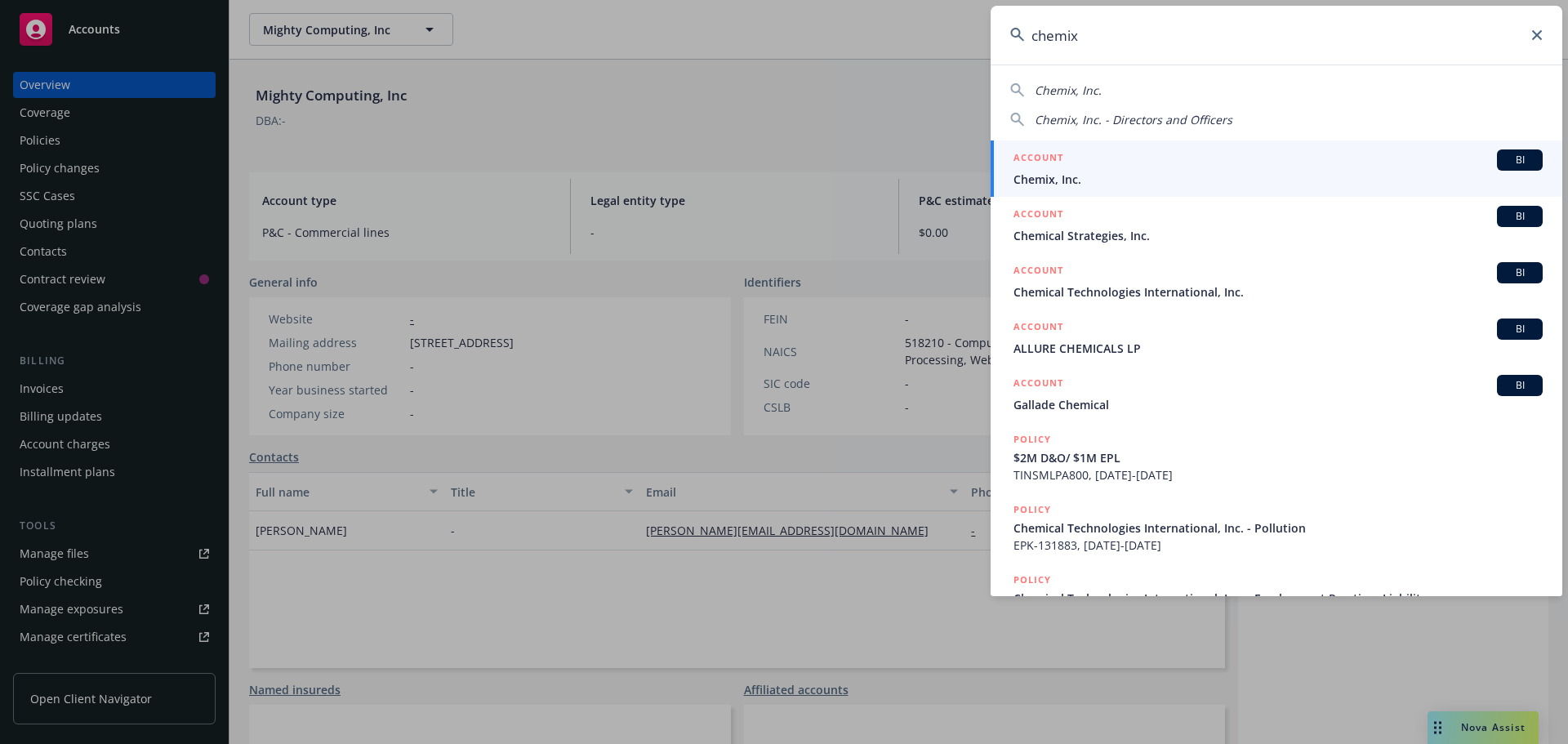
type input "chemix"
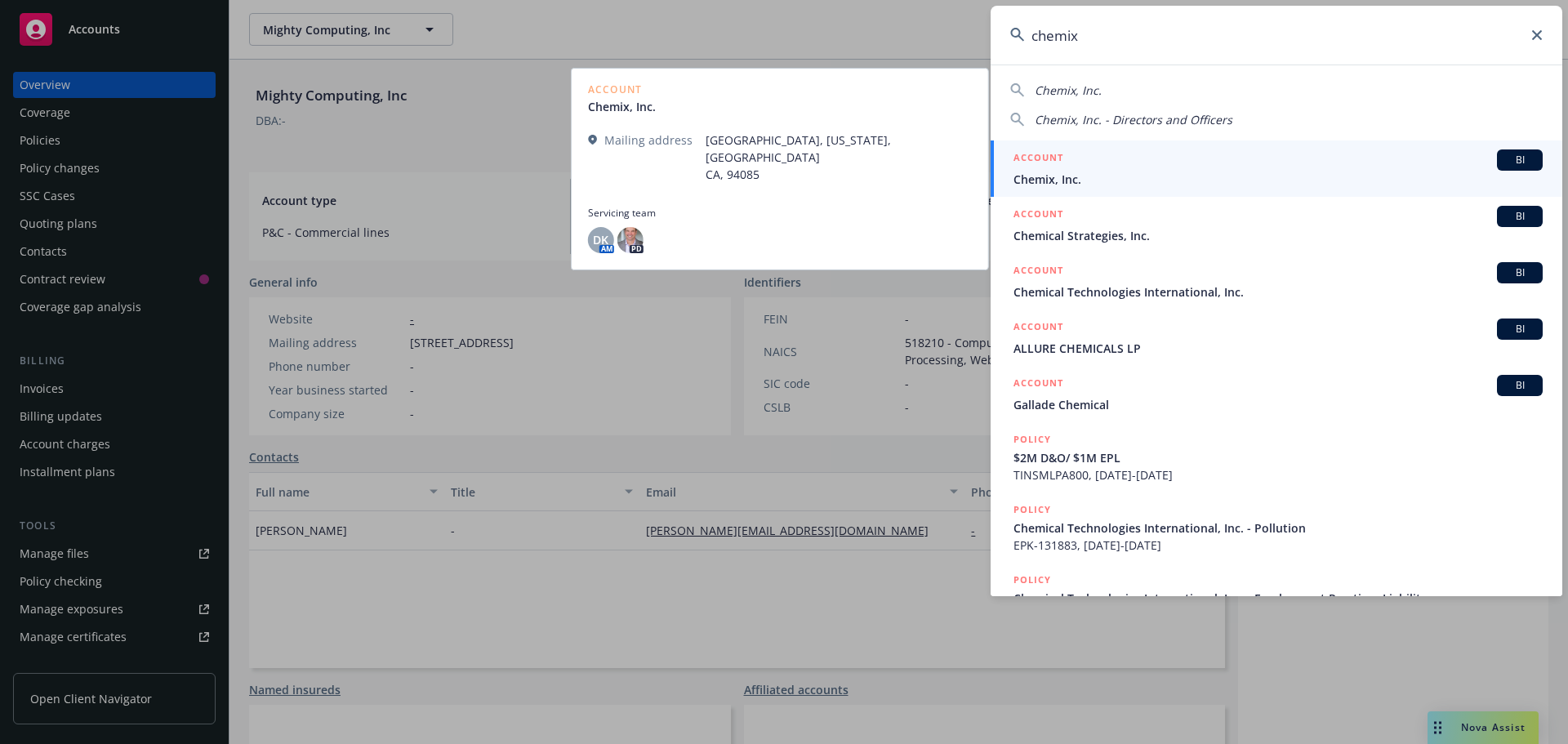
click at [1072, 175] on span "Chemix, Inc." at bounding box center [1278, 179] width 529 height 17
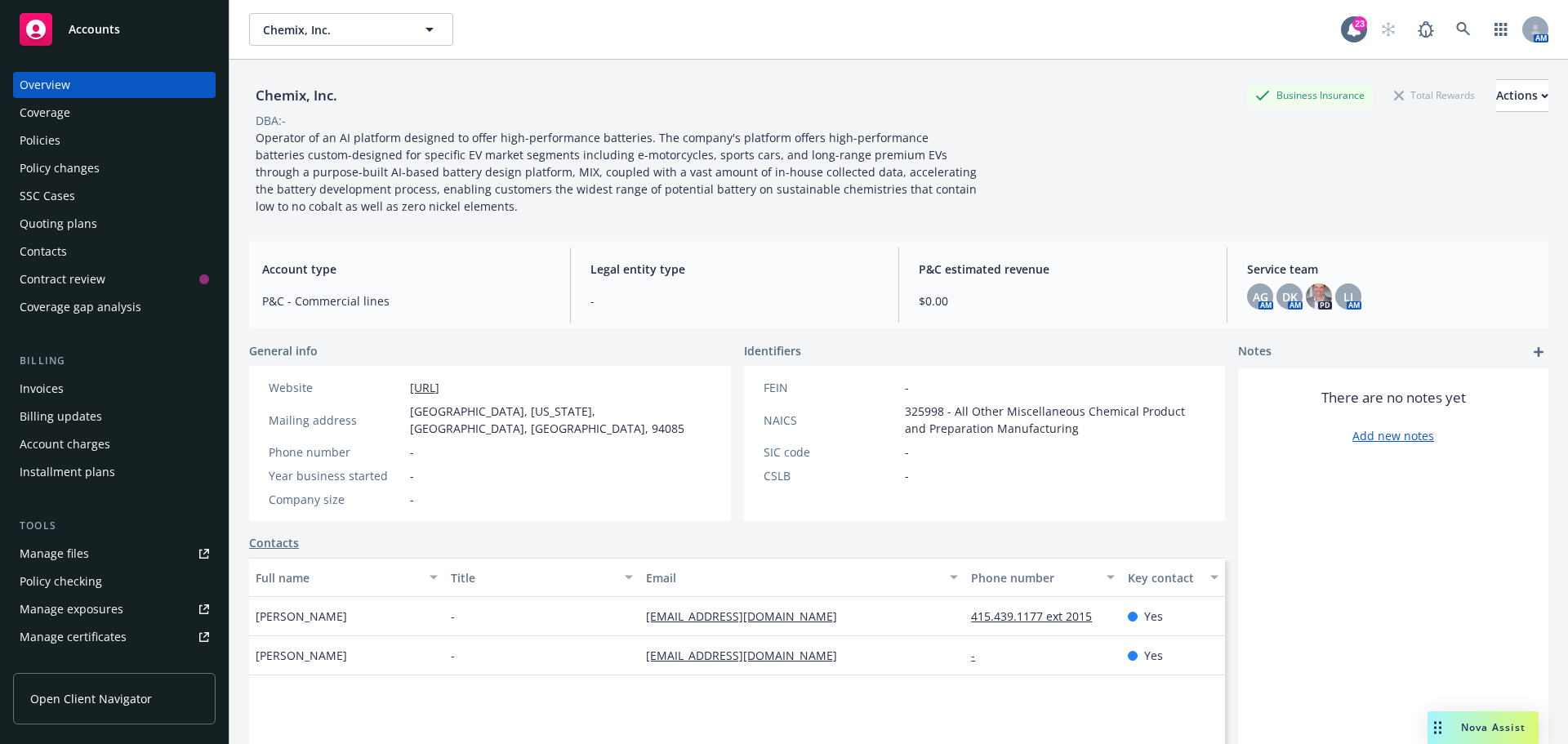
scroll to position [81, 0]
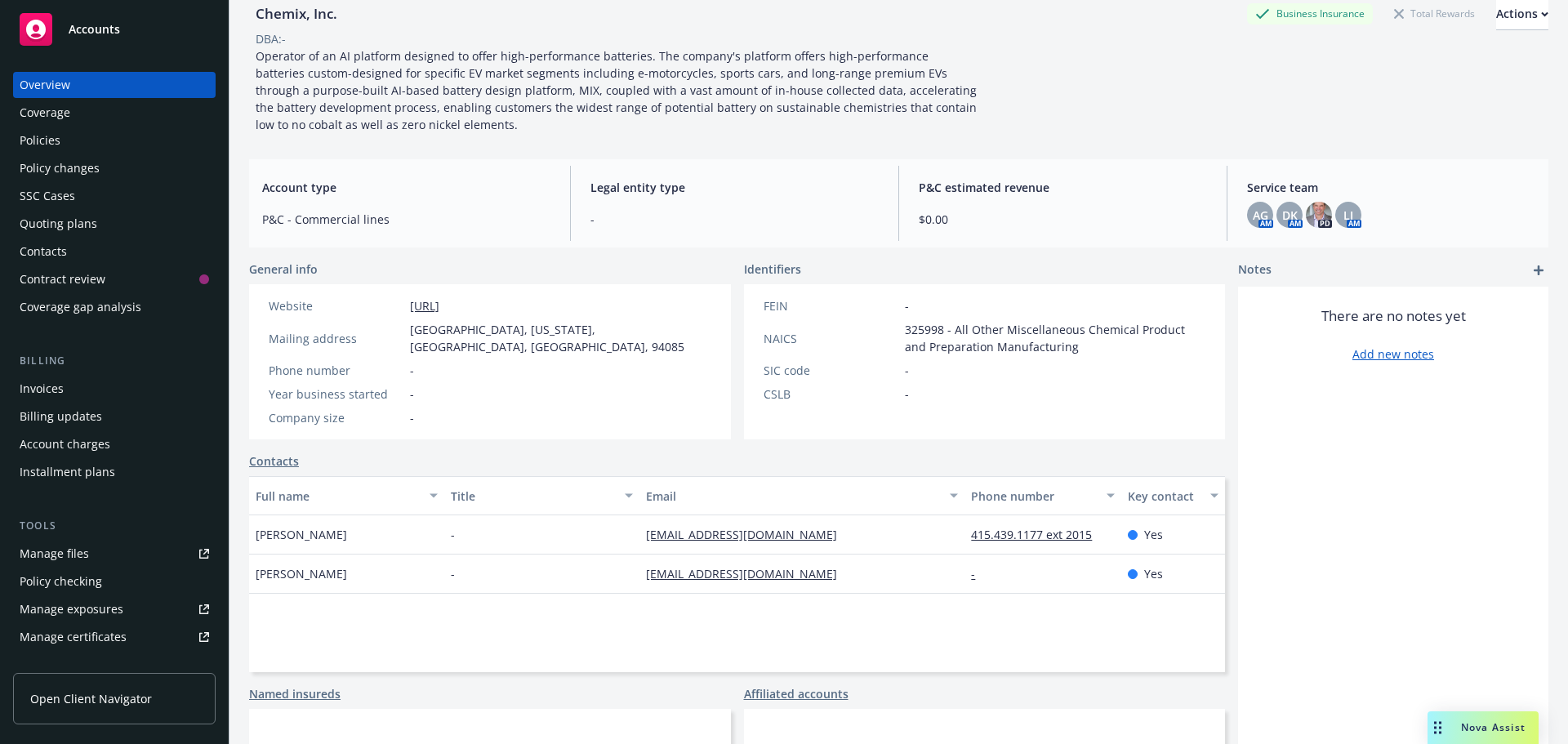
click at [53, 547] on div "Manage files" at bounding box center [54, 554] width 69 height 26
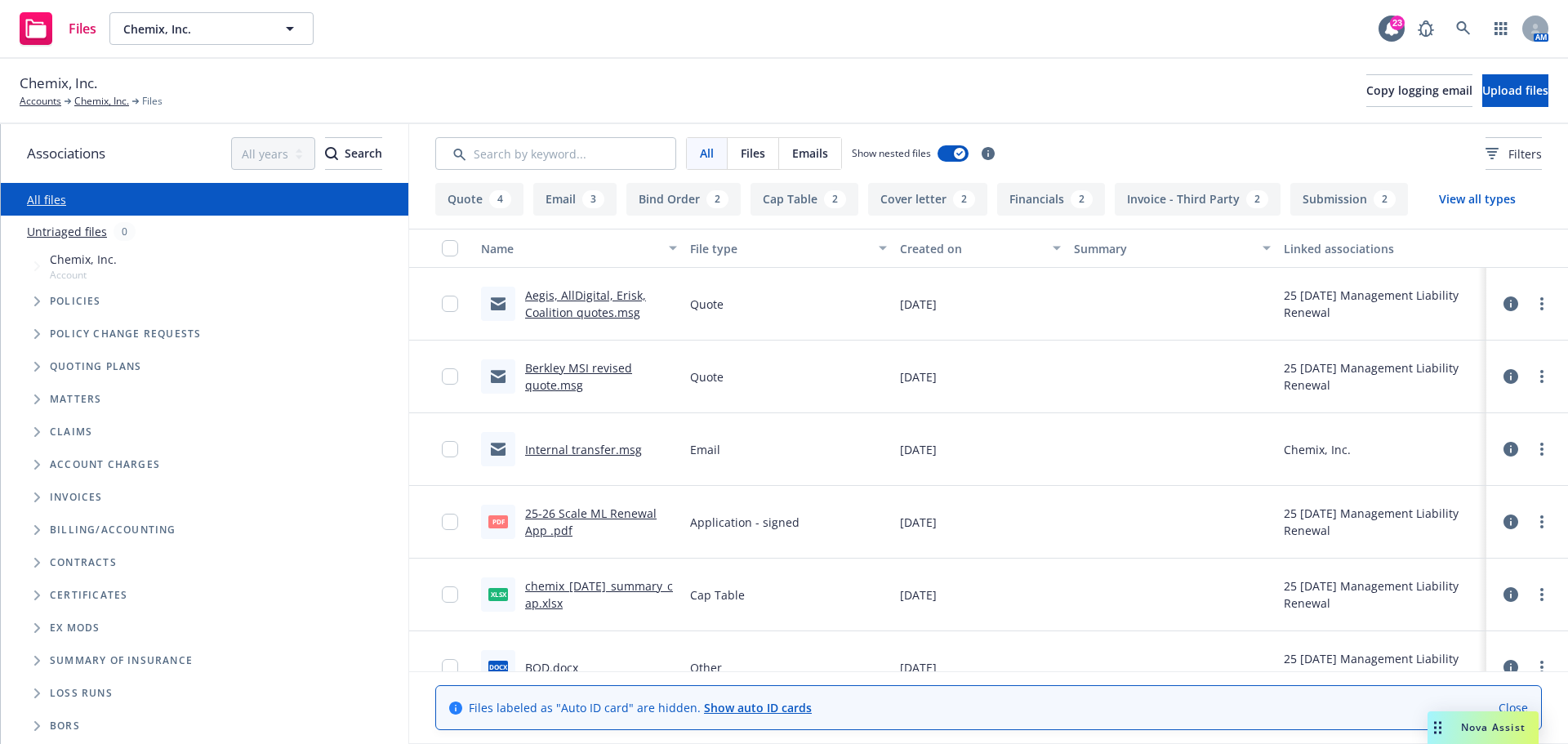
click at [572, 294] on link "Aegis, AllDigital, Erisk, Coalition quotes.msg" at bounding box center [585, 304] width 121 height 33
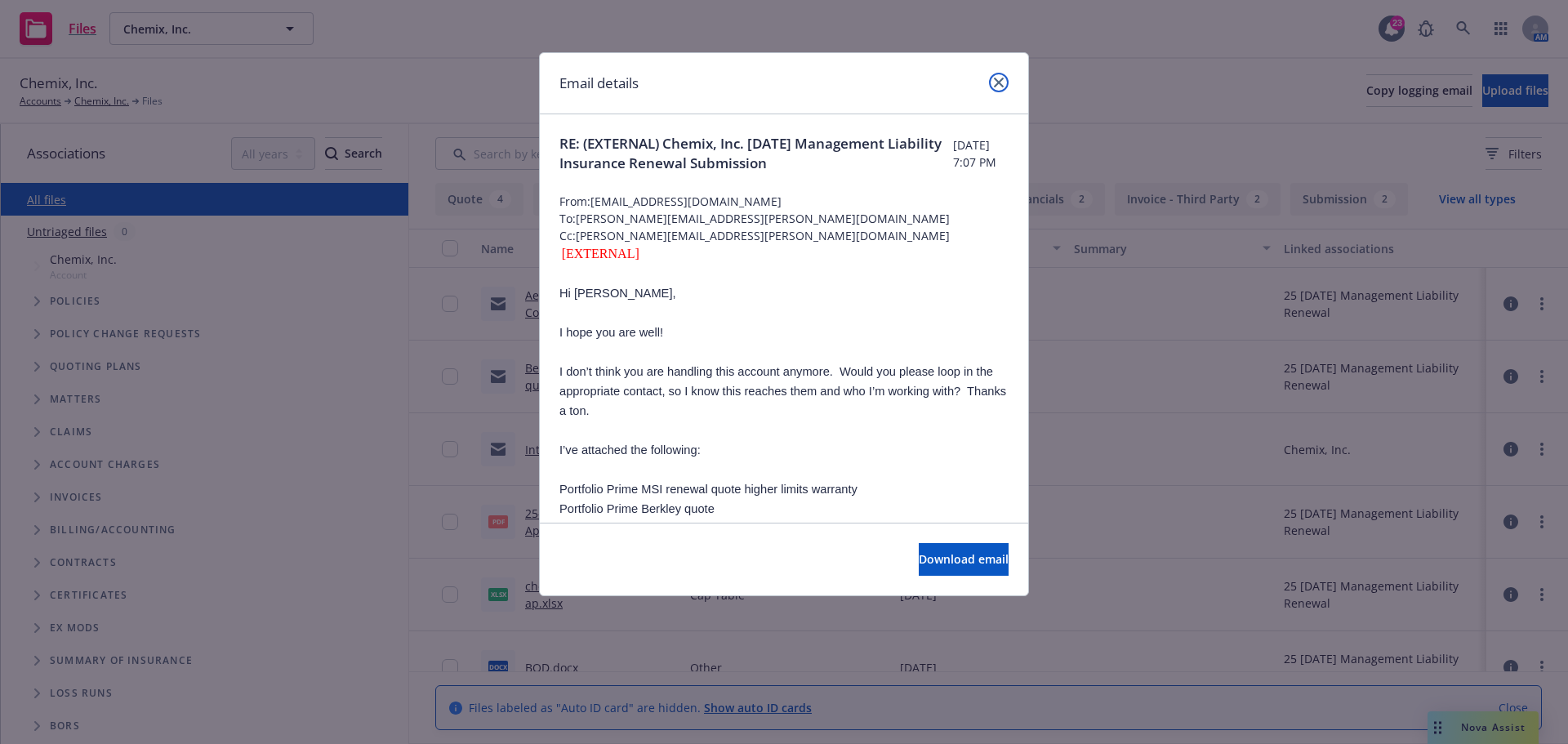
click at [995, 80] on icon "close" at bounding box center [998, 82] width 10 height 10
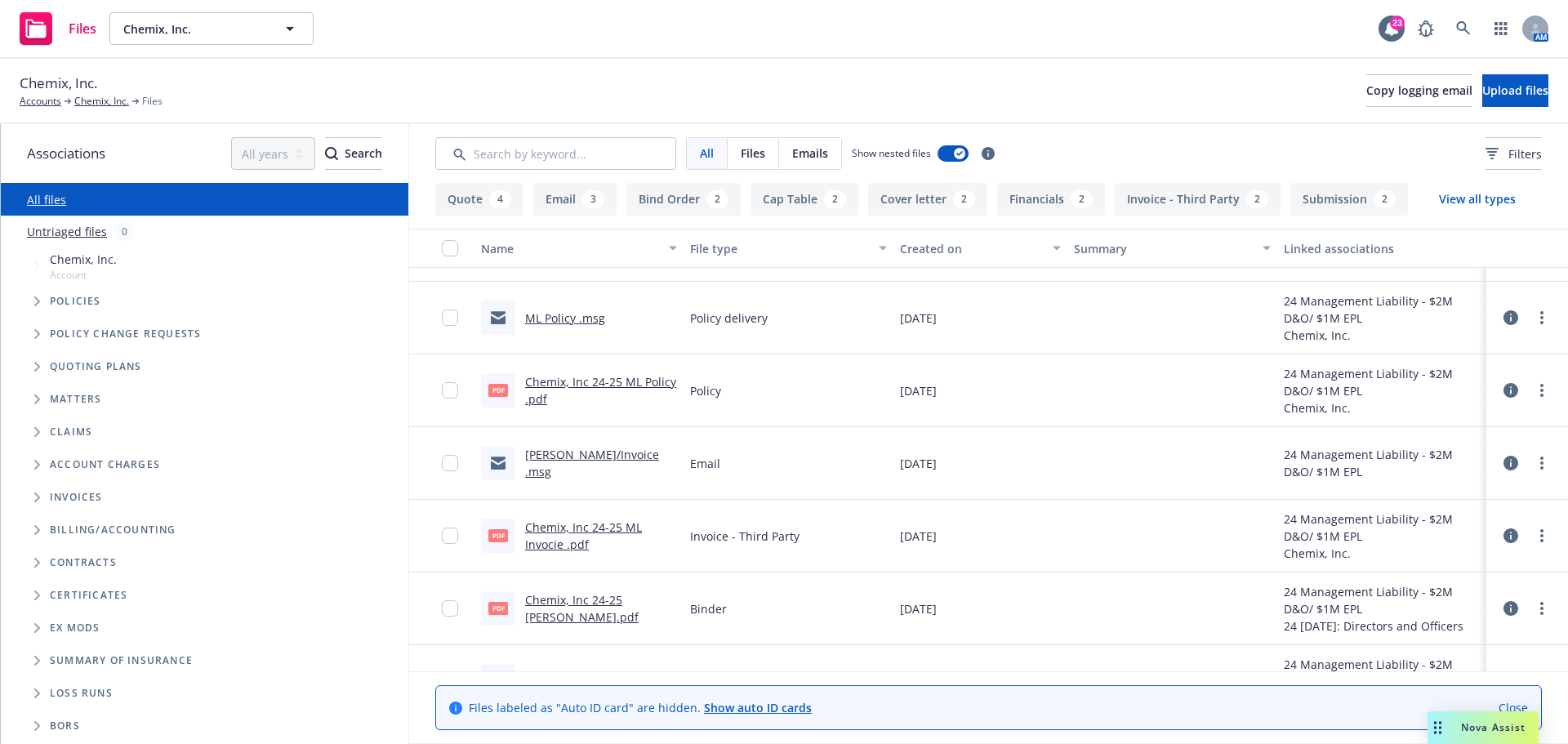
scroll to position [735, 0]
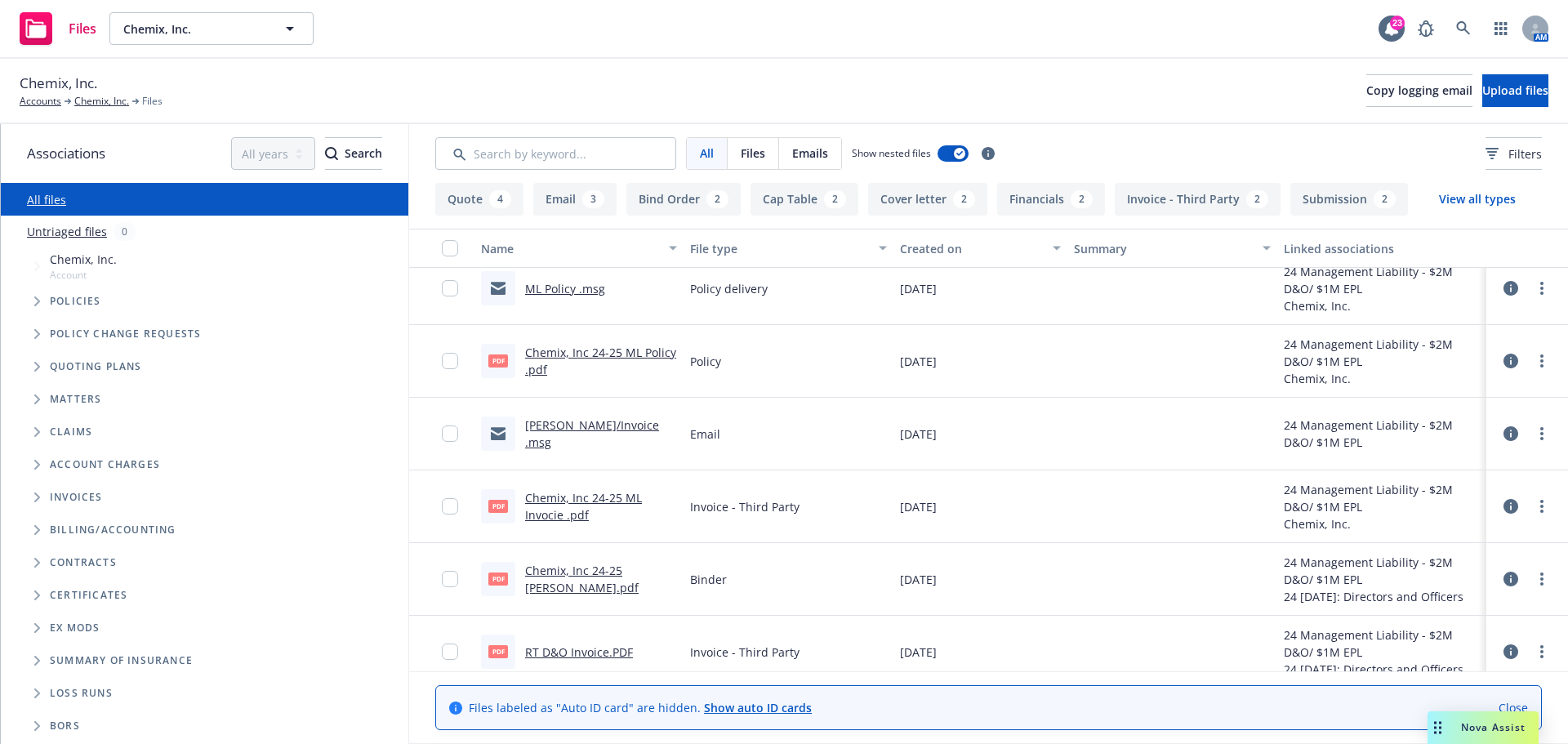
click at [574, 432] on link "ML Binder/Invoice .msg" at bounding box center [592, 434] width 134 height 33
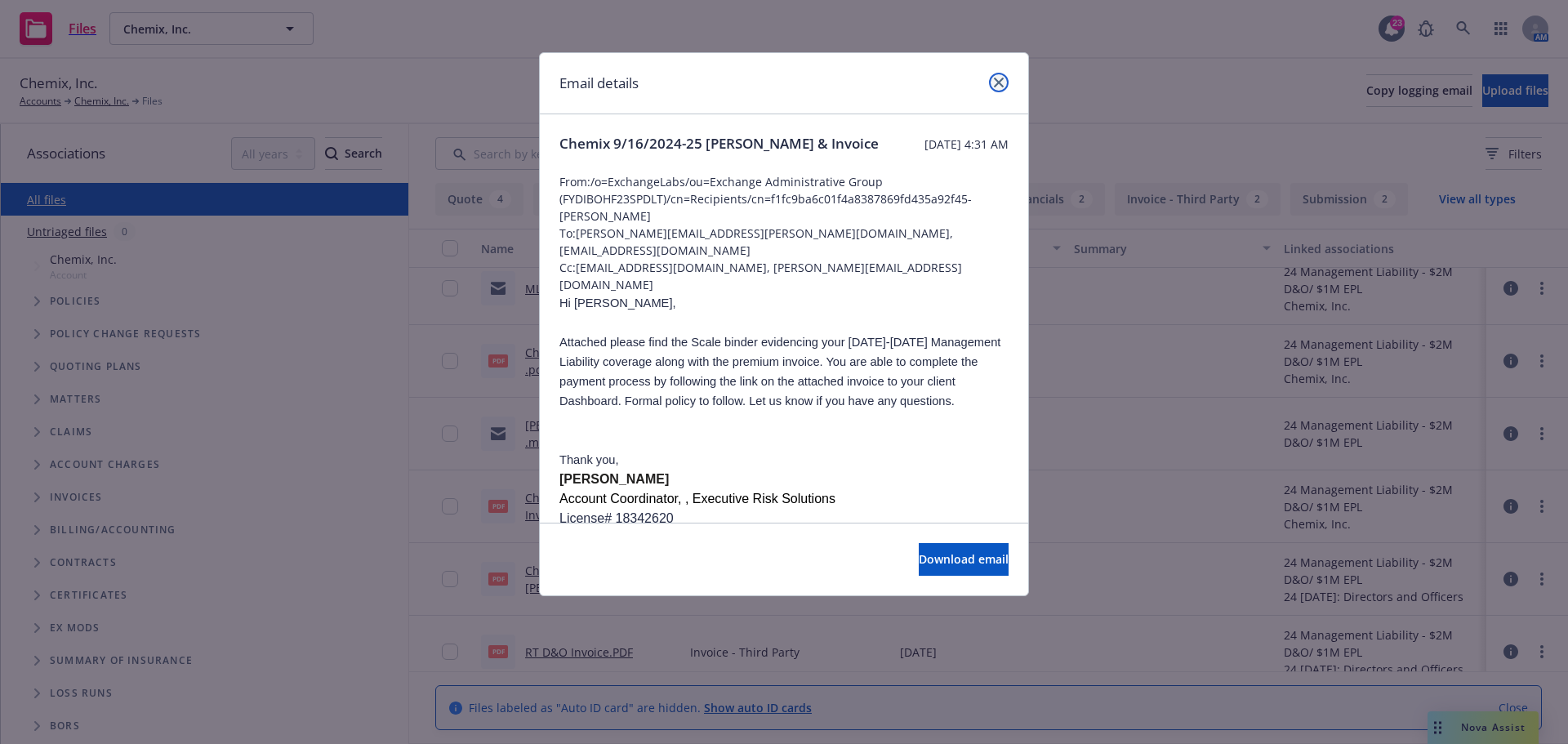
click at [993, 82] on link "close" at bounding box center [999, 82] width 20 height 20
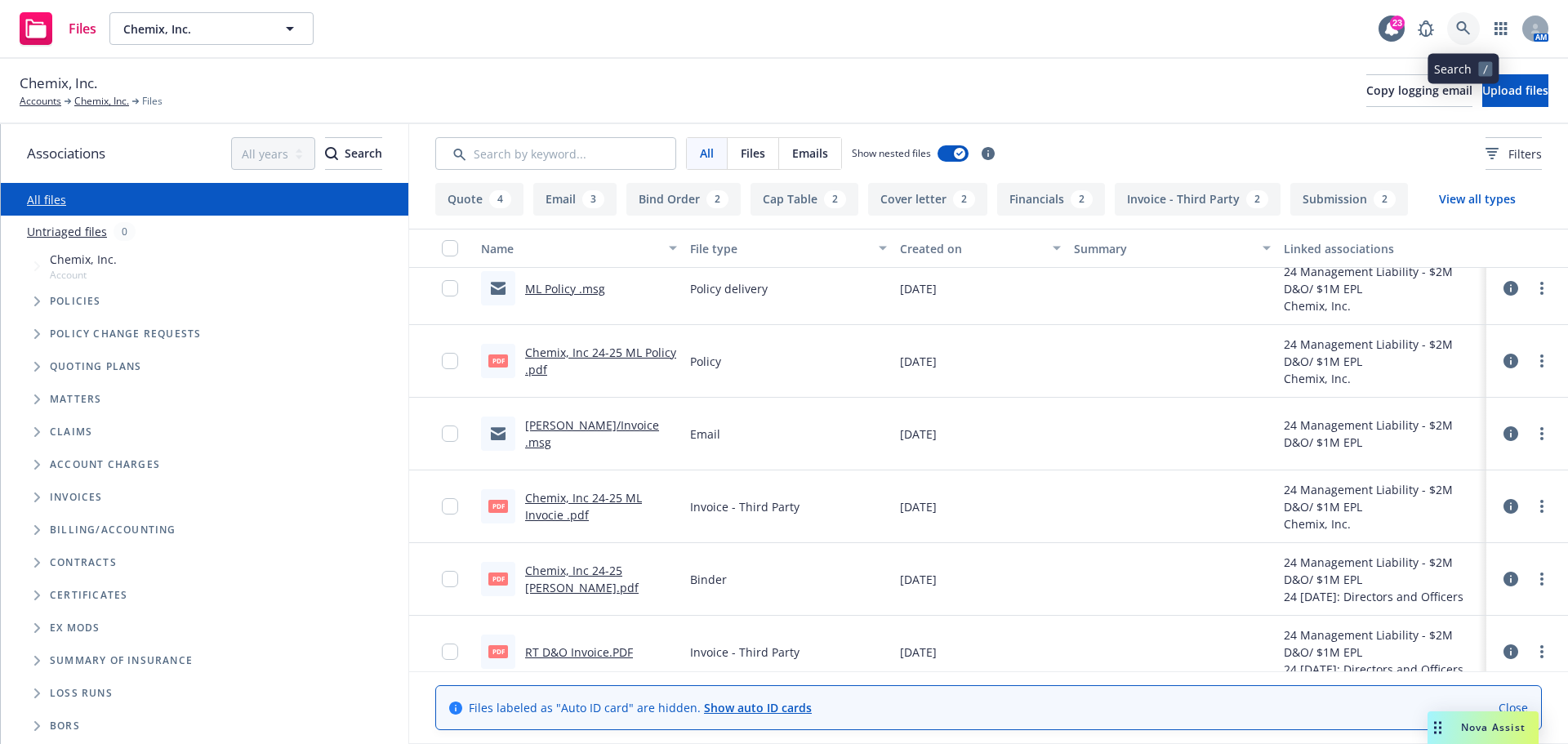
click at [1466, 35] on icon at bounding box center [1464, 29] width 15 height 15
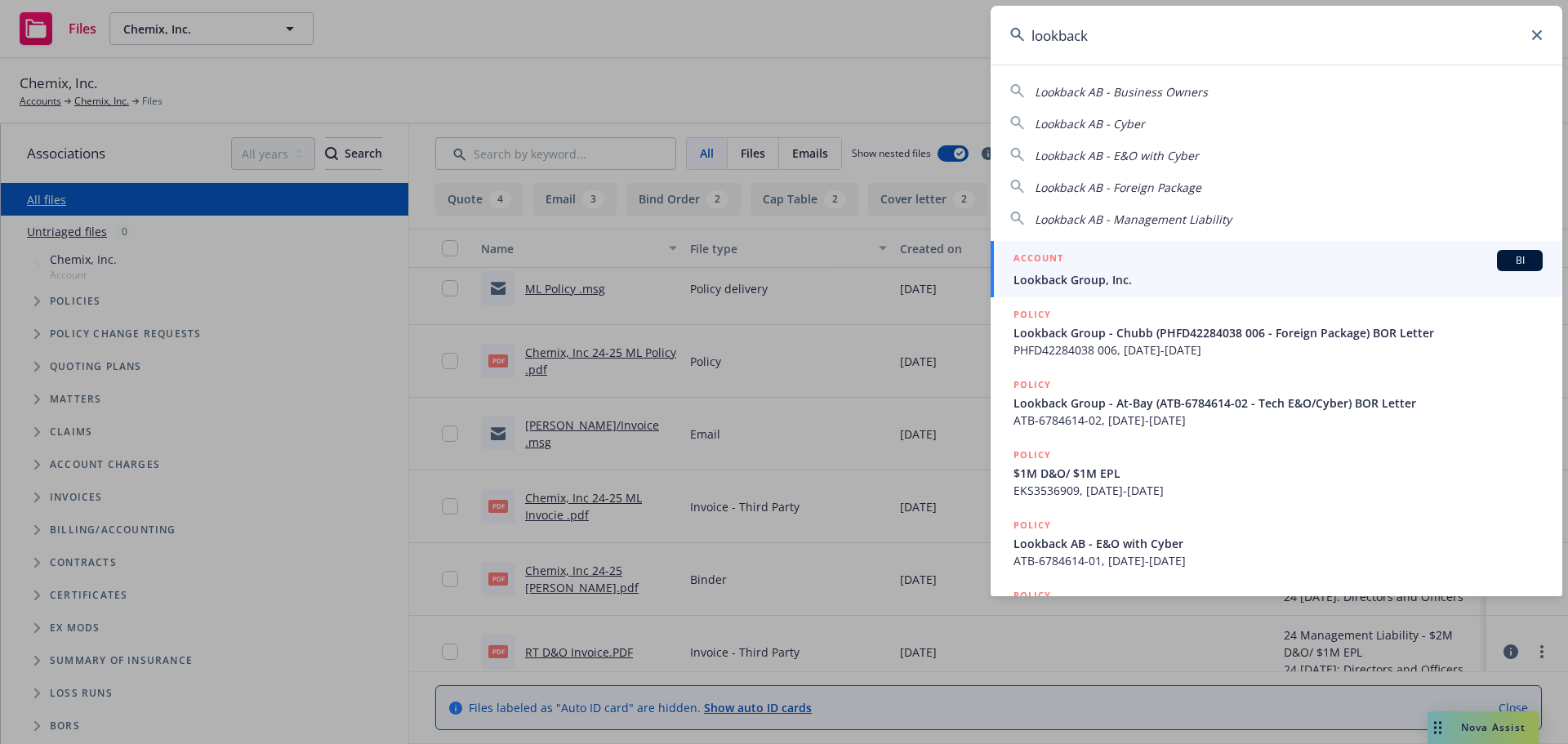
type input "lookback"
click at [1104, 278] on span "Lookback Group, Inc." at bounding box center [1278, 280] width 529 height 17
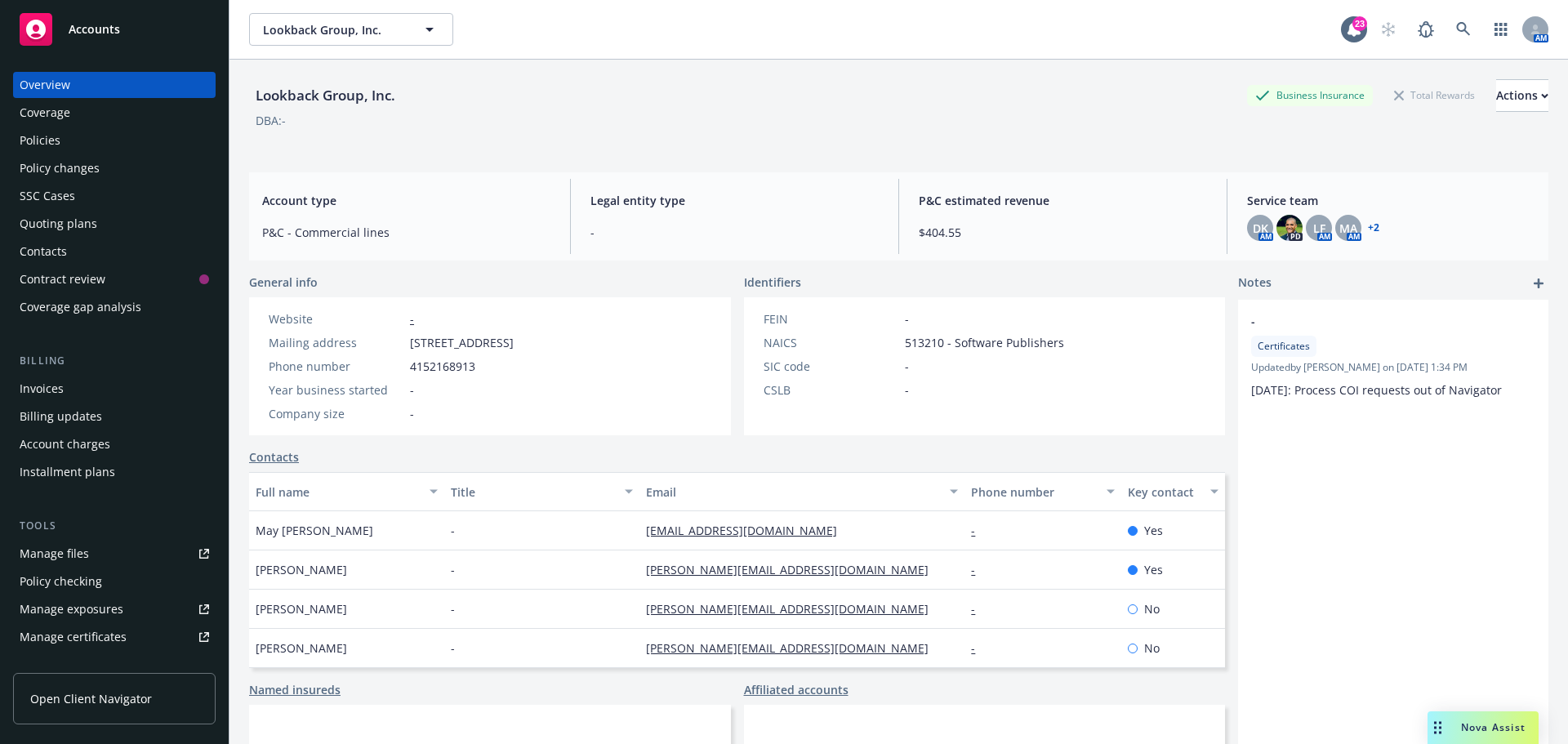
click at [46, 551] on div "Manage files" at bounding box center [54, 554] width 69 height 26
click at [1456, 30] on icon at bounding box center [1464, 30] width 15 height 15
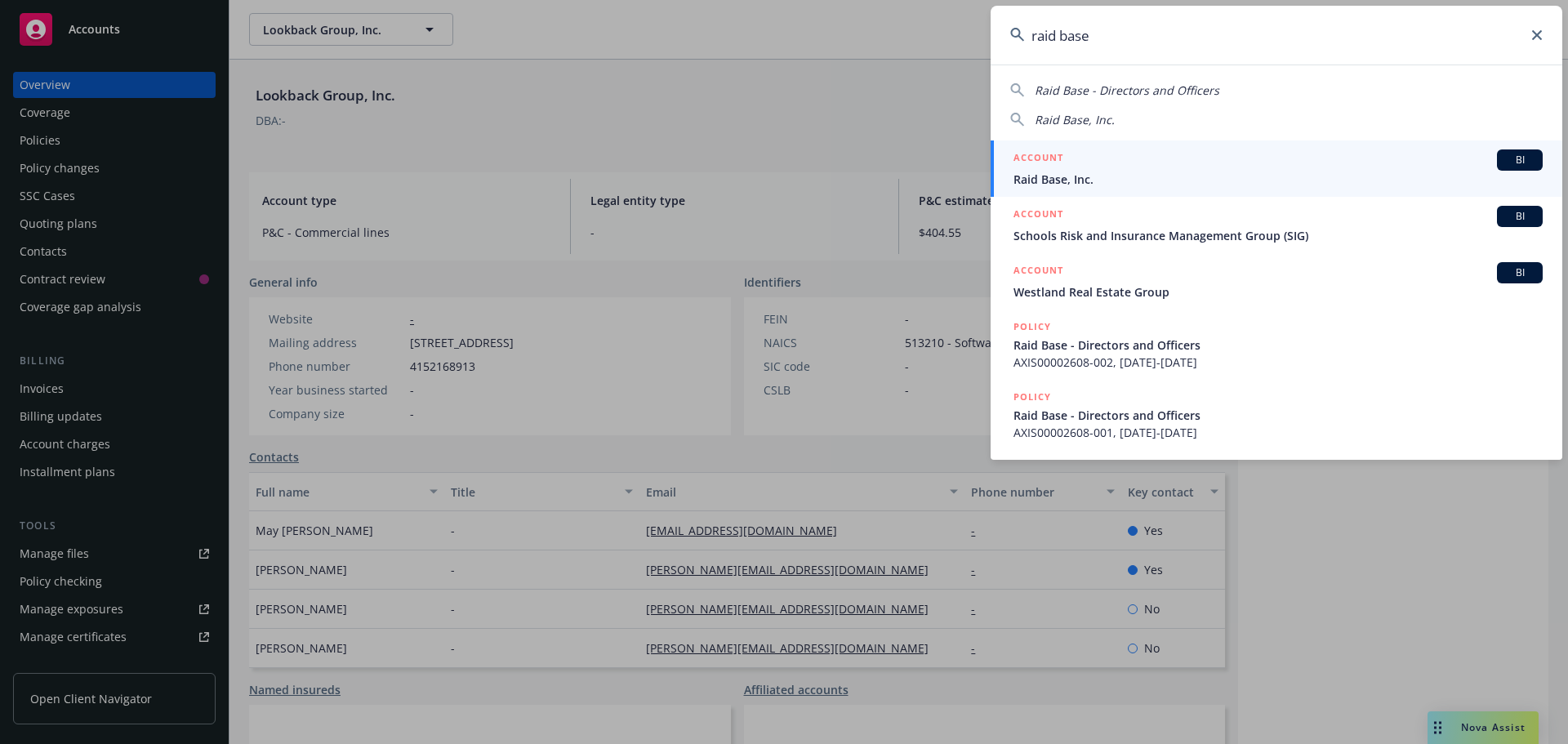
type input "raid base"
click at [1048, 177] on span "Raid Base, Inc." at bounding box center [1278, 179] width 529 height 17
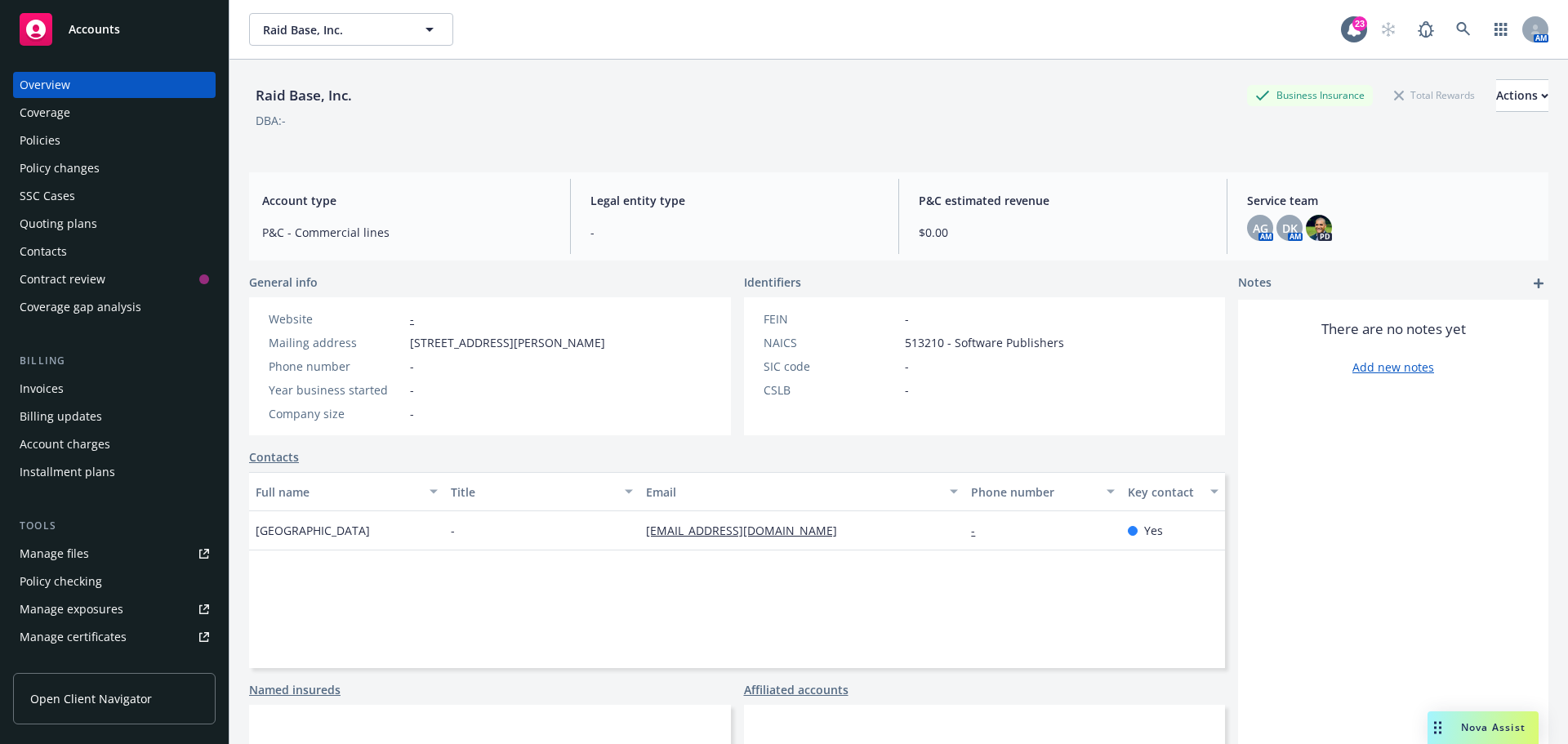
click at [60, 220] on div "Quoting plans" at bounding box center [58, 224] width 77 height 26
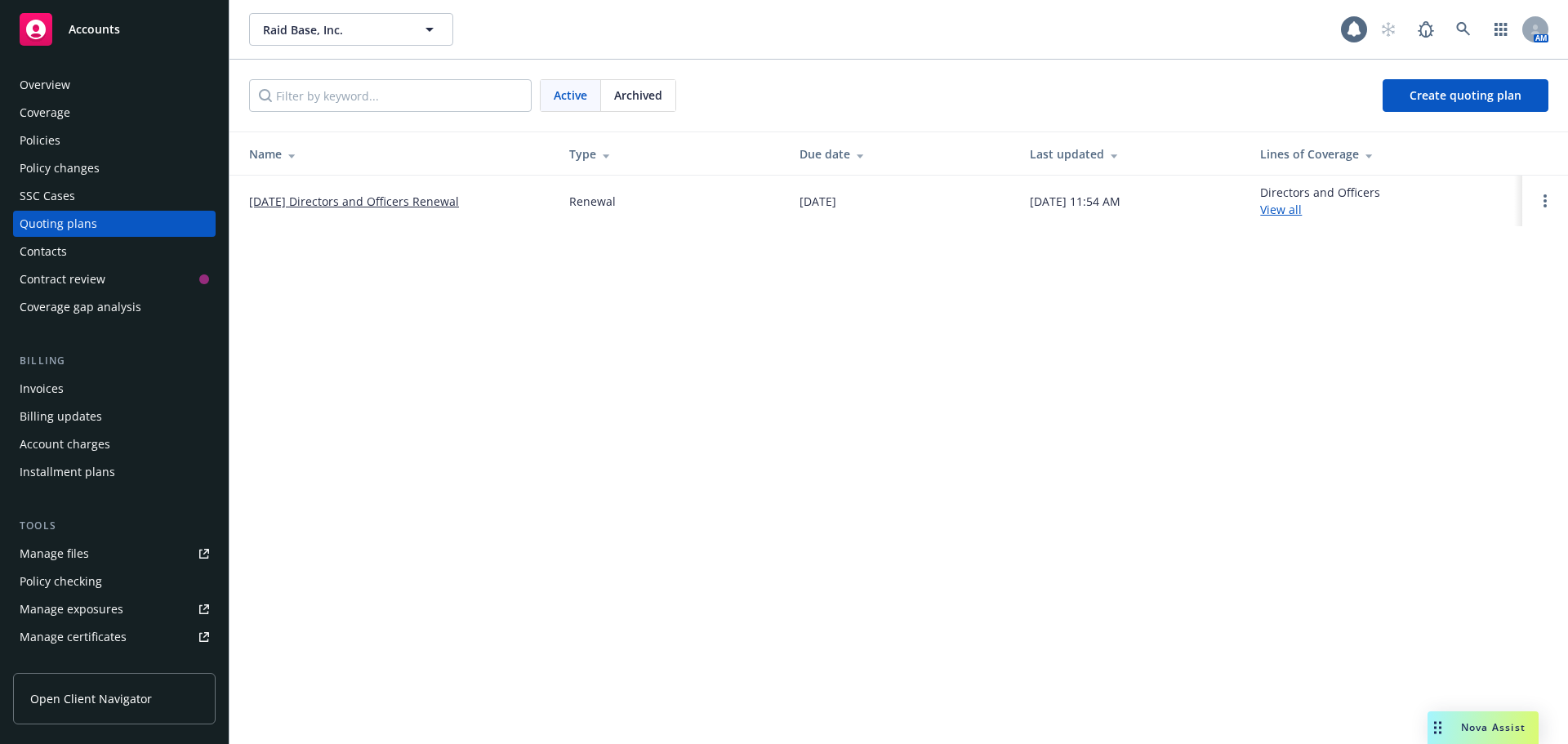
click at [316, 199] on link "09/05/25 Directors and Officers Renewal" at bounding box center [353, 201] width 210 height 17
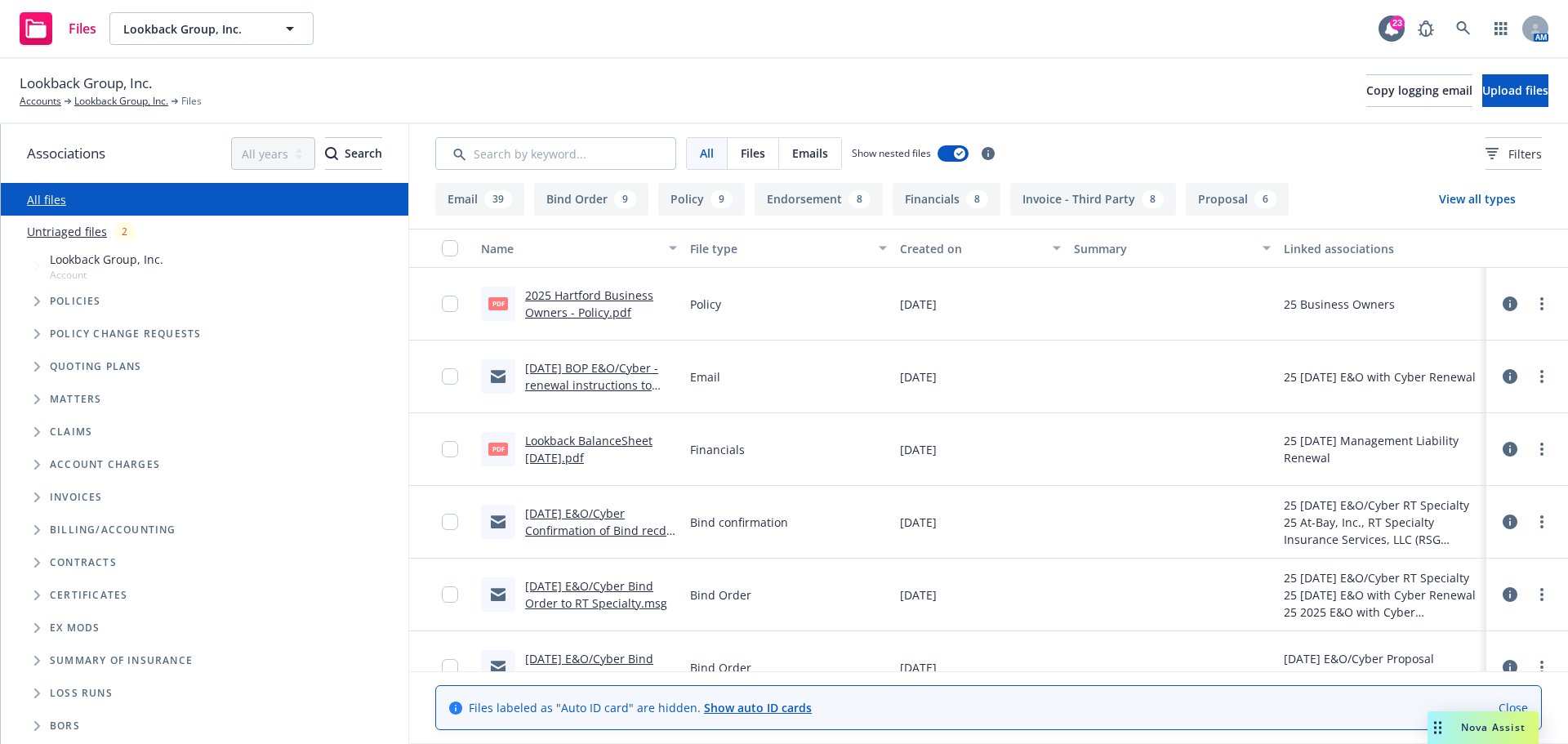
click at [31, 298] on span "Tree Example" at bounding box center [37, 302] width 26 height 26
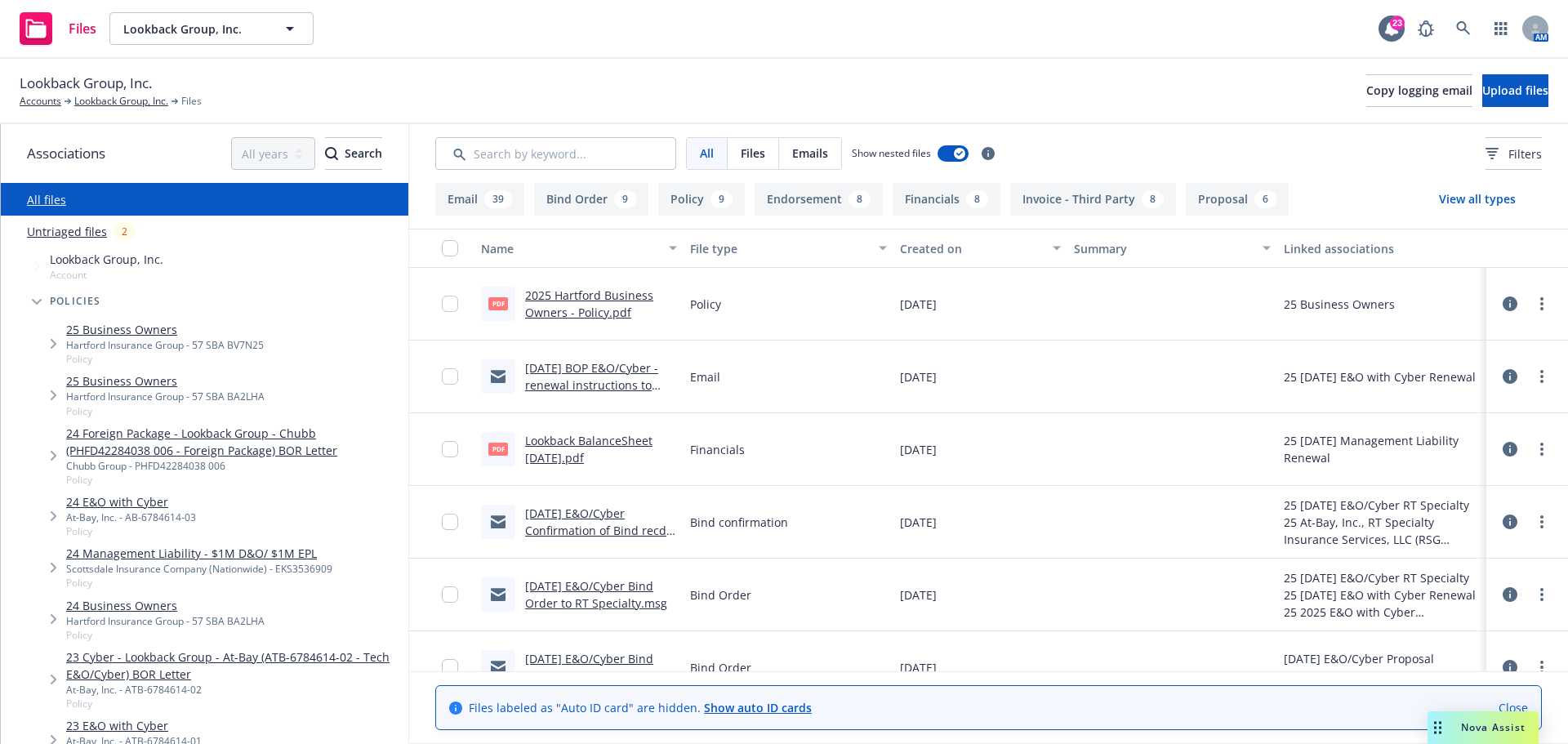
click at [31, 298] on span "Tree Example" at bounding box center [37, 302] width 26 height 26
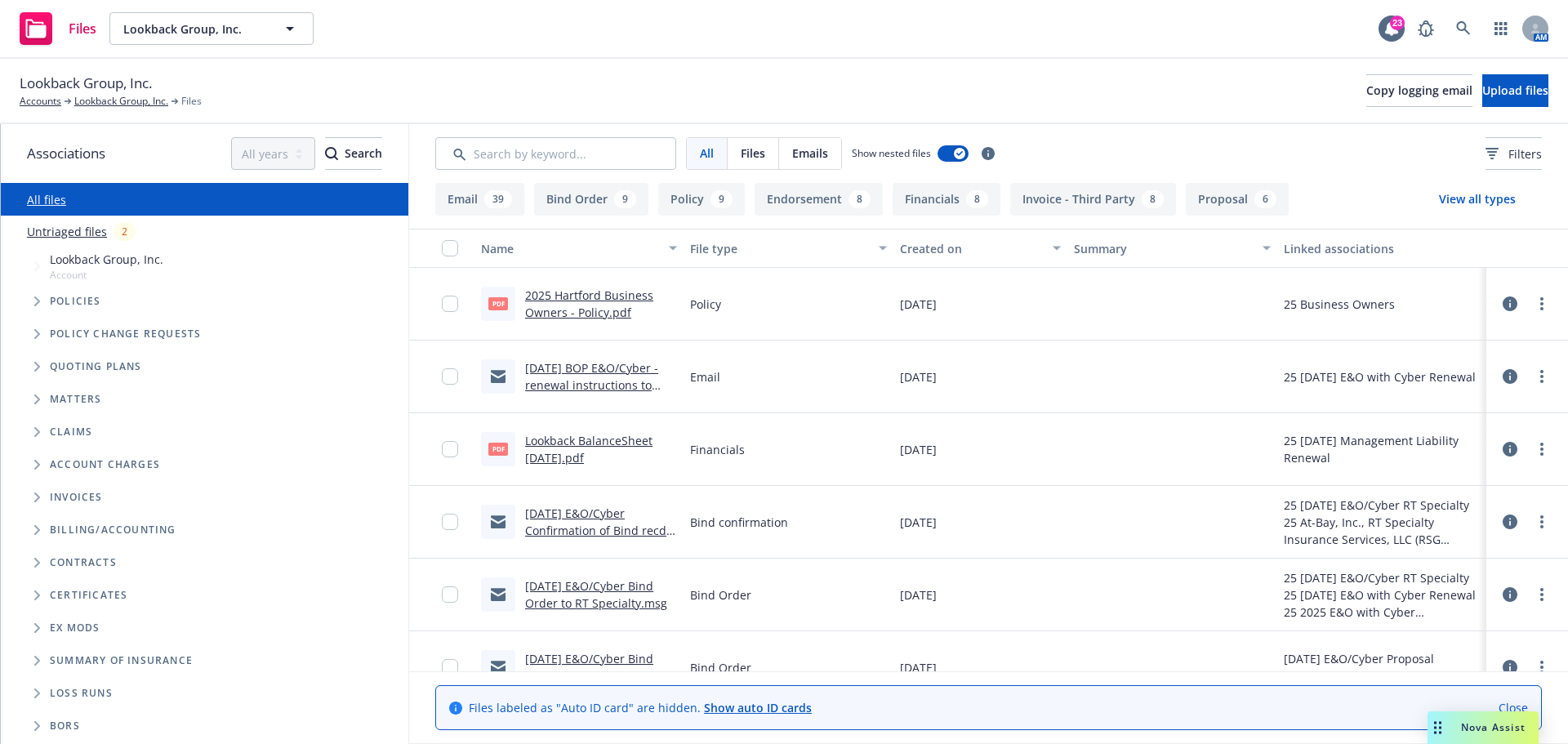
click at [37, 369] on icon "Tree Example" at bounding box center [37, 367] width 6 height 10
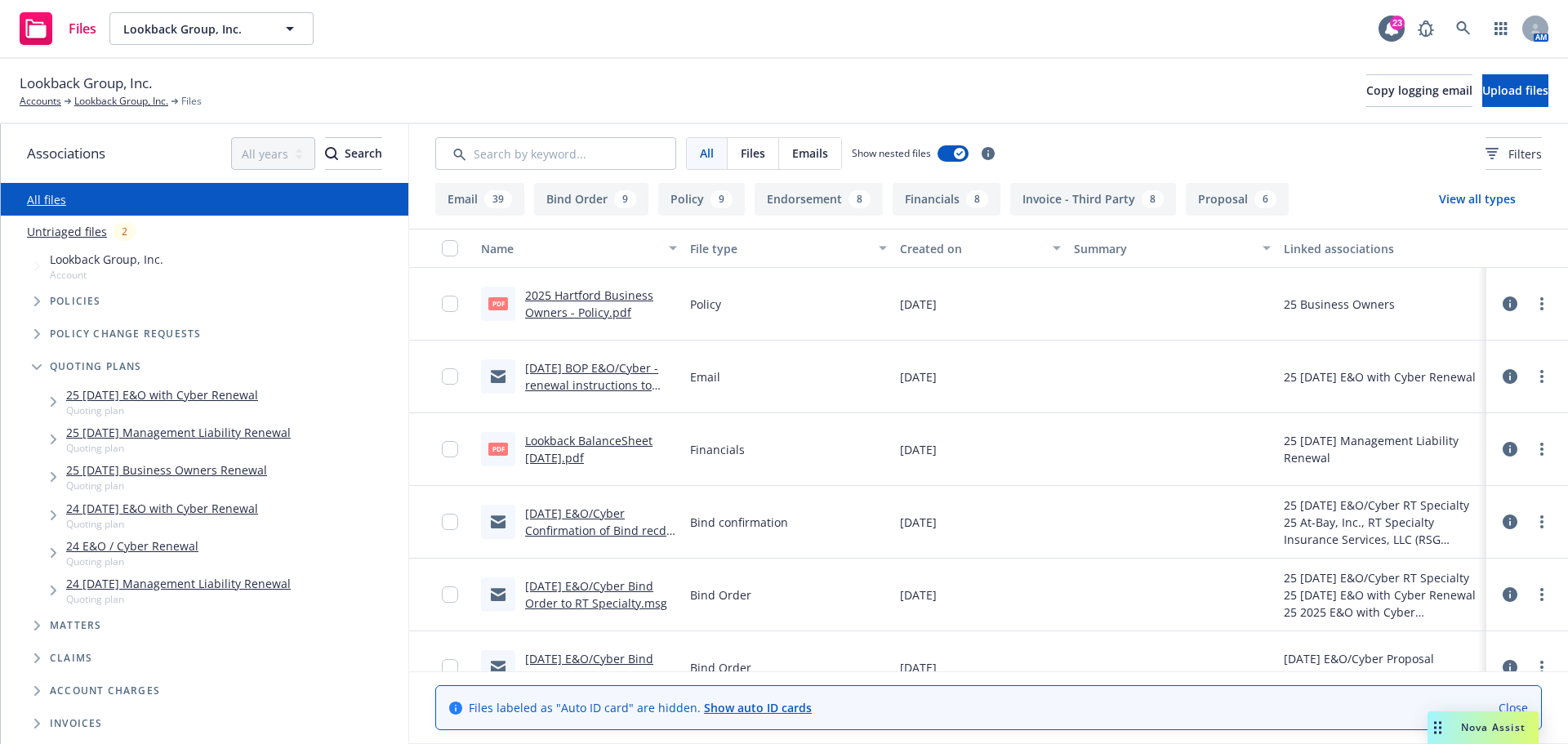
click at [98, 431] on link "25 [DATE] Management Liability Renewal" at bounding box center [178, 432] width 224 height 17
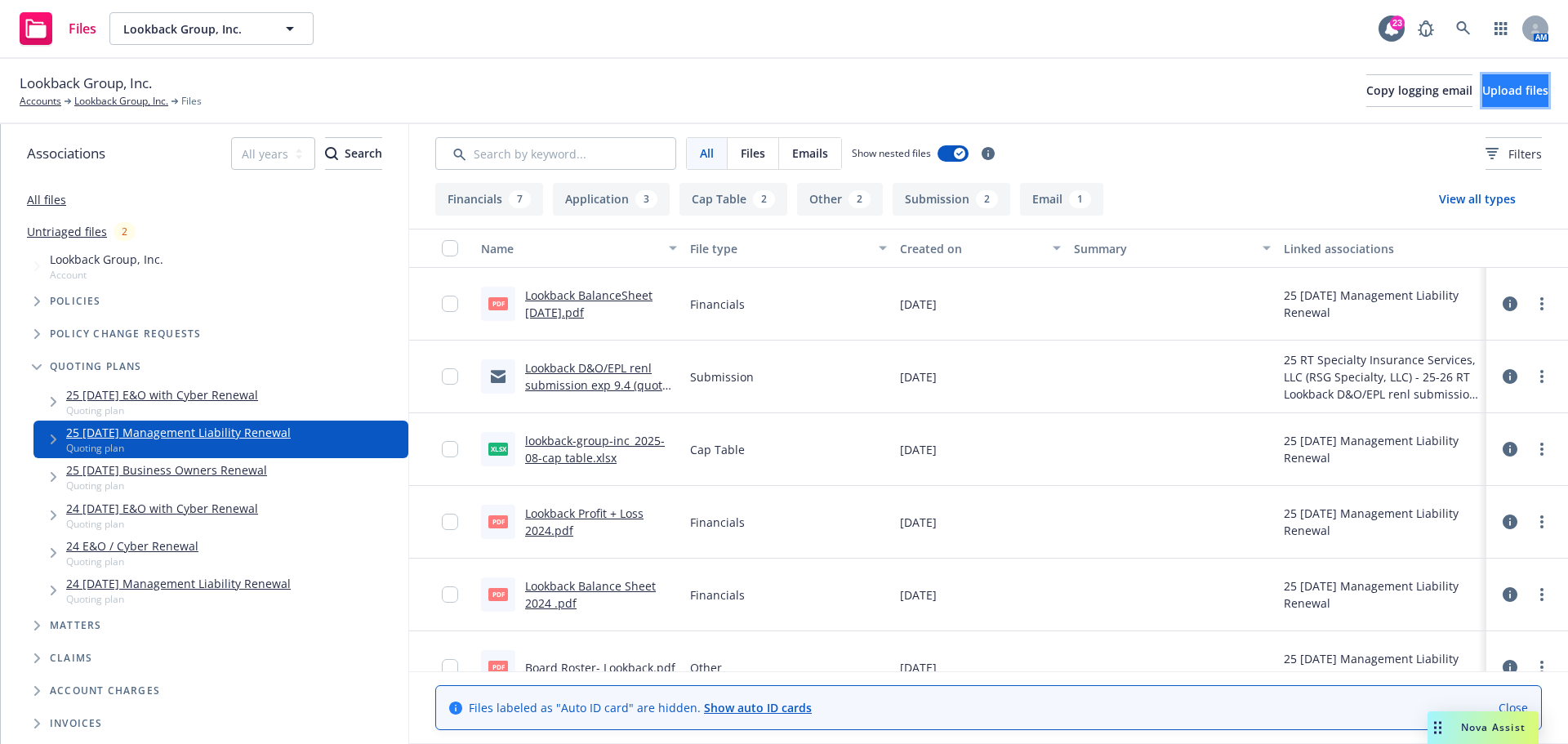
click at [1483, 97] on span "Upload files" at bounding box center [1515, 90] width 66 height 16
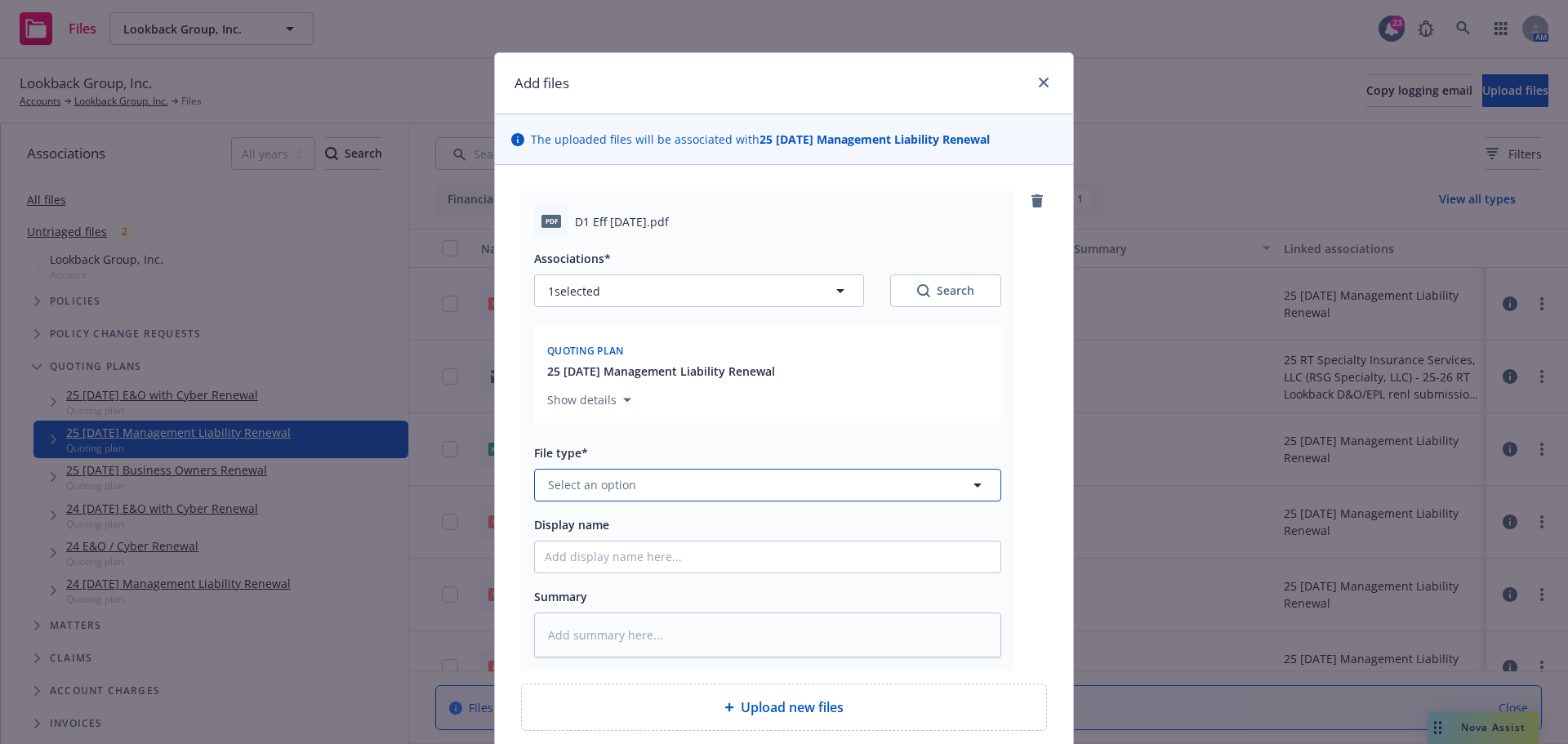
click at [591, 492] on span "Select an option" at bounding box center [592, 484] width 88 height 17
type input "d-1"
click at [644, 389] on div "D-1 - signed" at bounding box center [768, 396] width 446 height 24
click at [595, 561] on input "Display name" at bounding box center [768, 557] width 465 height 31
type textarea "x"
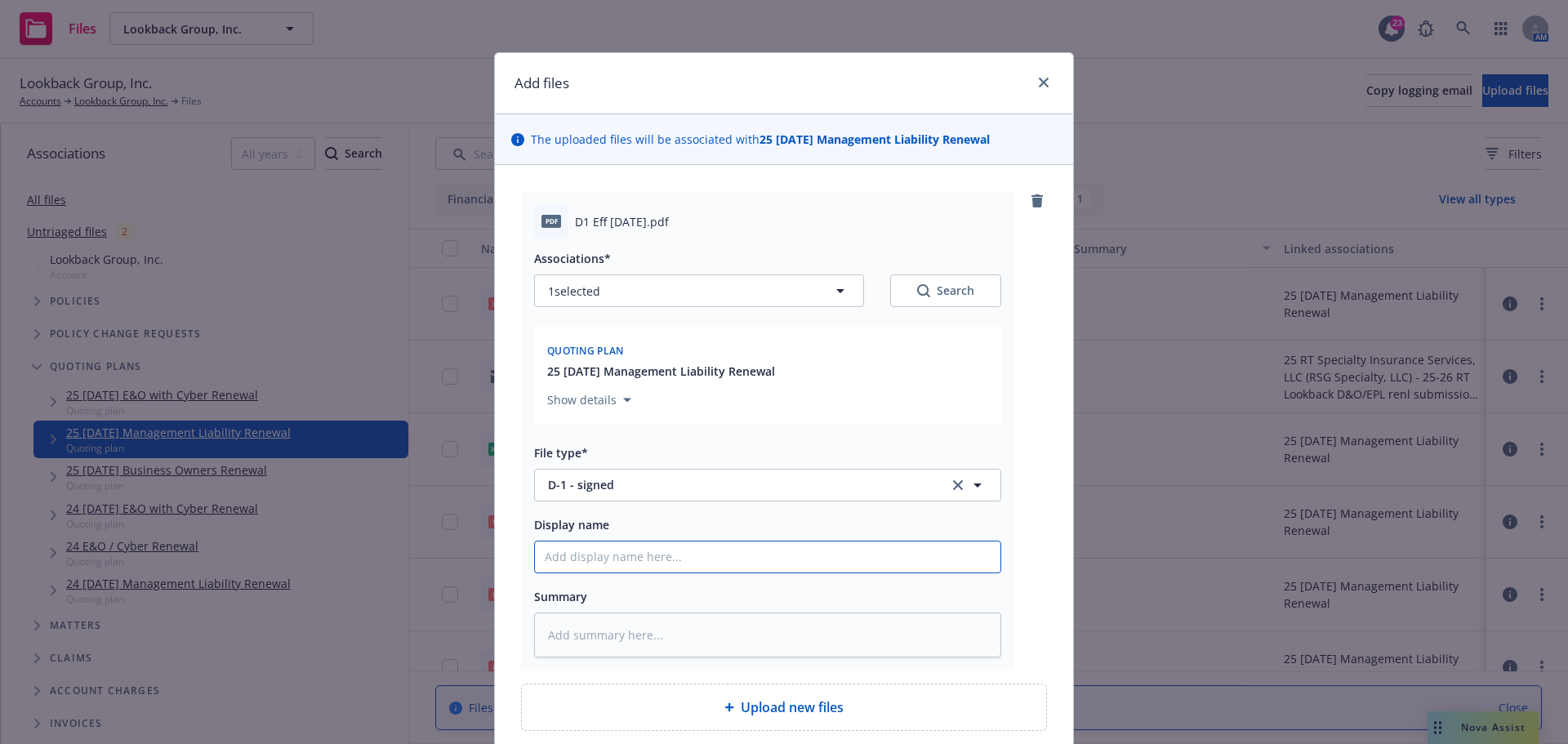
type input "S"
type textarea "x"
type input "SL"
type textarea "x"
type input "SLA"
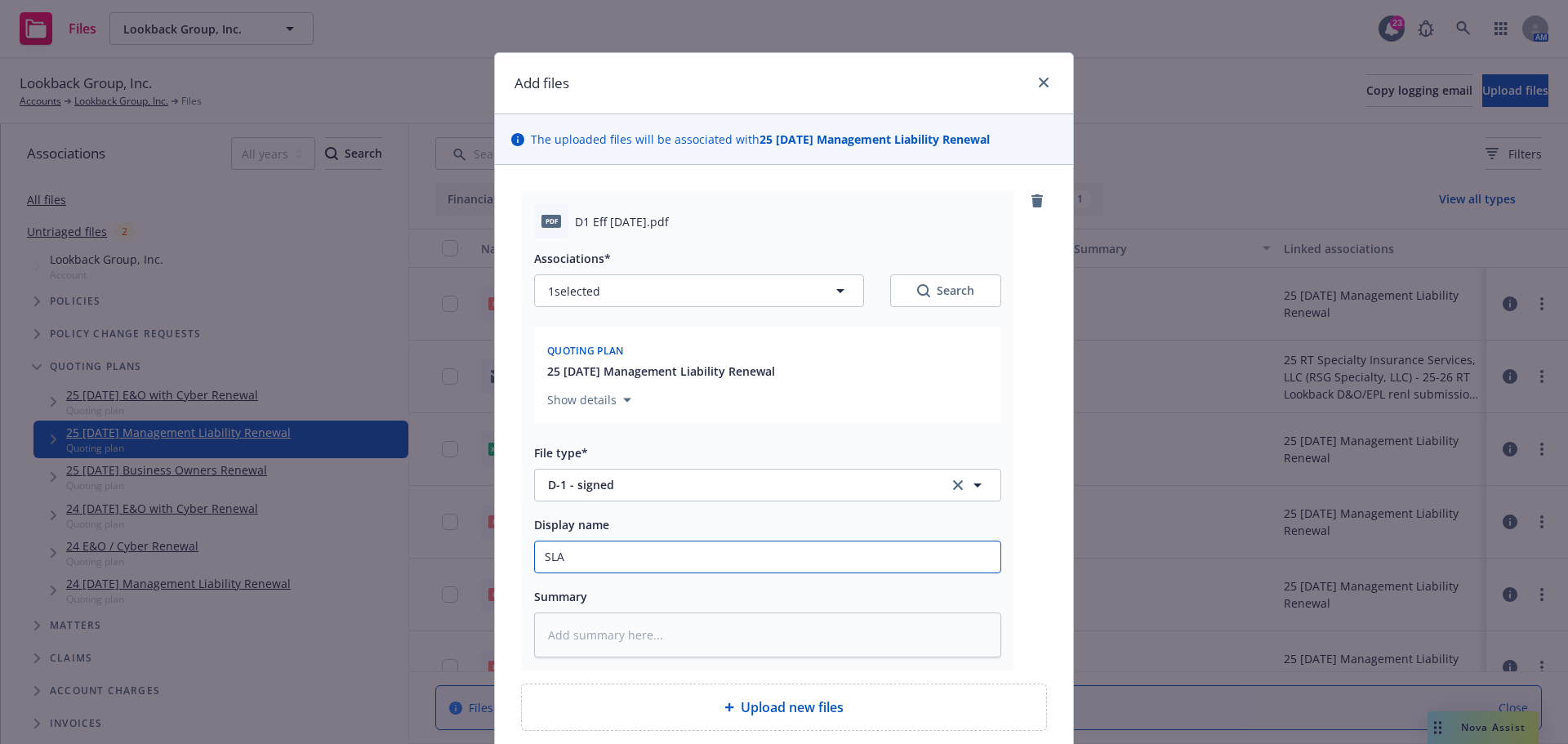
type textarea "x"
type input "SLA"
type textarea "x"
type input "SLA D"
type textarea "x"
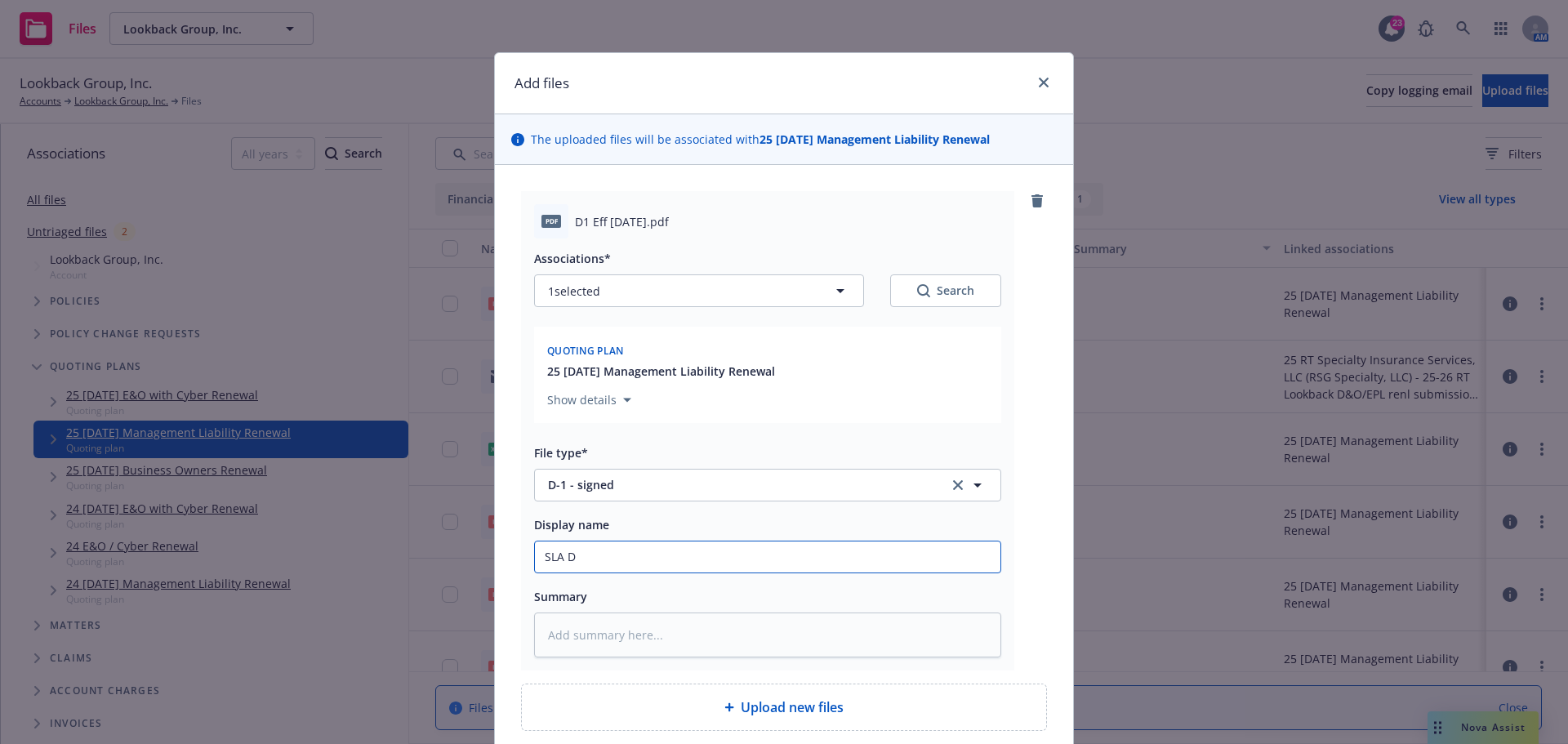
type input "SLA D-"
type textarea "x"
type input "SLA D-1"
type textarea "x"
type input "SLA D-1"
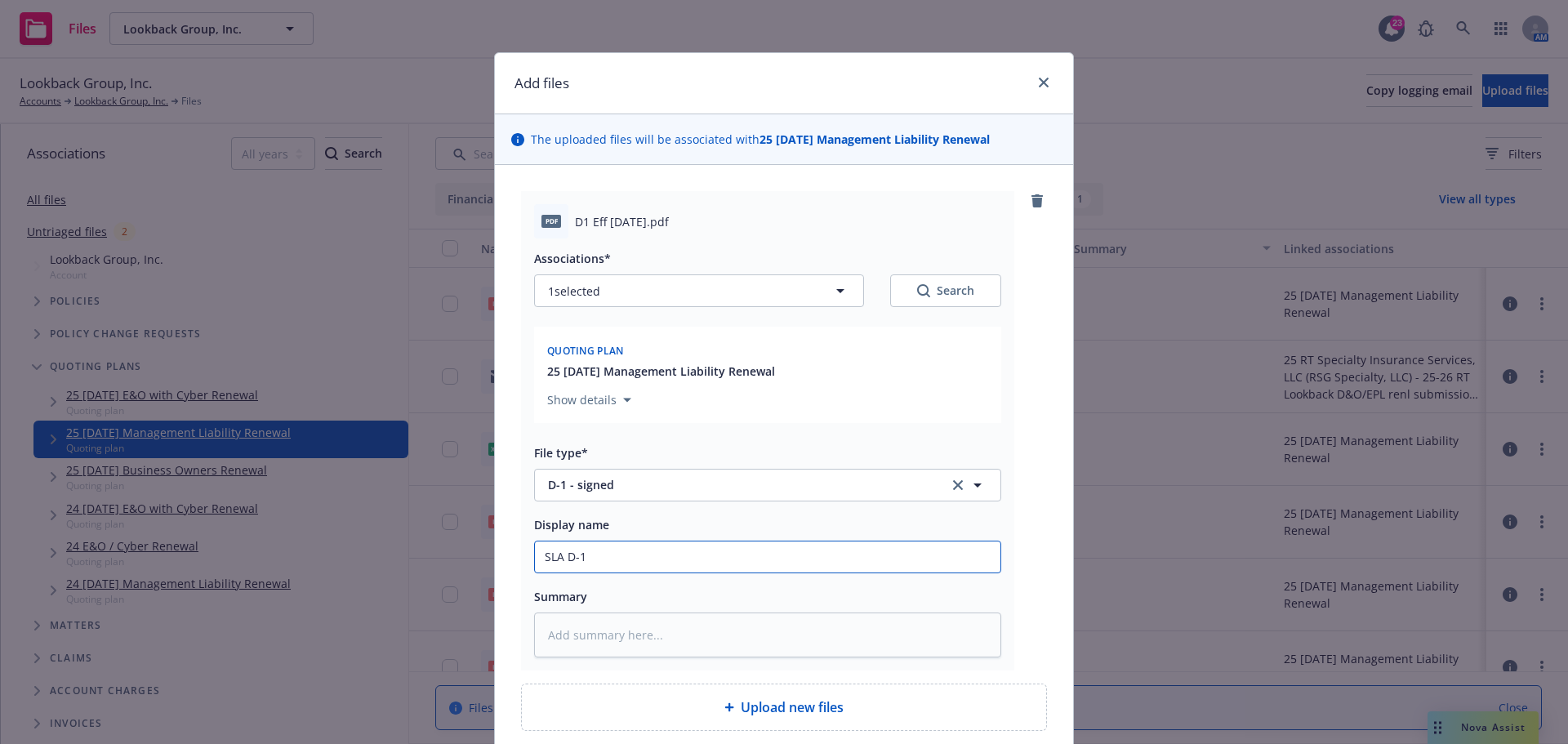
type textarea "x"
type input "SLA D-1 f"
type textarea "x"
type input "SLA D-1 for"
type textarea "x"
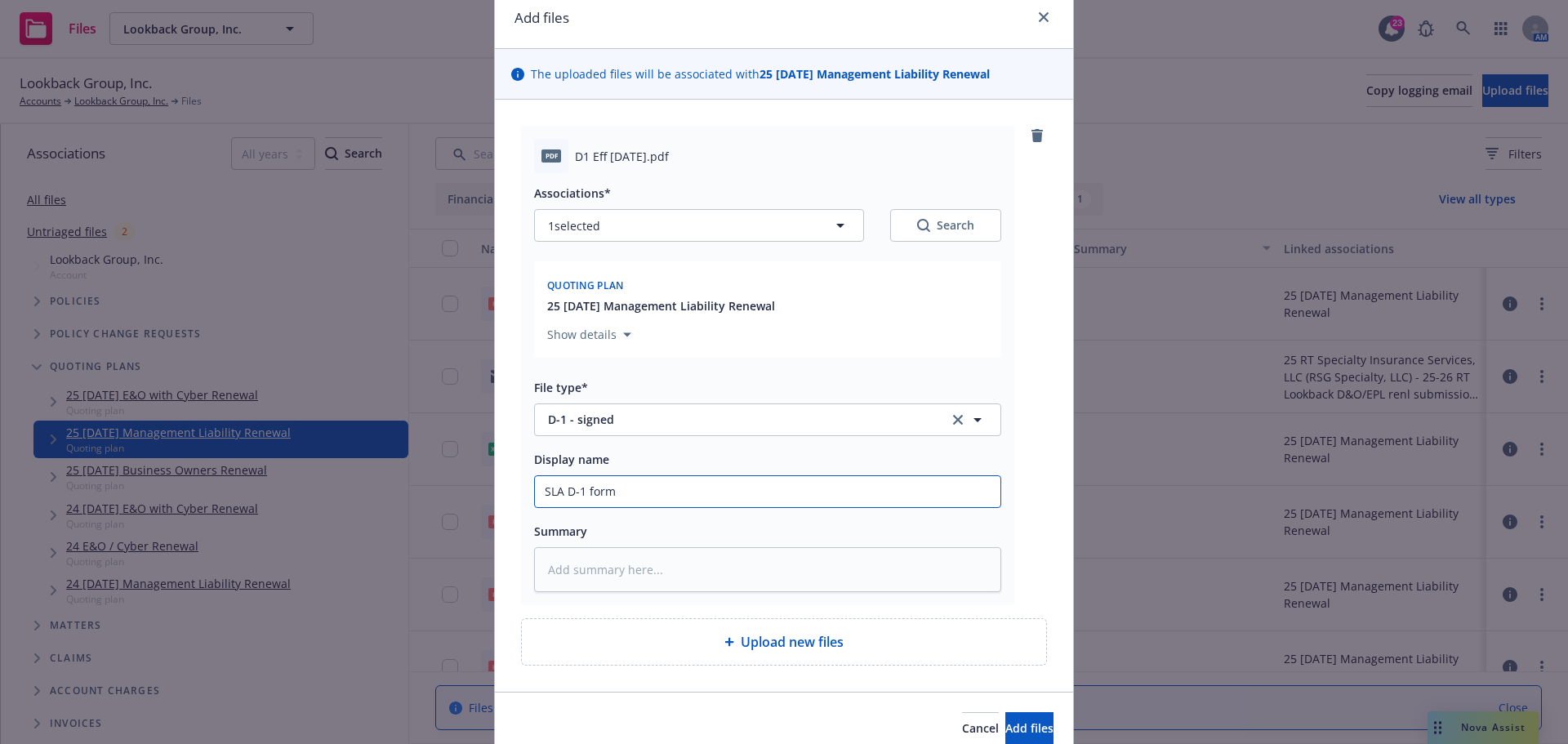
scroll to position [139, 0]
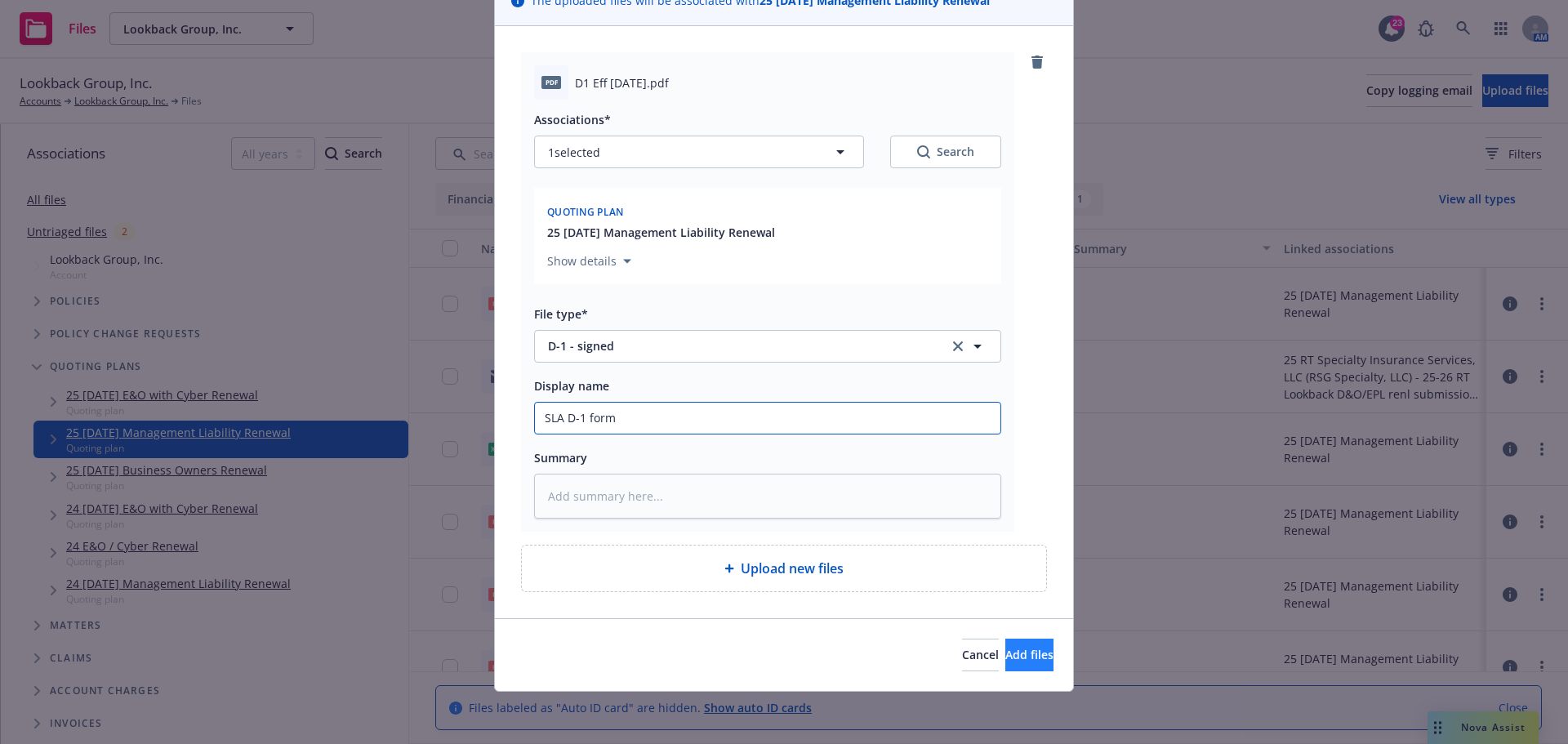
type input "SLA D-1 form"
drag, startPoint x: 1030, startPoint y: 661, endPoint x: 989, endPoint y: 677, distance: 44.0
click at [1029, 664] on button "Add files" at bounding box center [1029, 655] width 48 height 33
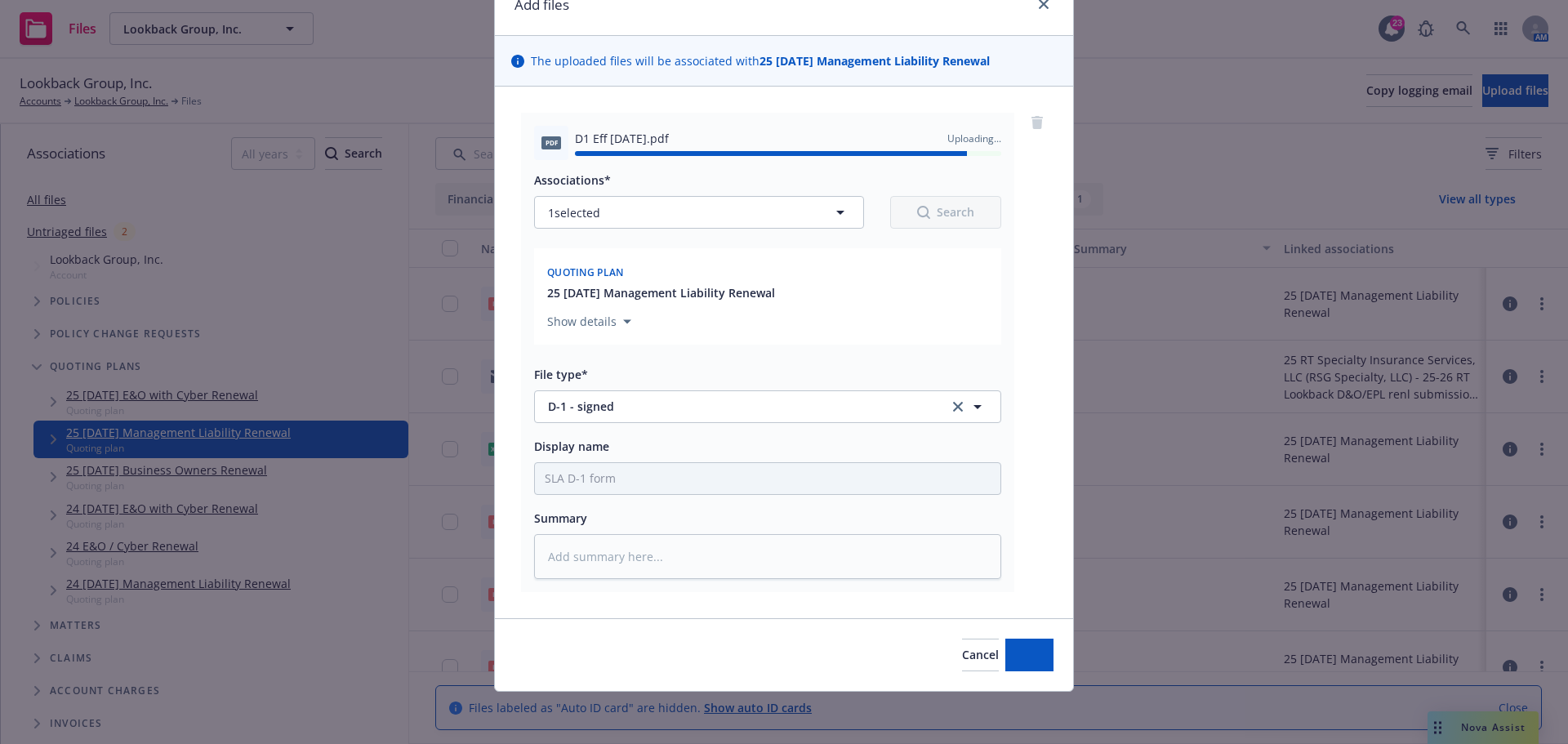
type textarea "x"
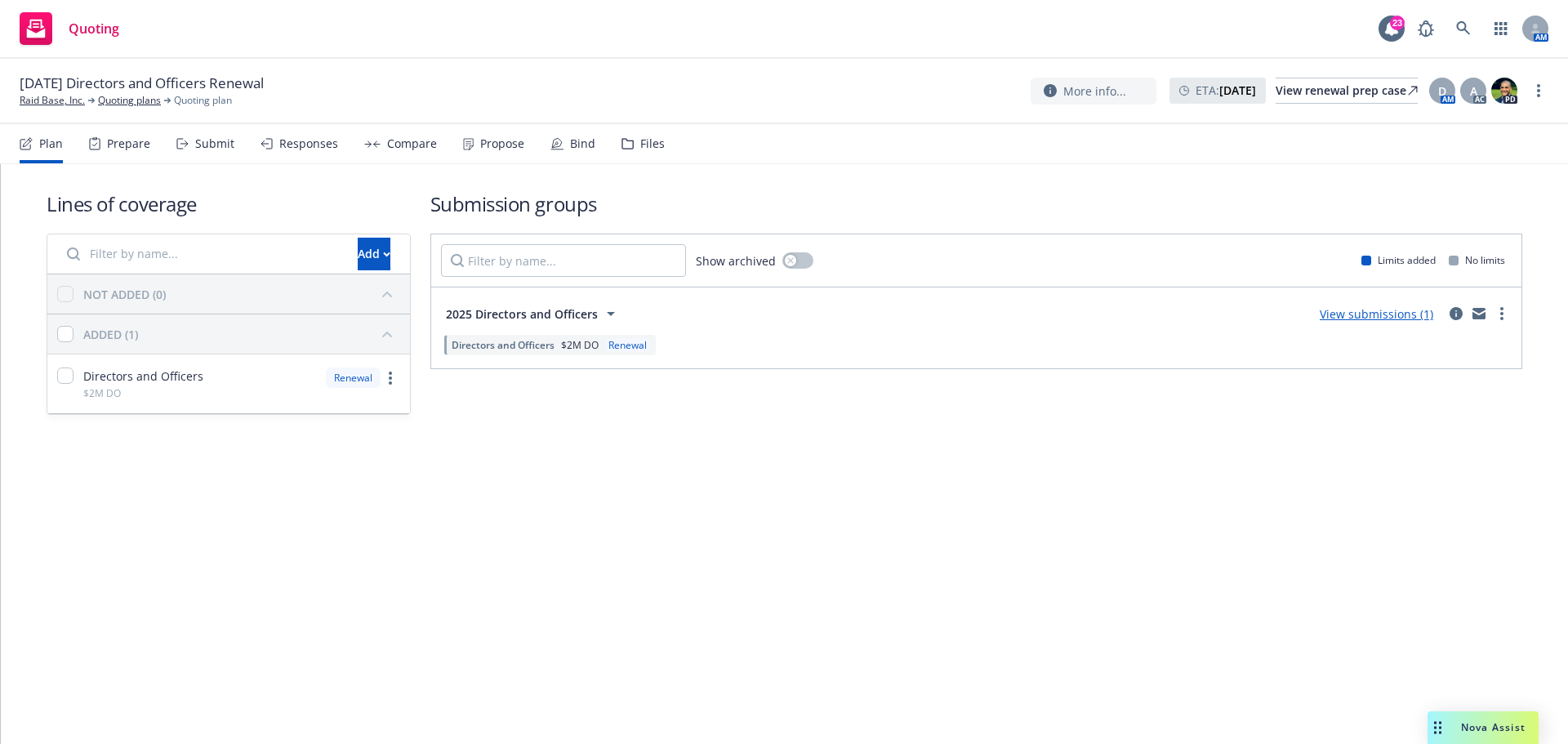
click at [657, 149] on div "Files" at bounding box center [653, 144] width 25 height 13
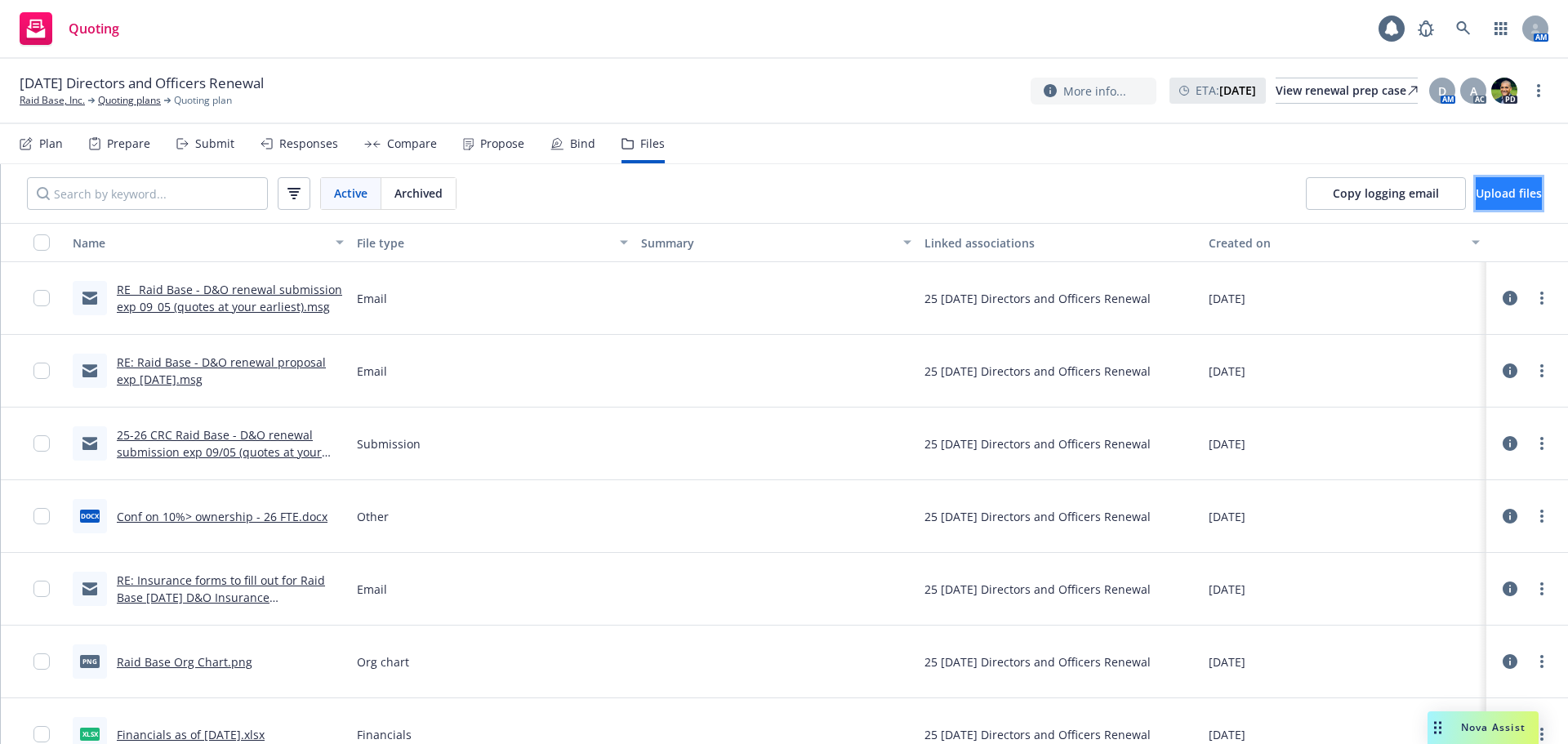
click at [1484, 194] on span "Upload files" at bounding box center [1509, 193] width 66 height 16
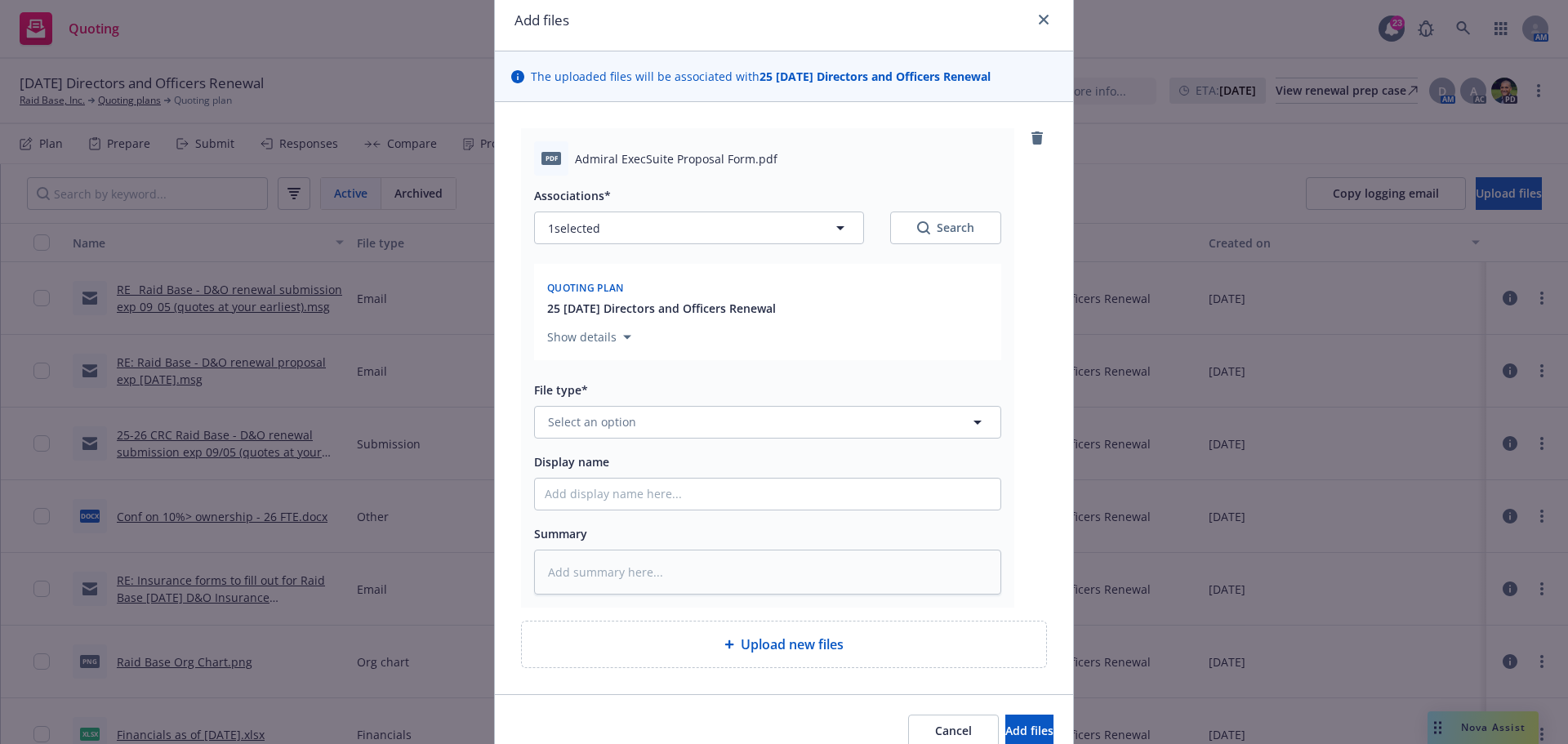
scroll to position [139, 0]
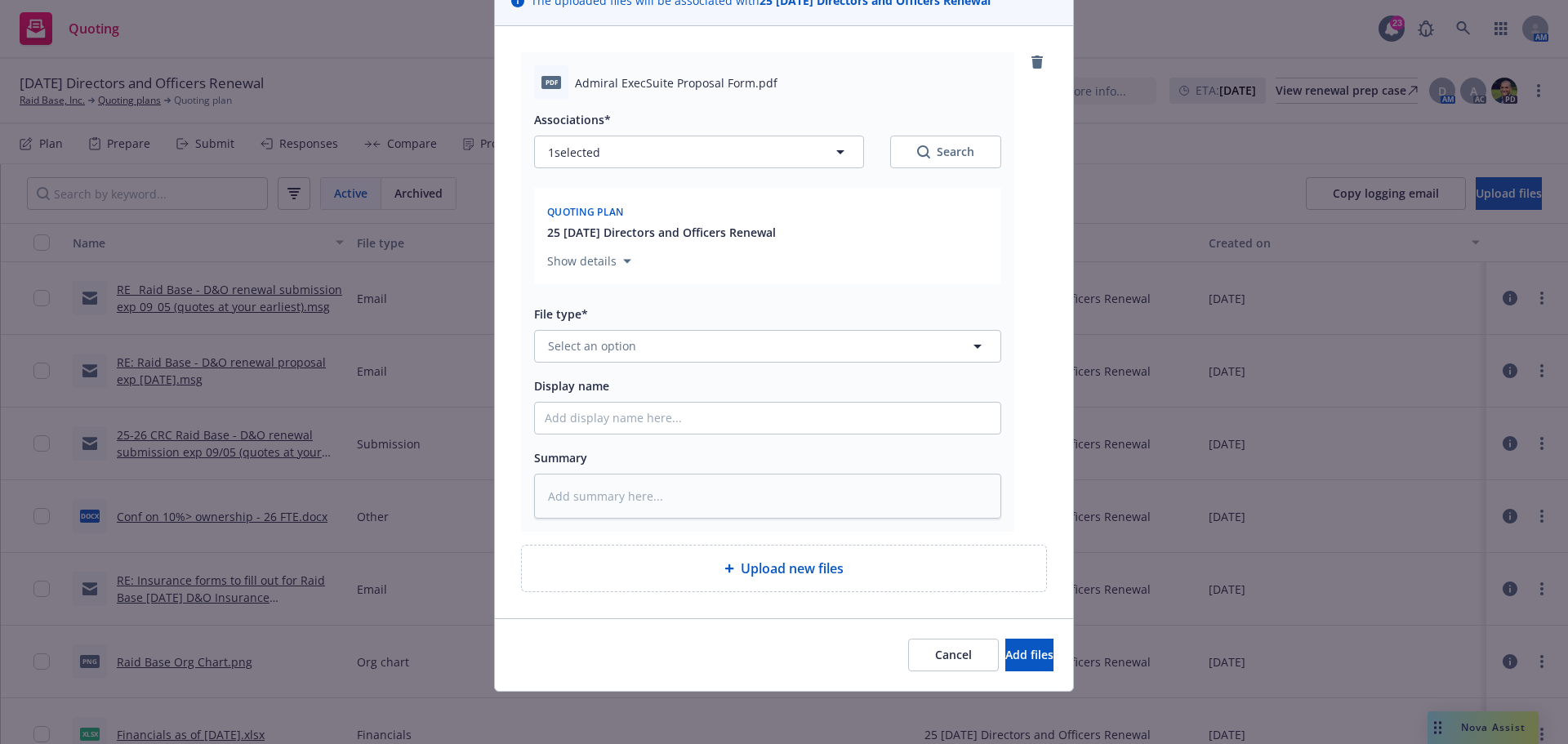
type textarea "x"
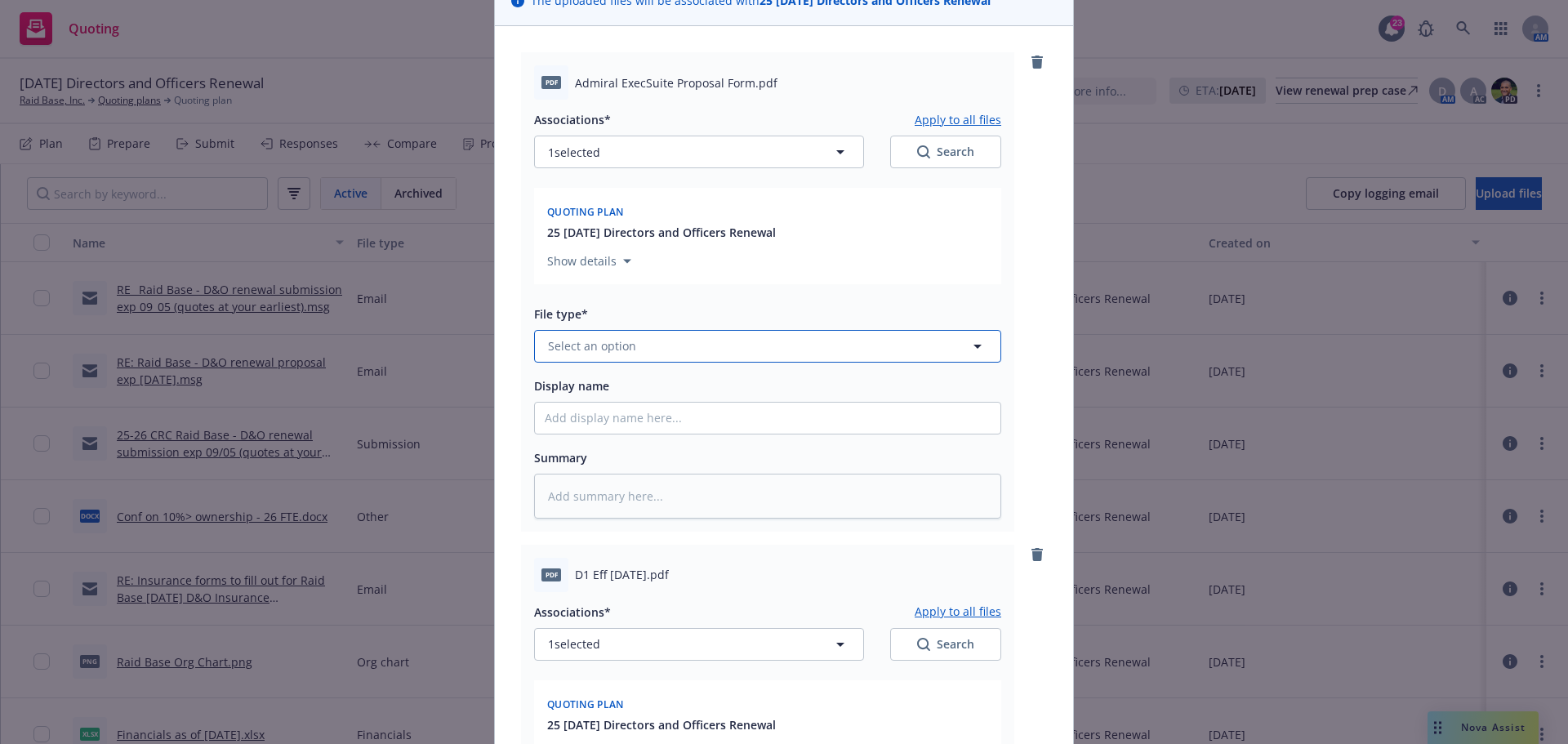
click at [568, 346] on span "Select an option" at bounding box center [592, 345] width 88 height 17
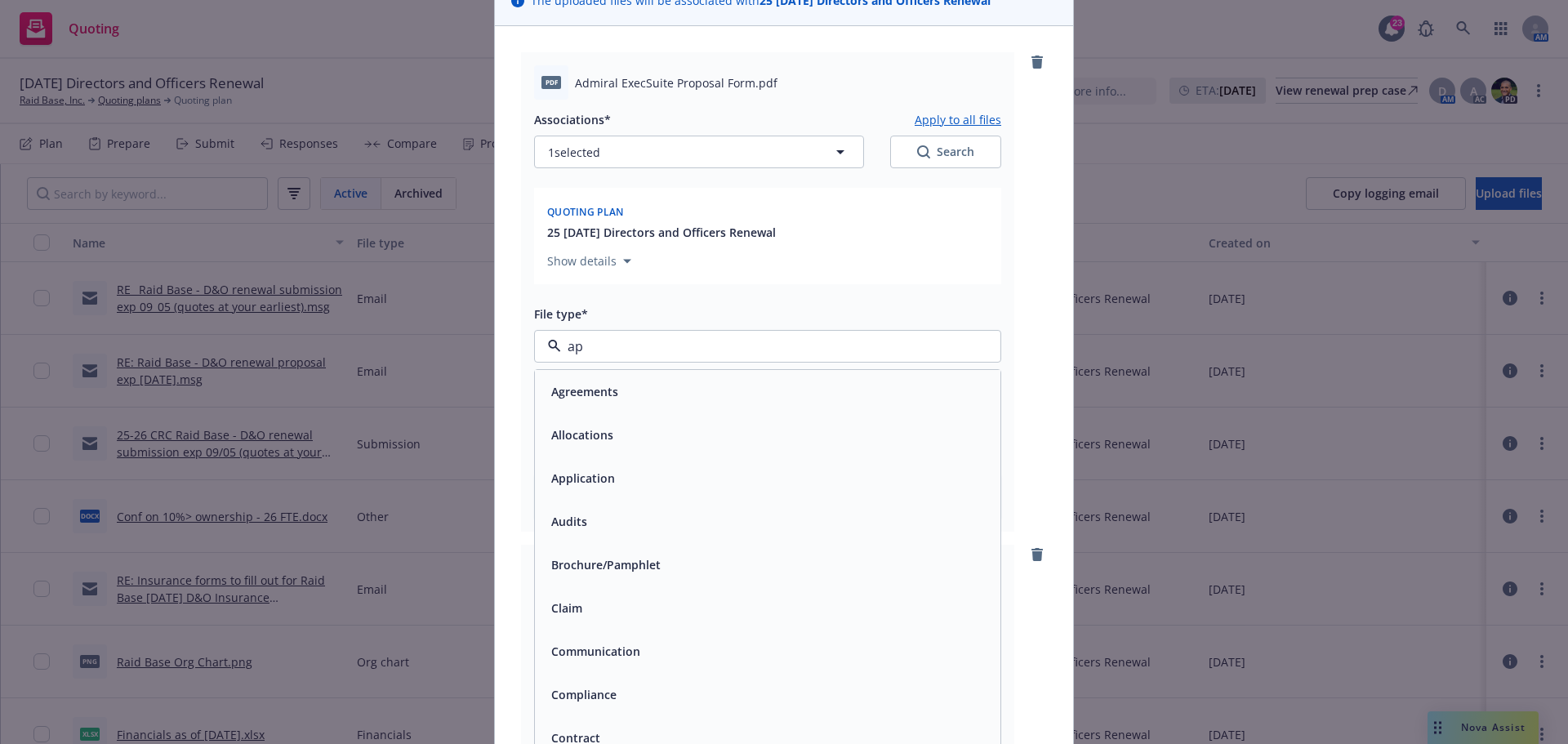
type input "app"
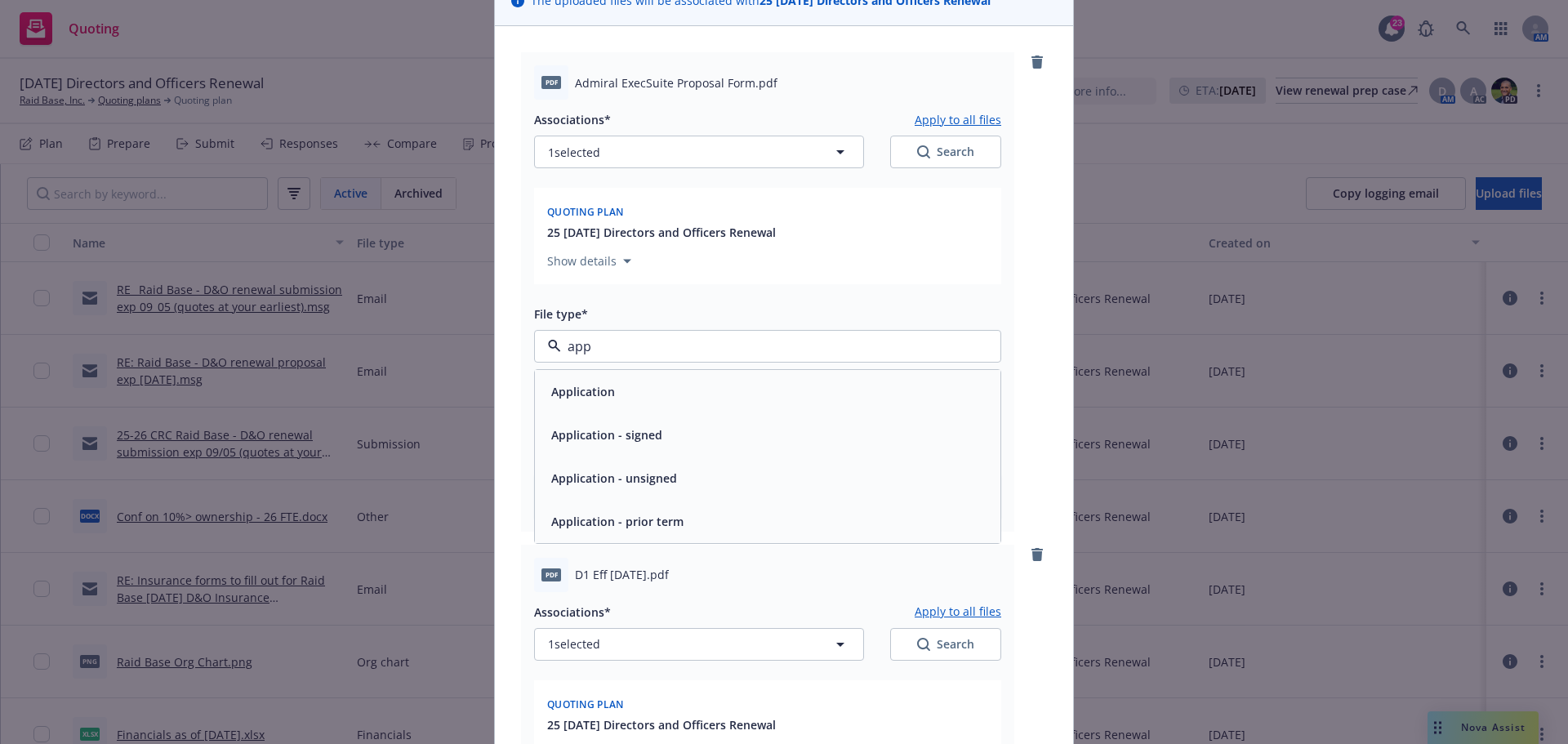
click at [650, 440] on span "Application - signed" at bounding box center [606, 435] width 111 height 17
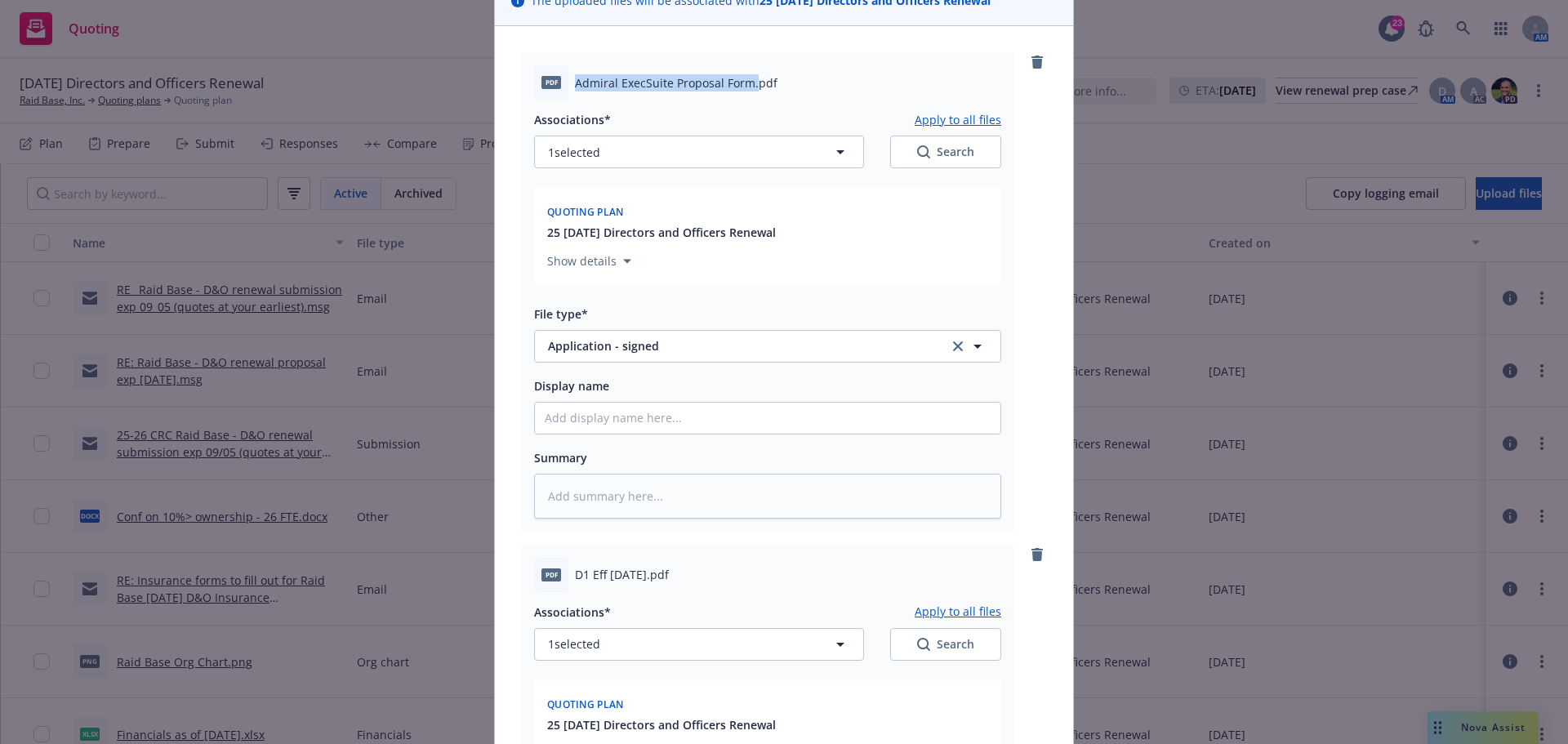
drag, startPoint x: 572, startPoint y: 84, endPoint x: 747, endPoint y: 78, distance: 175.1
click at [747, 78] on span "Admiral ExecSuite Proposal Form.pdf" at bounding box center [676, 82] width 202 height 17
copy span "Admiral ExecSuite Proposal Form."
click at [581, 428] on input "Display name" at bounding box center [768, 418] width 465 height 31
type textarea "x"
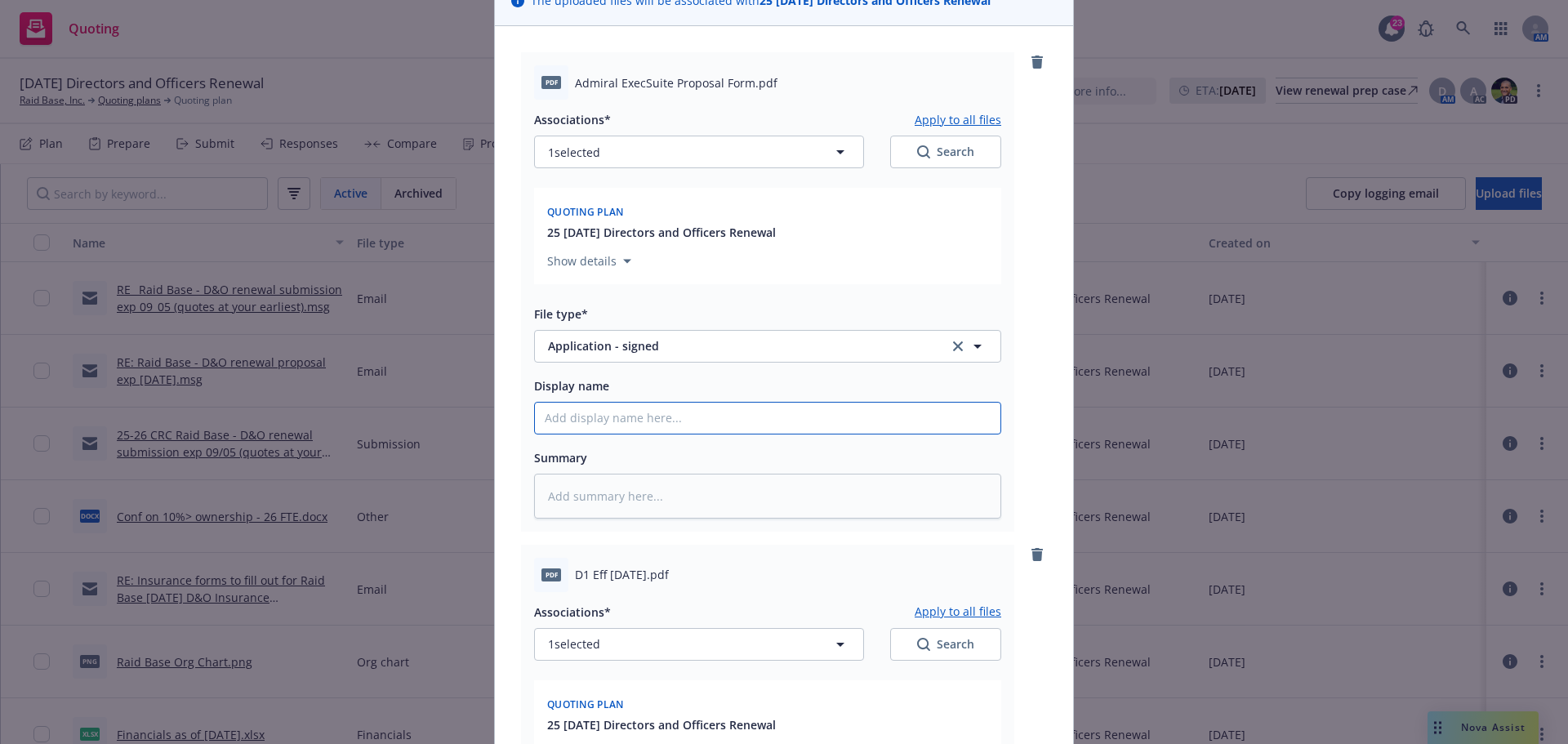
type input "r"
type textarea "x"
type input "re"
type textarea "x"
type input "res"
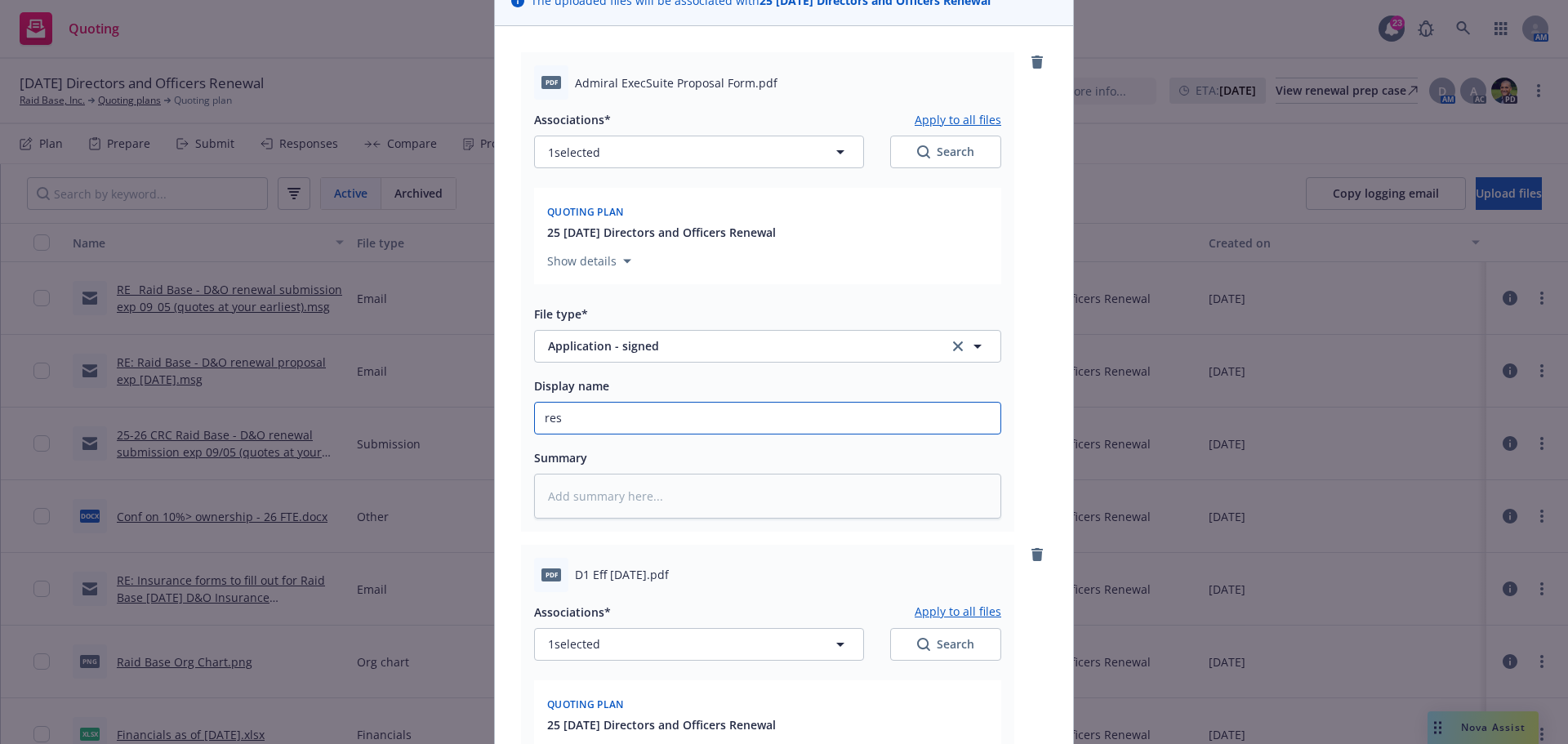
type textarea "x"
type input "resi"
type textarea "x"
type input "resig"
type textarea "x"
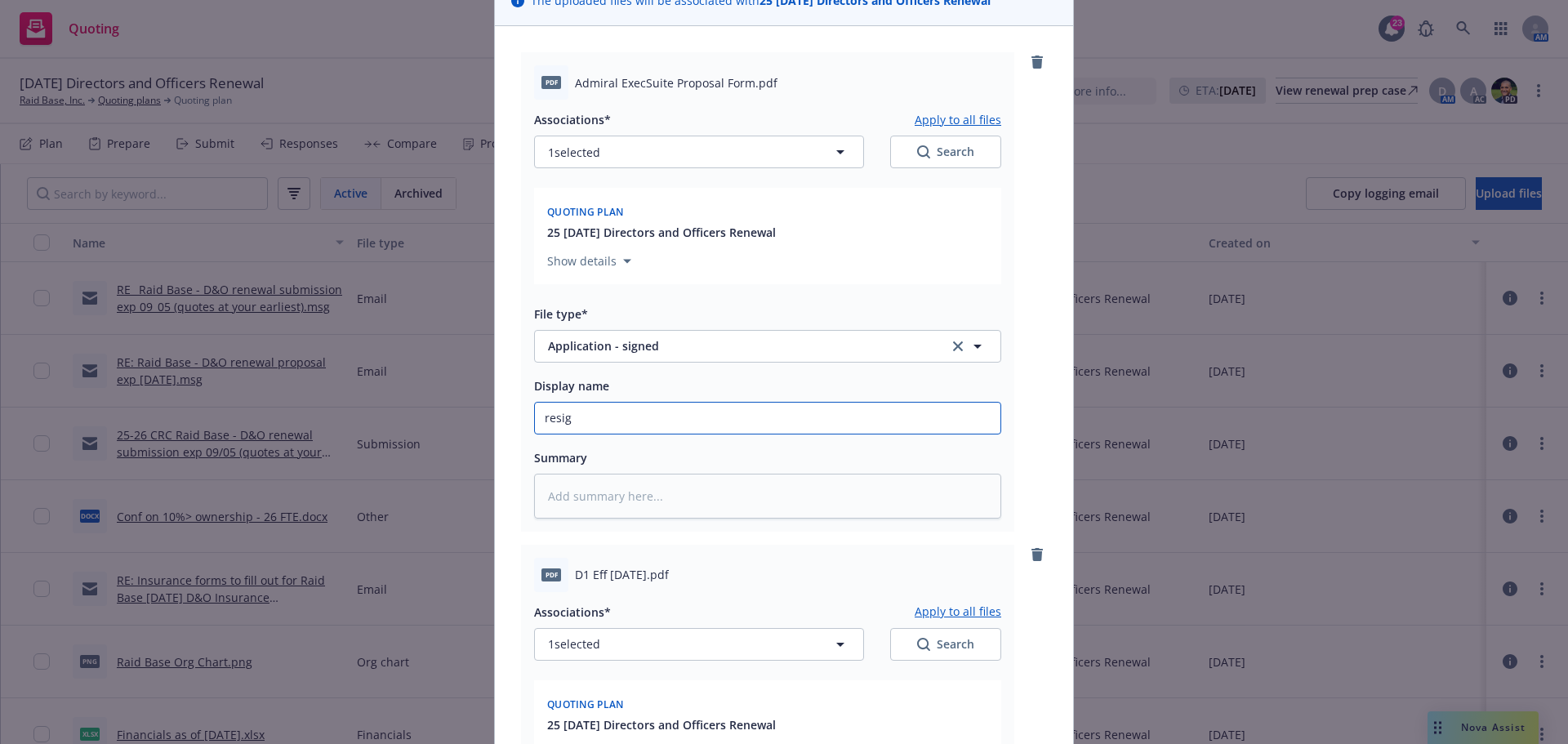
type input "resign"
type textarea "x"
type input "resigne"
type textarea "x"
type input "resigned"
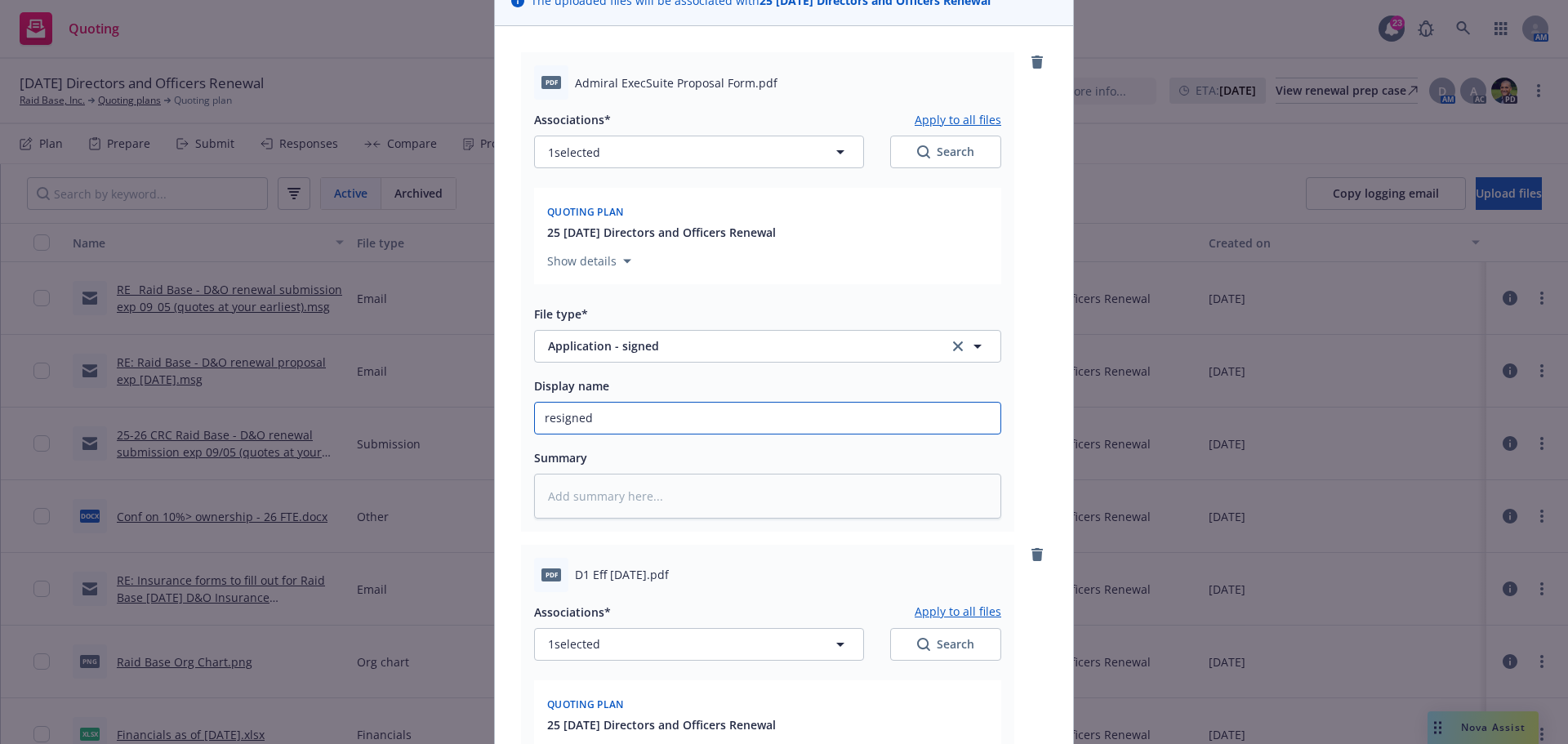
type textarea "x"
type input "resigned"
paste input "Admiral ExecSuite Proposal Form."
type textarea "x"
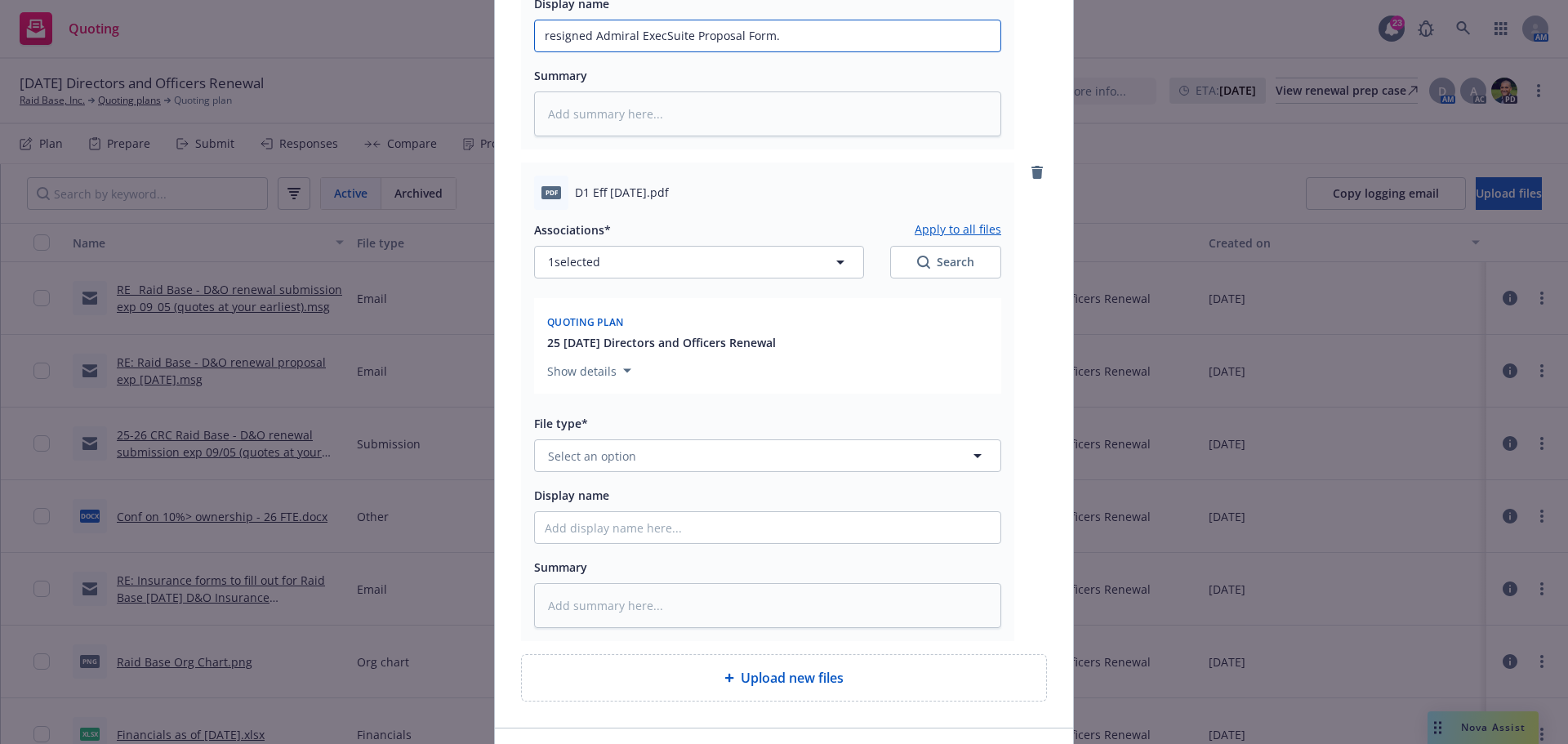
scroll to position [548, 0]
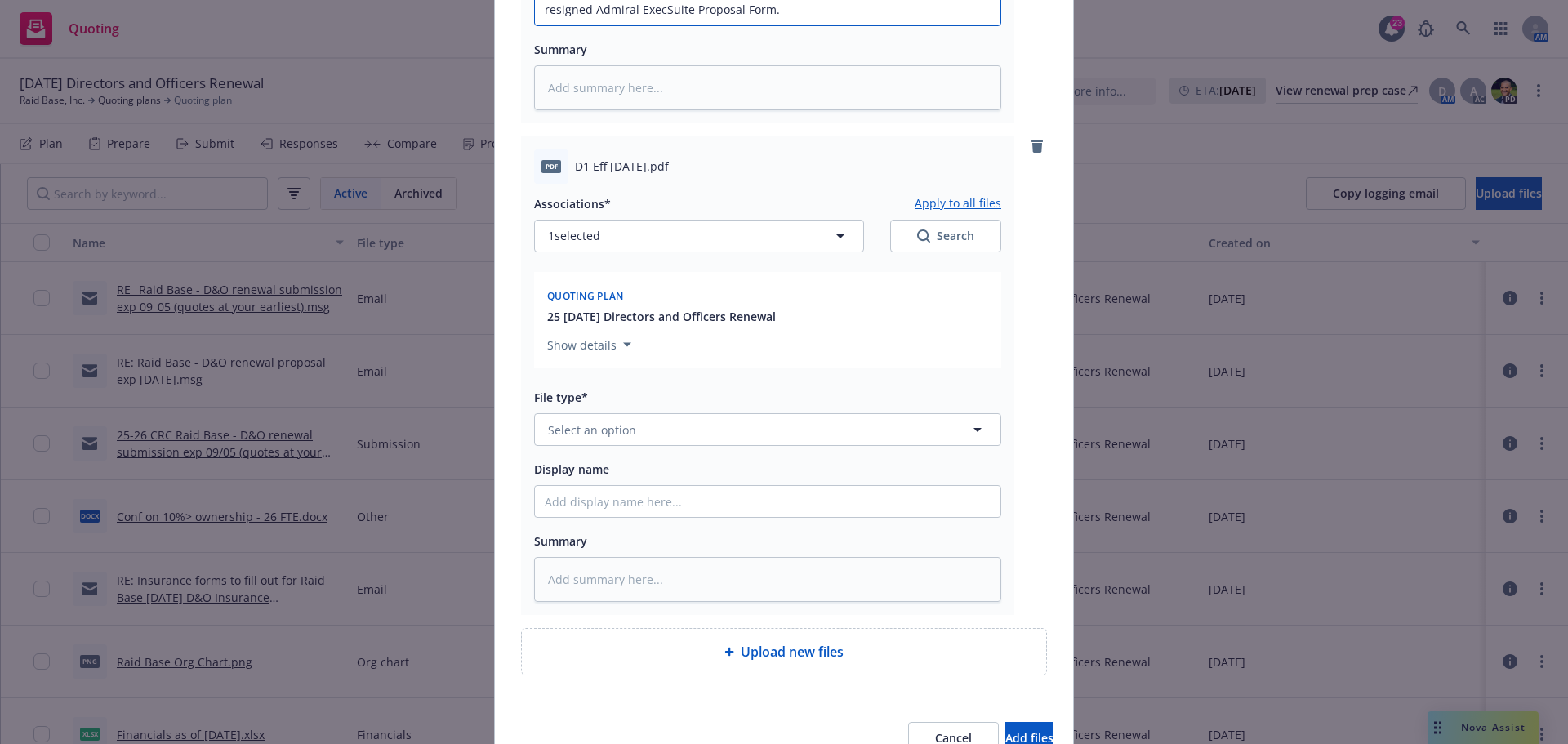
type input "resigned Admiral ExecSuite Proposal Form."
click at [597, 427] on span "Select an option" at bounding box center [592, 430] width 88 height 17
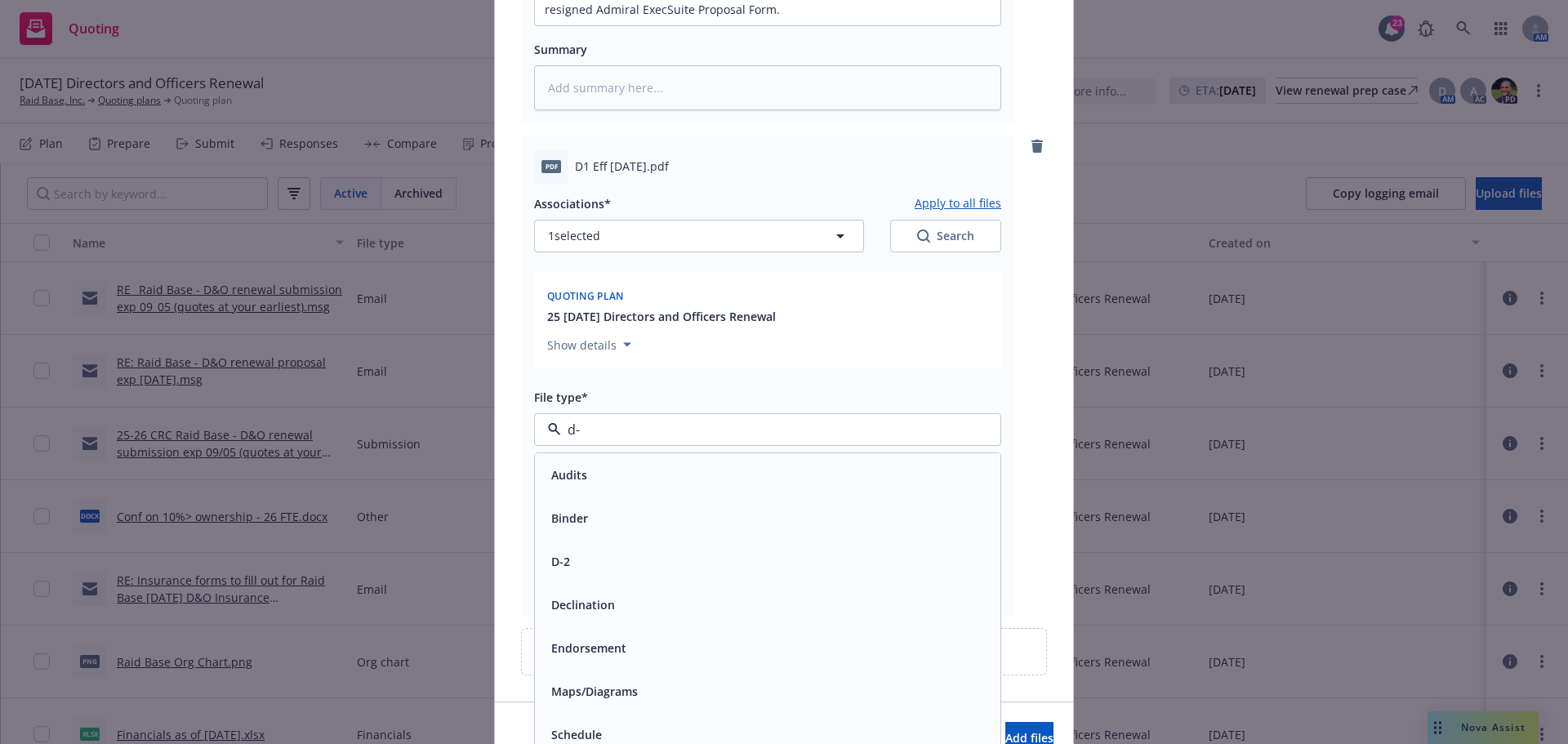
type input "d-1"
click at [606, 469] on span "D-1 - signed" at bounding box center [584, 474] width 66 height 17
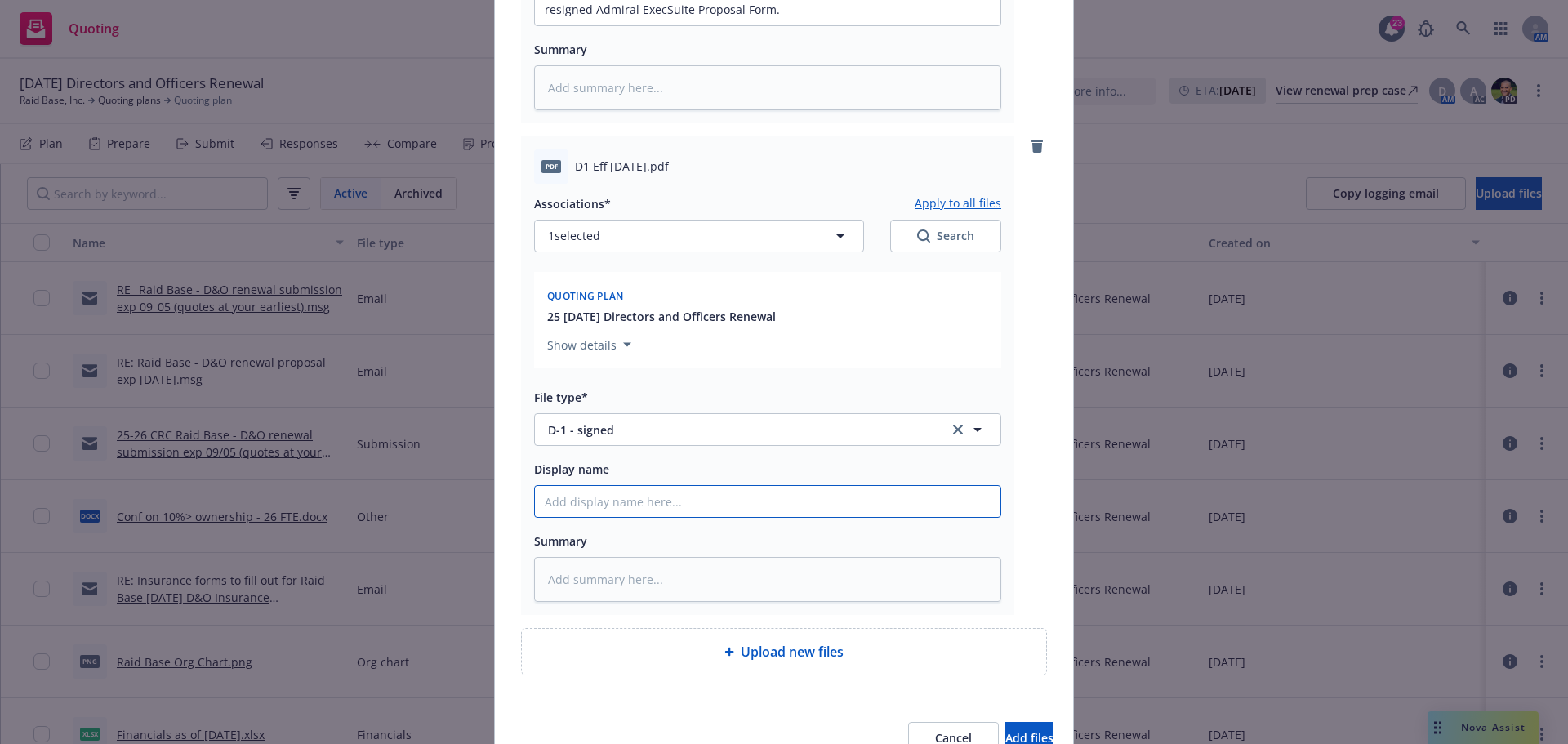
click at [606, 502] on input "Display name" at bounding box center [768, 501] width 465 height 31
type textarea "x"
type input "S"
type textarea "x"
type input "SLA"
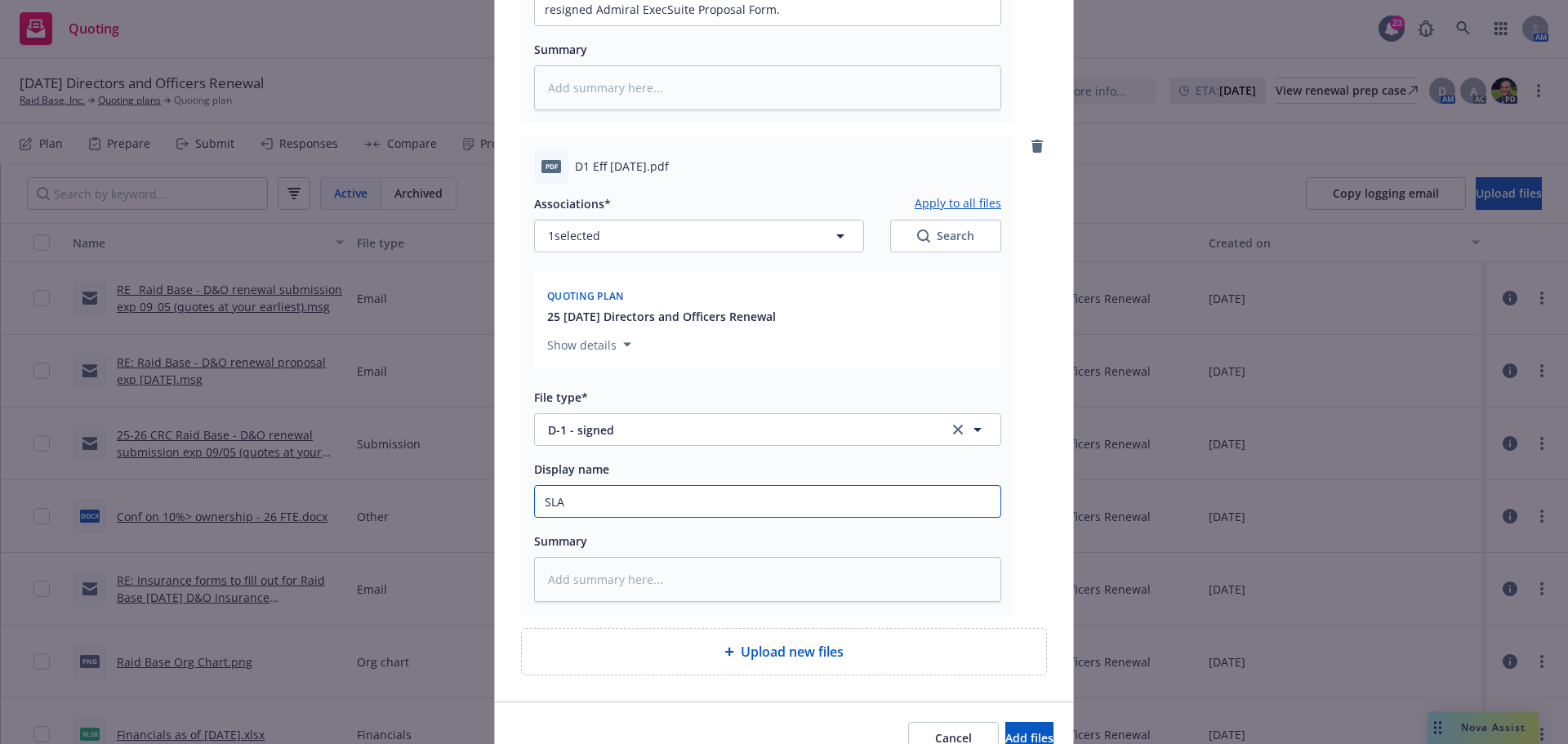
type textarea "x"
type input "SLA"
type textarea "x"
type input "SLA D"
type textarea "x"
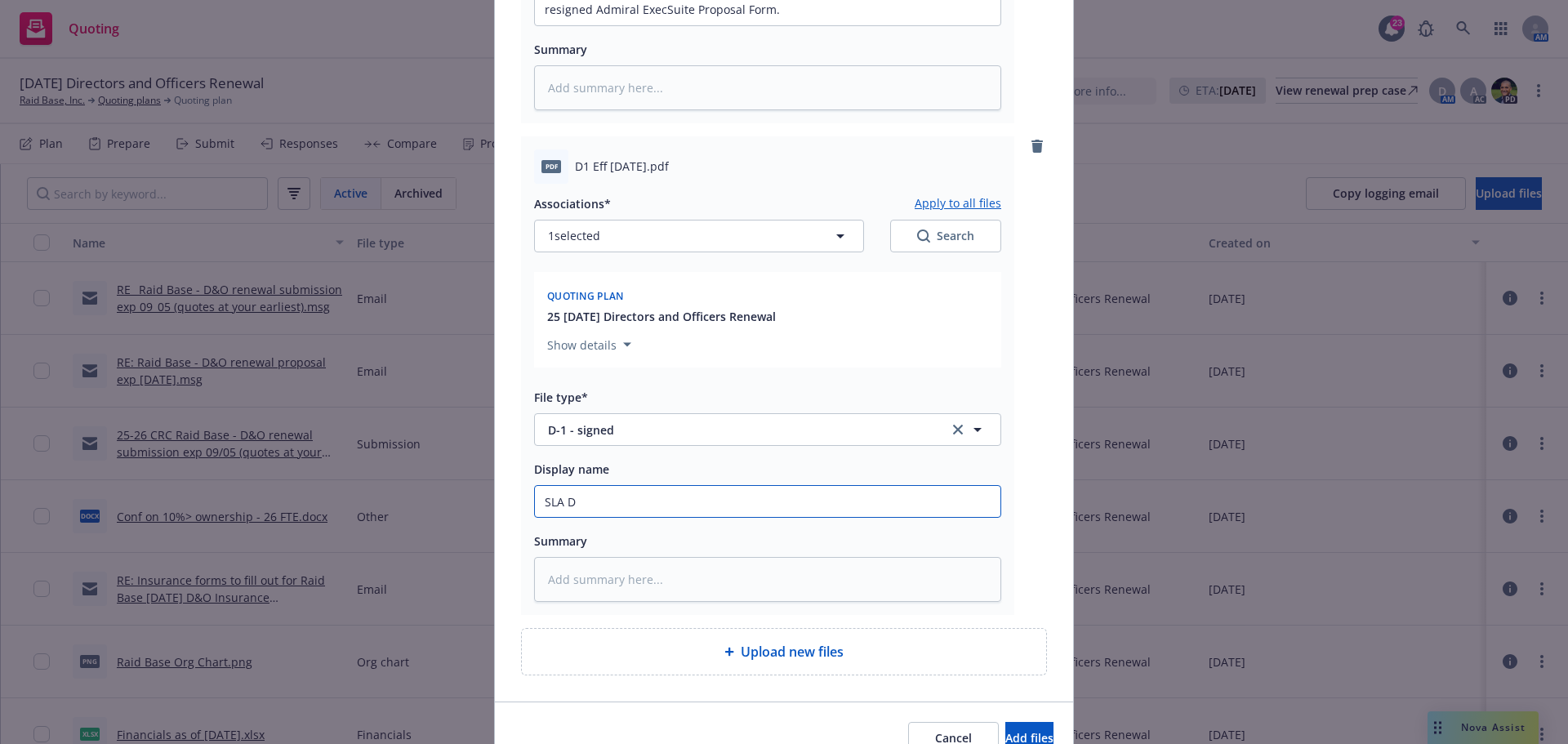
type input "SLA D-"
type textarea "x"
type input "SLA D-1"
type textarea "x"
type input "SLA D-1"
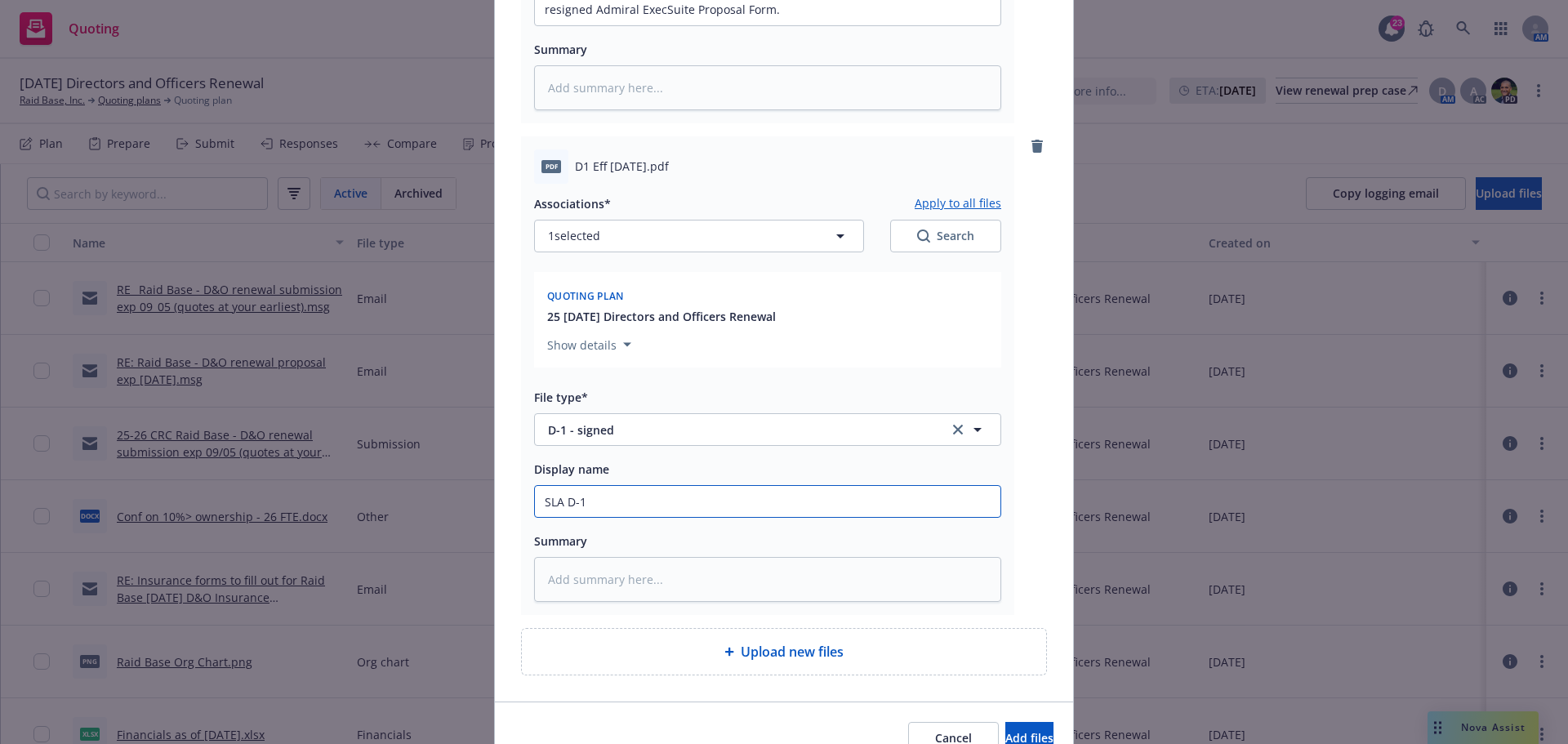
type textarea "x"
type input "SLA D-1 f"
type textarea "x"
type input "SLA D-1 fo"
type textarea "x"
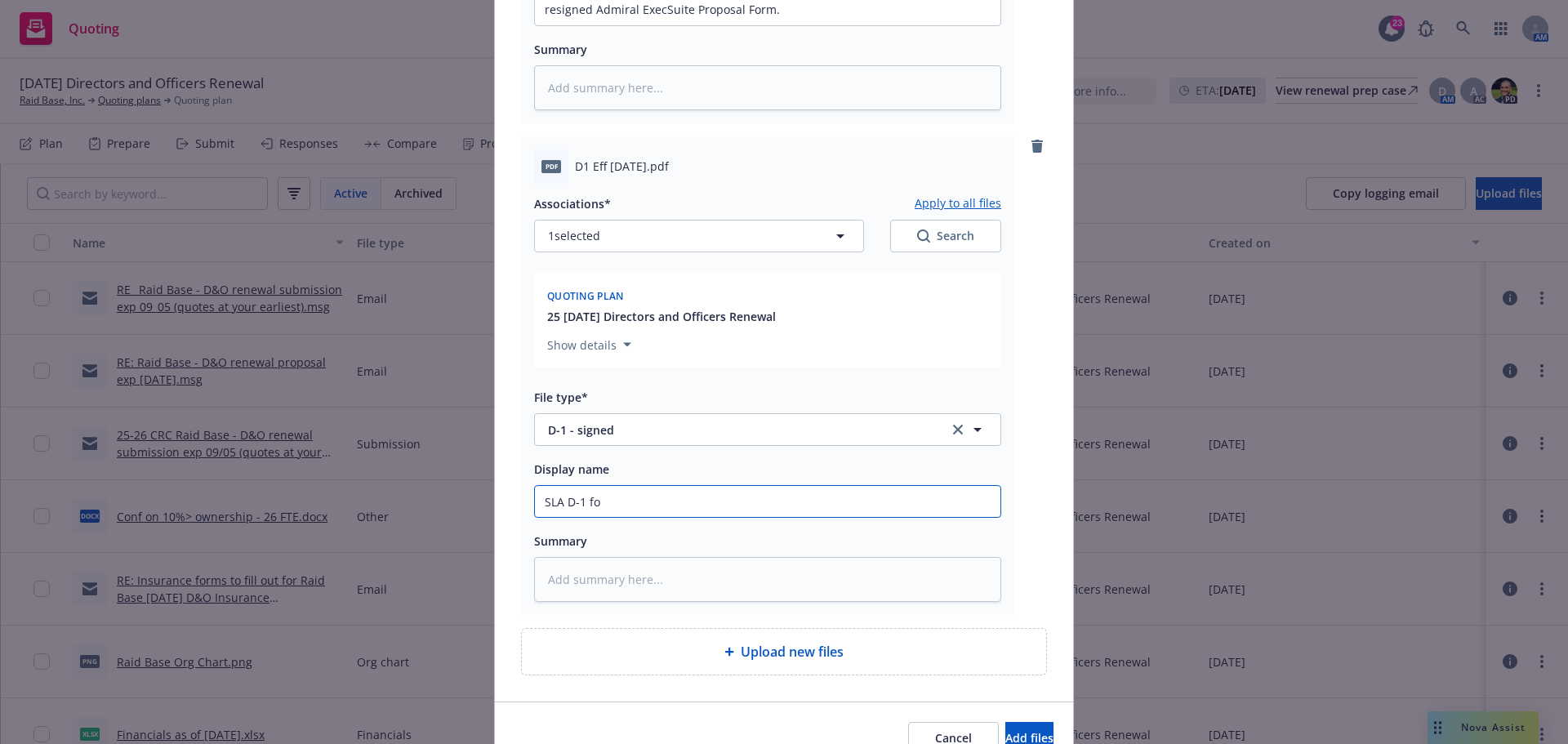
type input "SLA D-1 for"
type textarea "x"
type input "SLA D-1 form"
click at [1014, 731] on span "Add files" at bounding box center [1029, 737] width 48 height 16
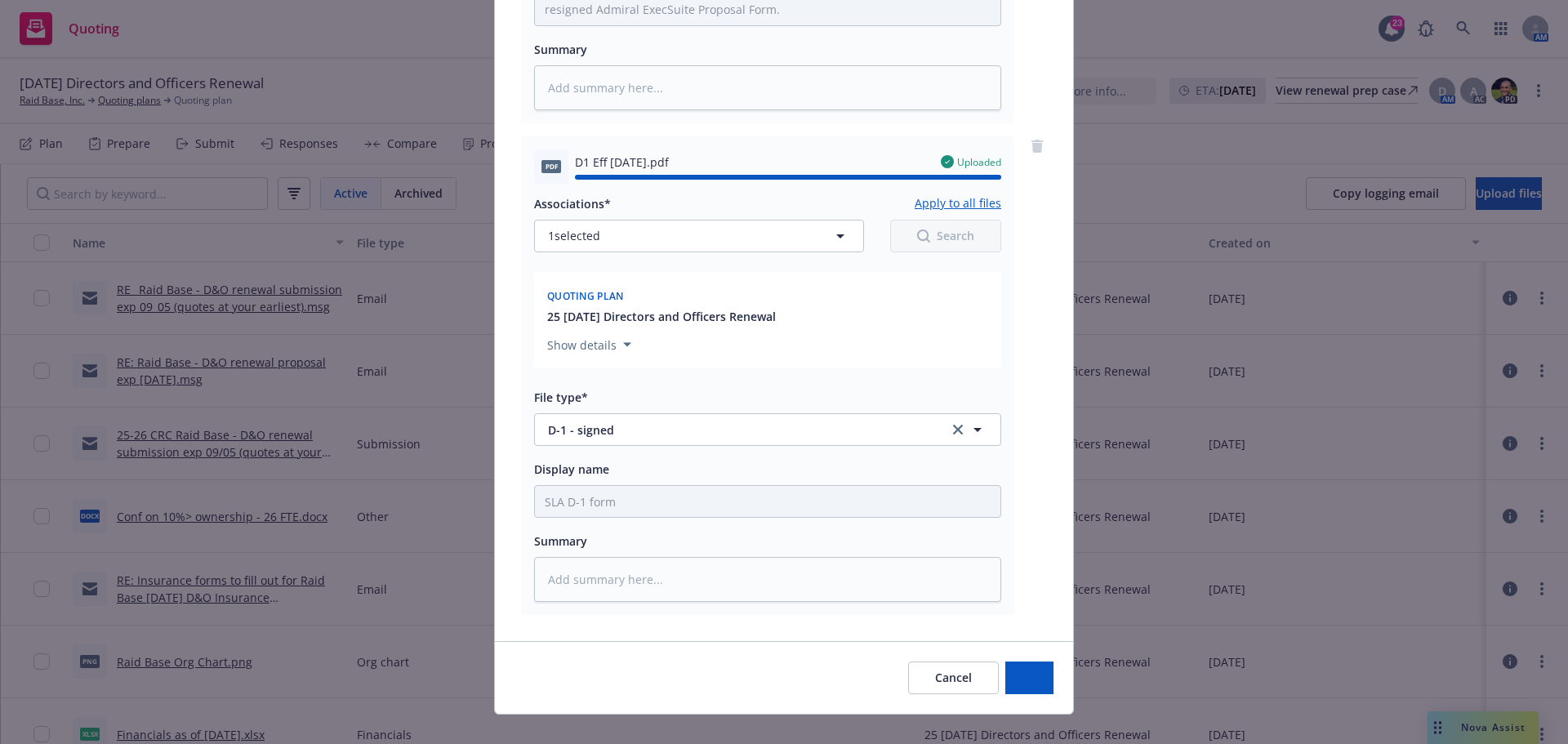
type textarea "x"
